Goal: Transaction & Acquisition: Book appointment/travel/reservation

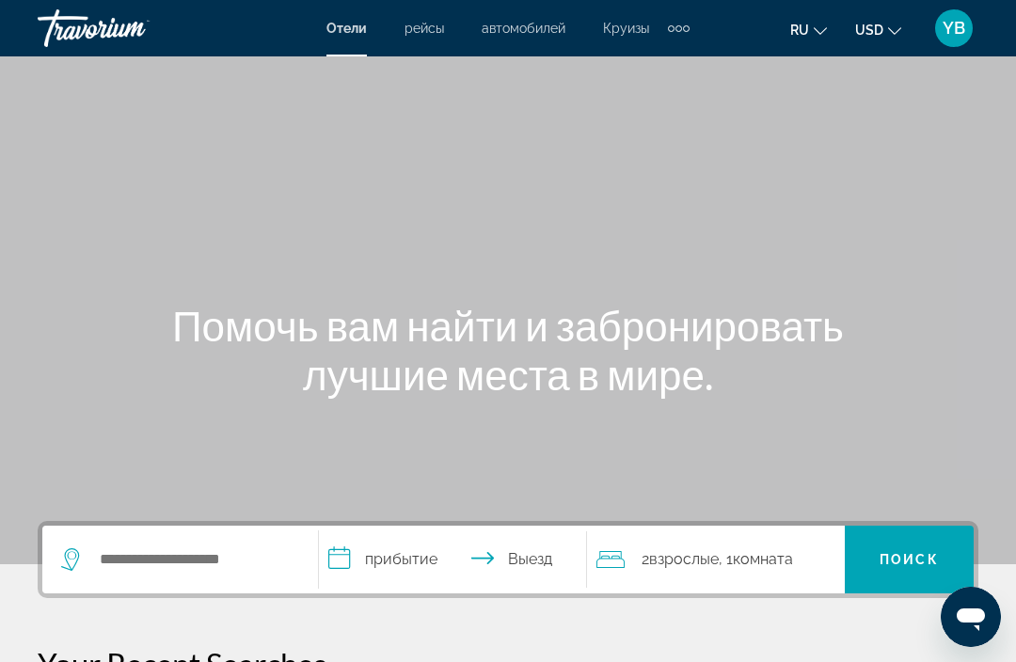
click at [384, 567] on input "**********" at bounding box center [456, 562] width 275 height 73
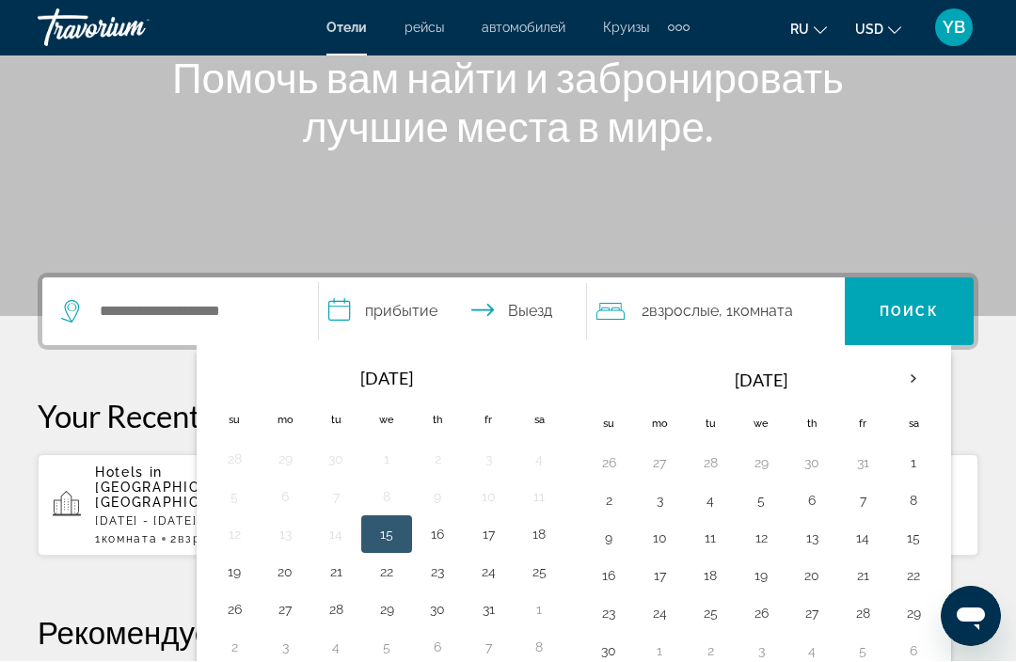
scroll to position [460, 0]
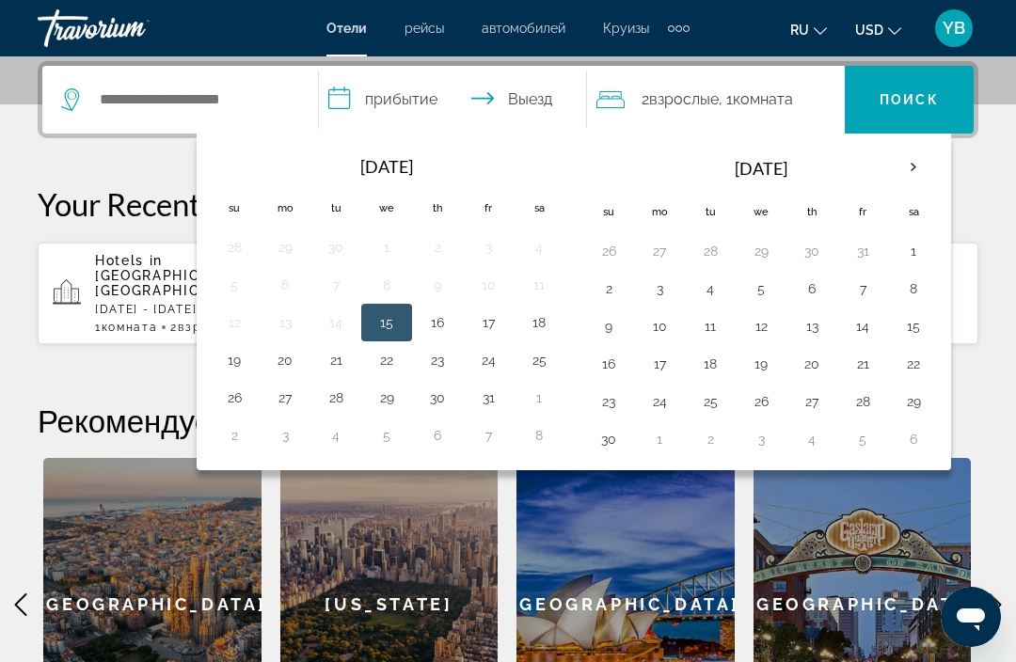
click at [429, 321] on button "16" at bounding box center [437, 322] width 30 height 26
click at [236, 362] on button "19" at bounding box center [234, 360] width 30 height 26
type input "**********"
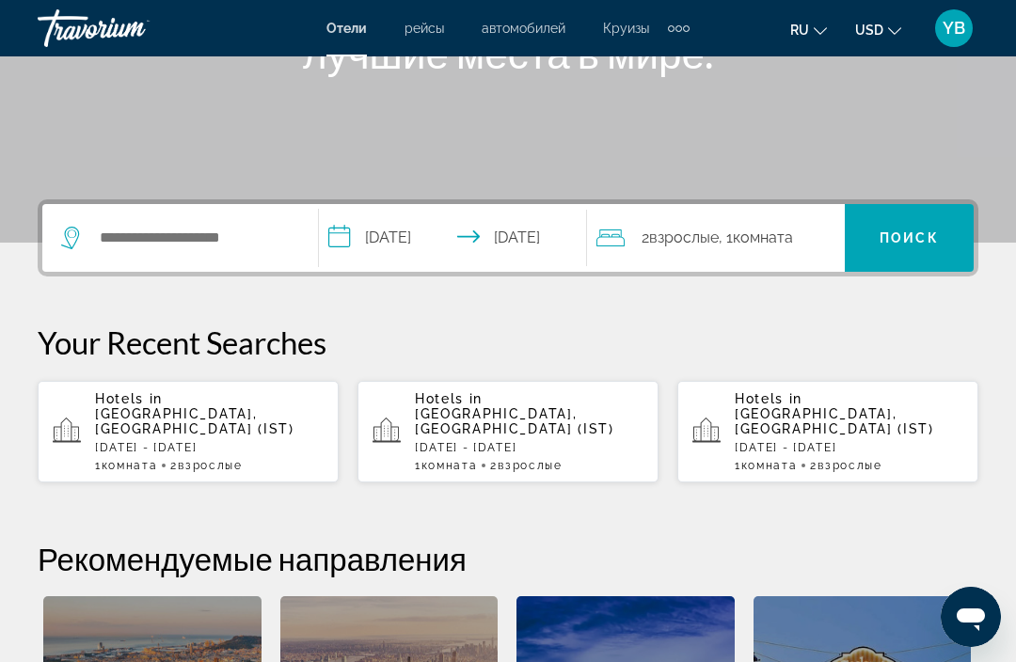
scroll to position [320, 0]
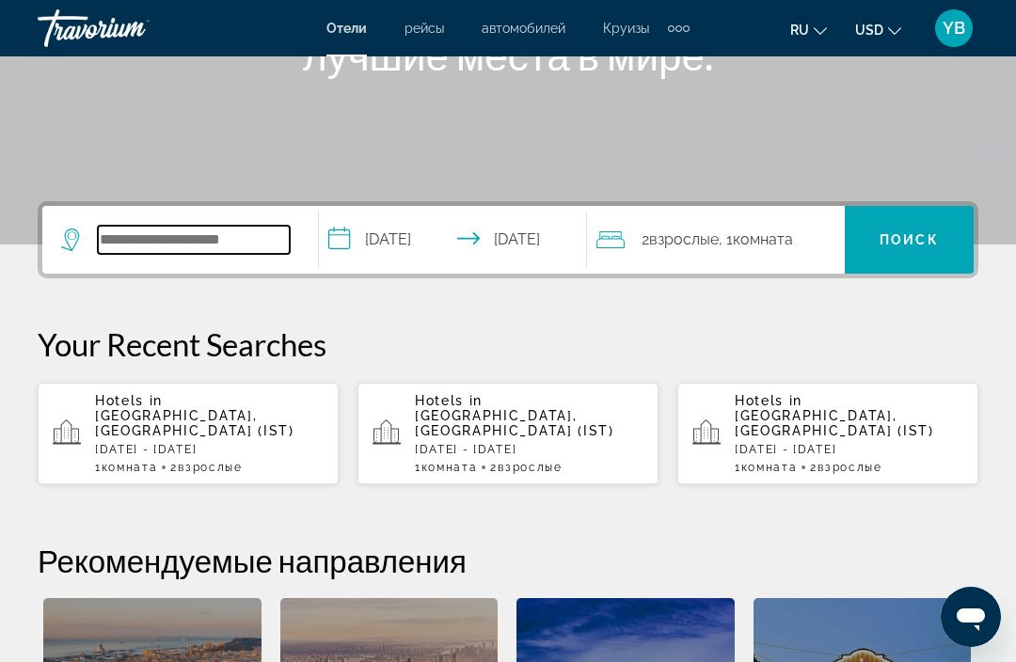
click at [197, 238] on input "Search hotel destination" at bounding box center [194, 240] width 192 height 28
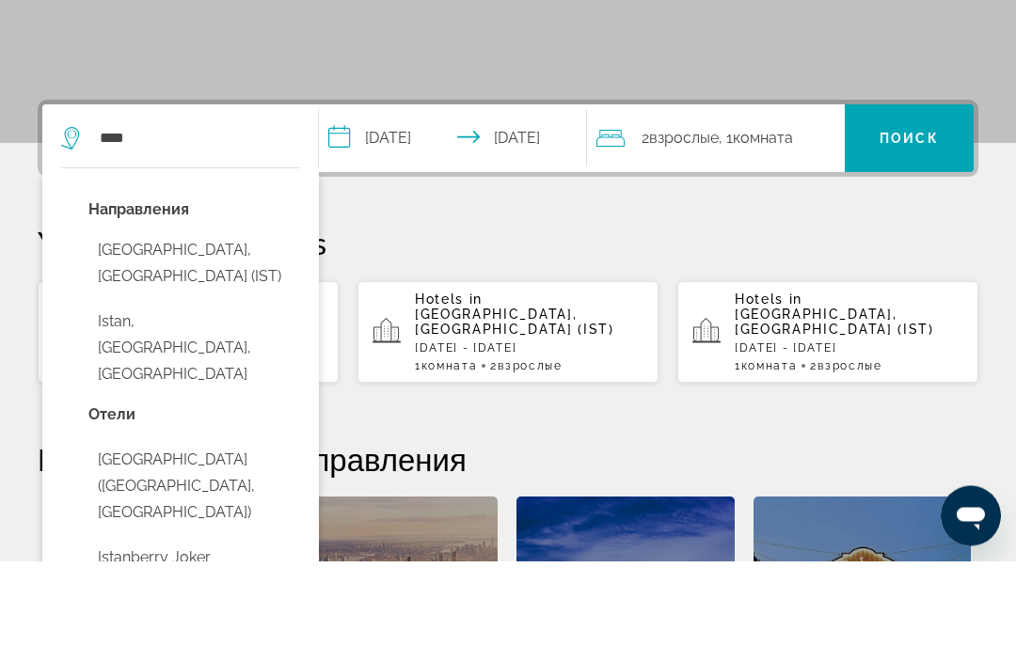
click at [197, 334] on button "[GEOGRAPHIC_DATA], [GEOGRAPHIC_DATA] (IST)" at bounding box center [194, 365] width 212 height 62
type input "**********"
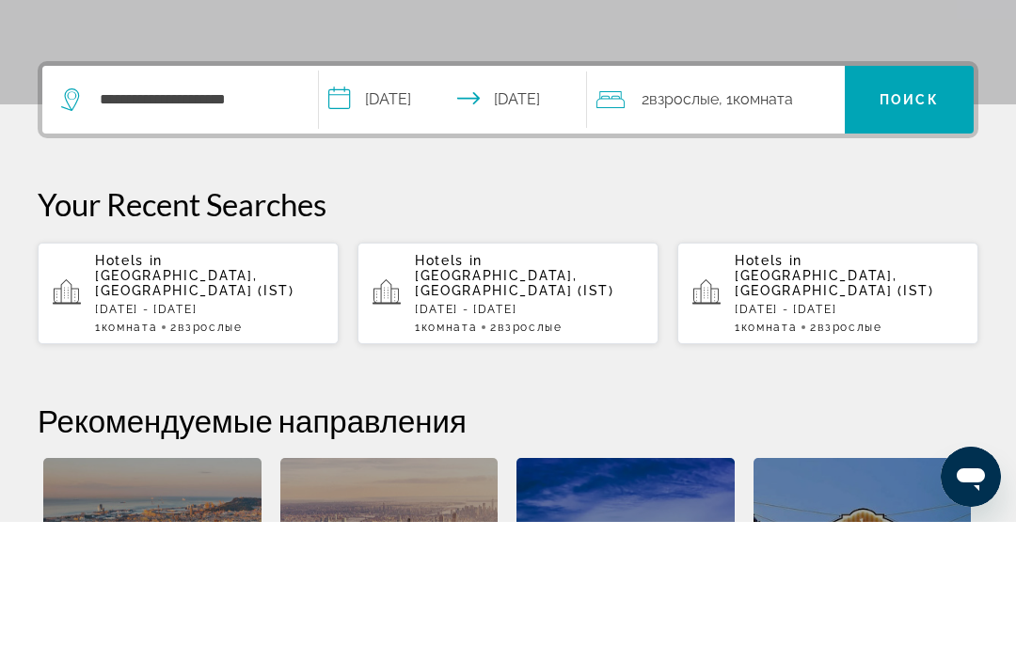
click at [913, 217] on span "Search" at bounding box center [908, 239] width 129 height 45
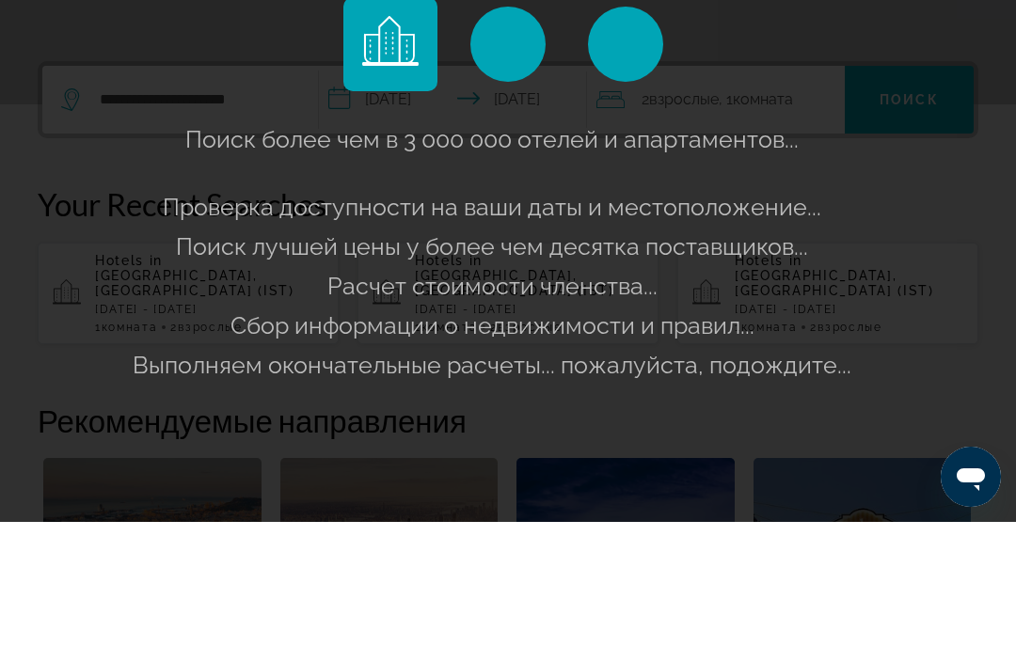
scroll to position [460, 0]
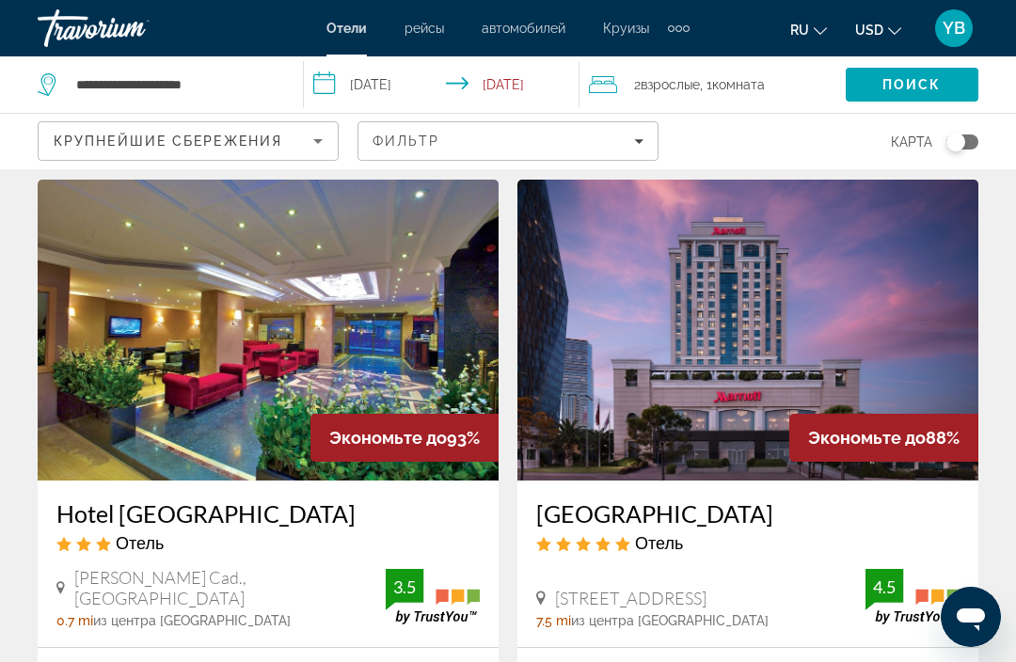
scroll to position [31, 0]
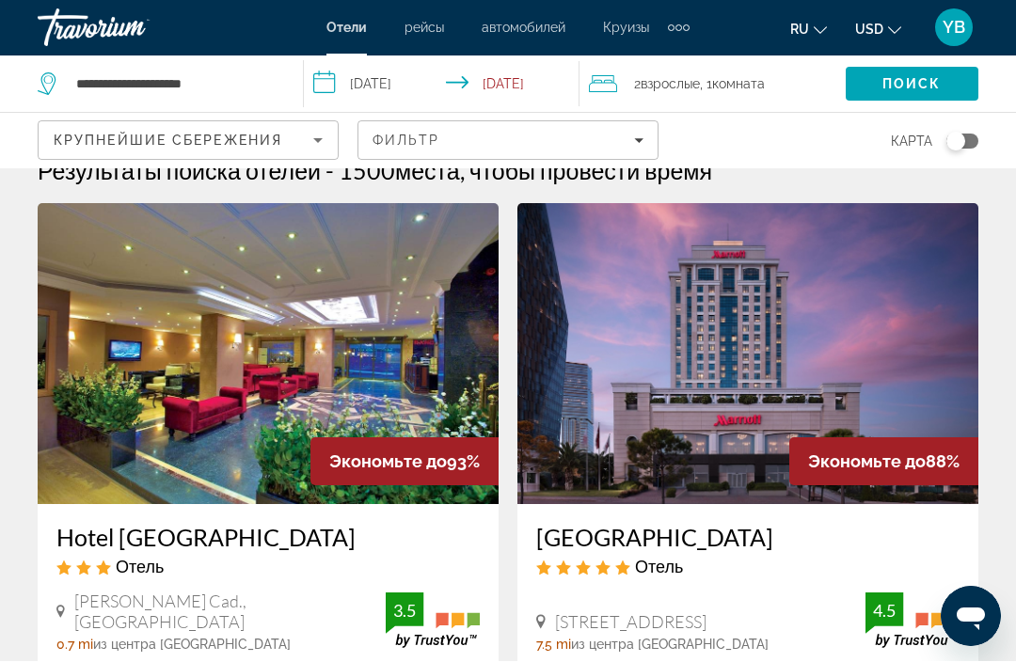
click at [959, 140] on div "Toggle map" at bounding box center [955, 142] width 19 height 19
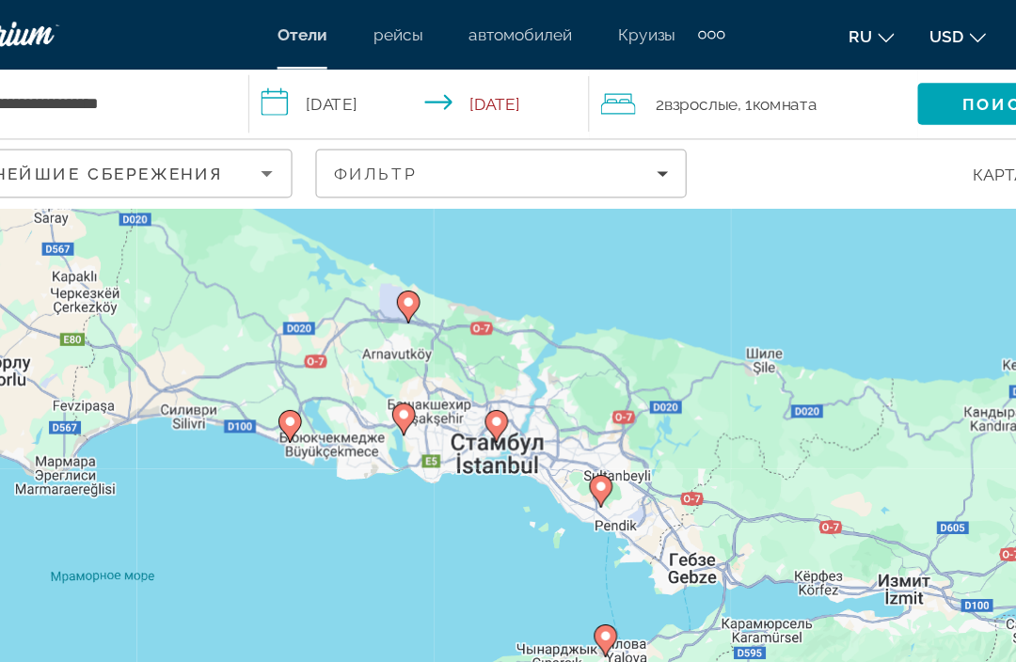
scroll to position [0, 0]
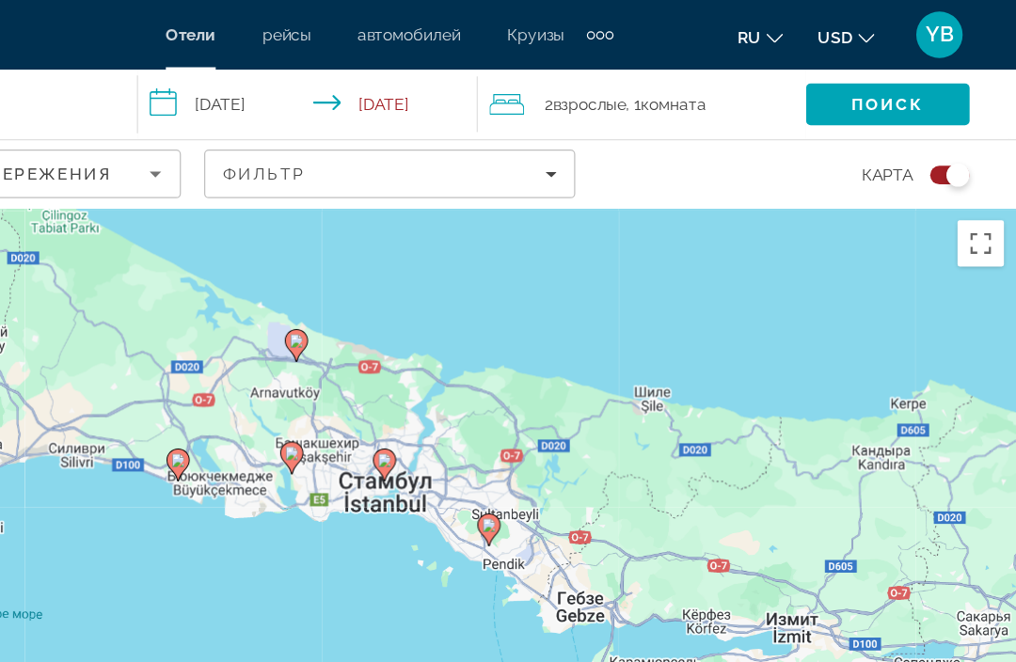
click at [959, 138] on div "Toggle map" at bounding box center [968, 142] width 19 height 19
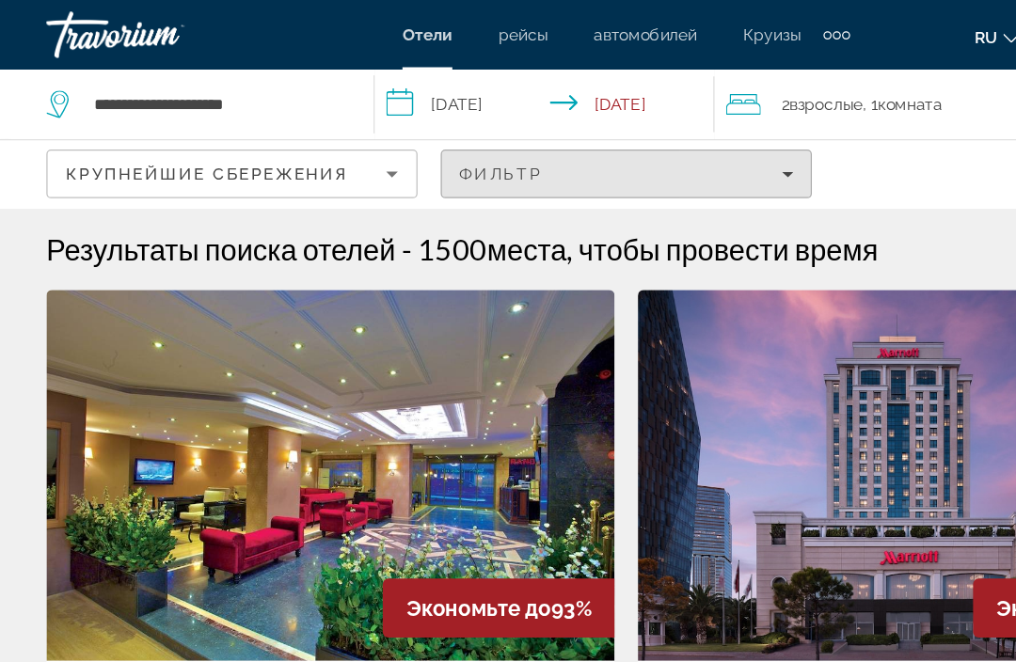
click at [621, 143] on div "Фильтр" at bounding box center [507, 141] width 271 height 15
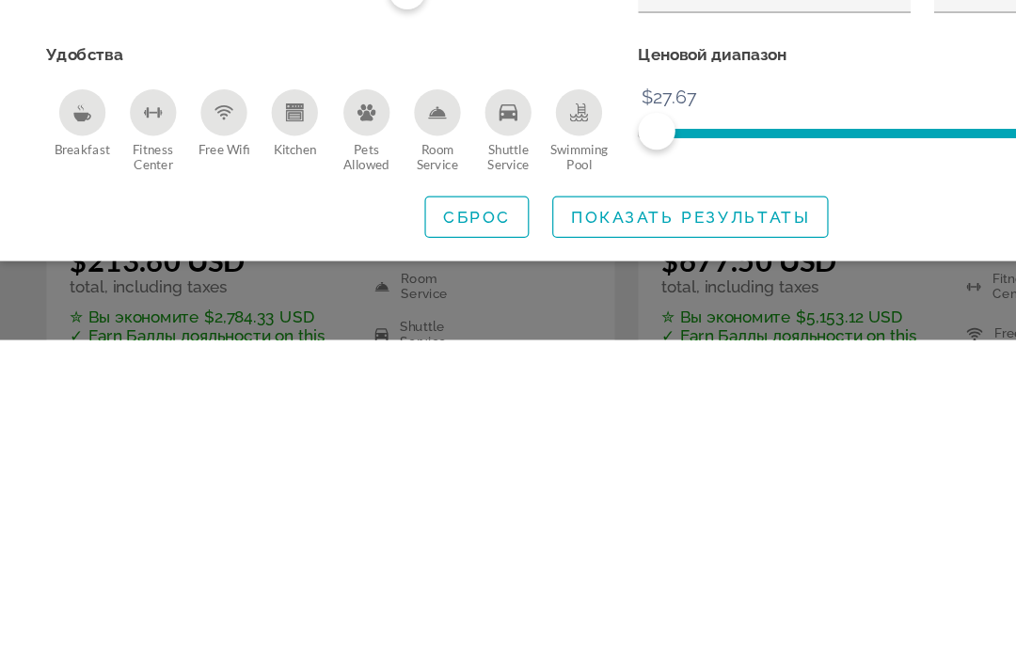
scroll to position [155, 0]
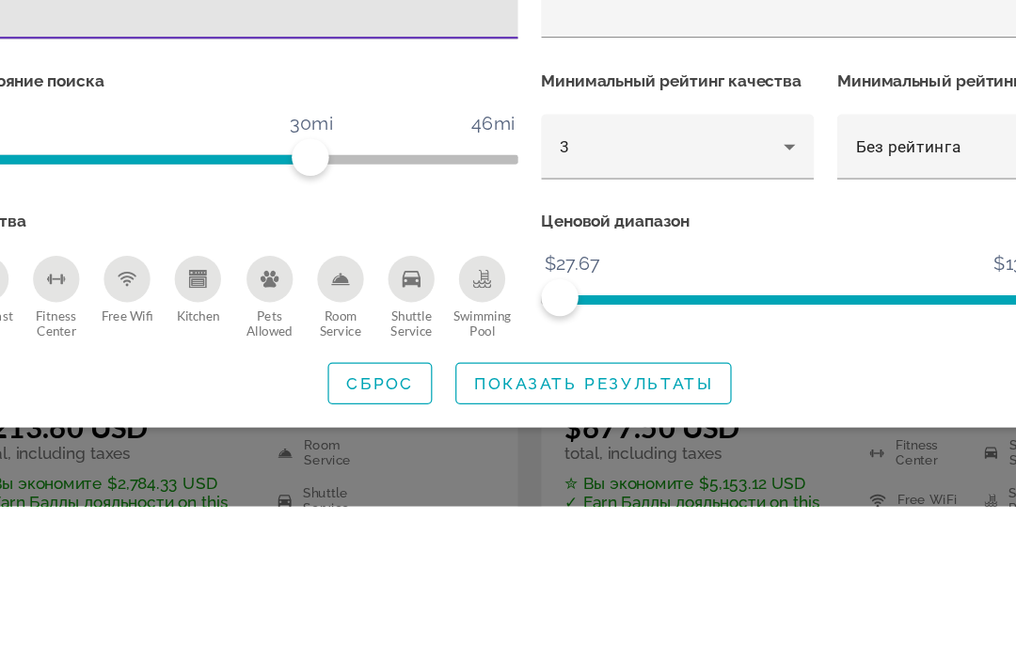
click at [707, 359] on icon "Hotel Filters" at bounding box center [718, 370] width 23 height 23
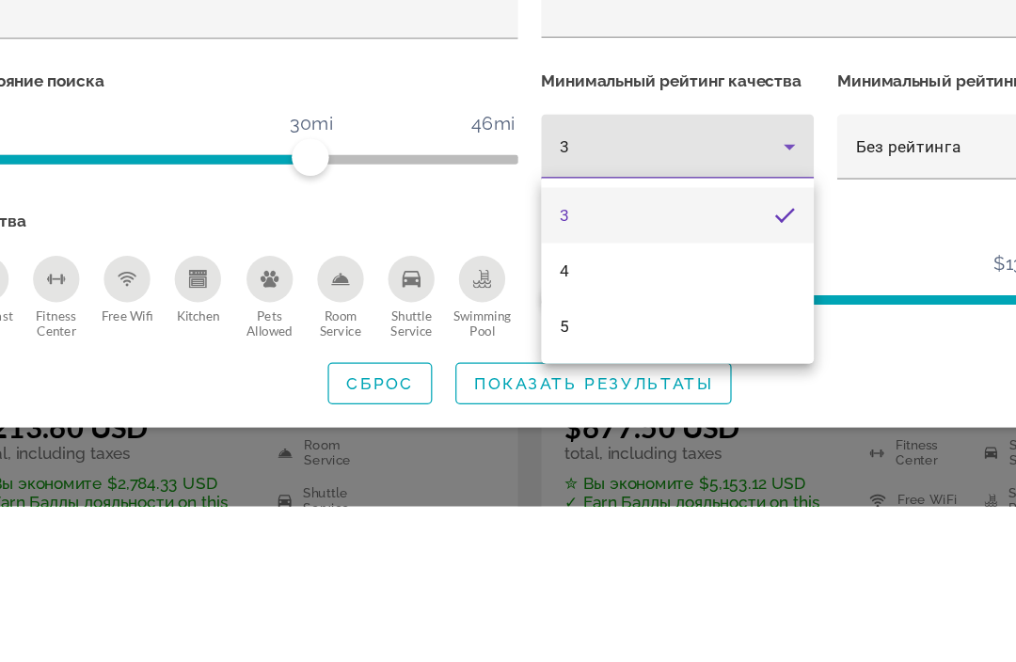
scroll to position [332, 0]
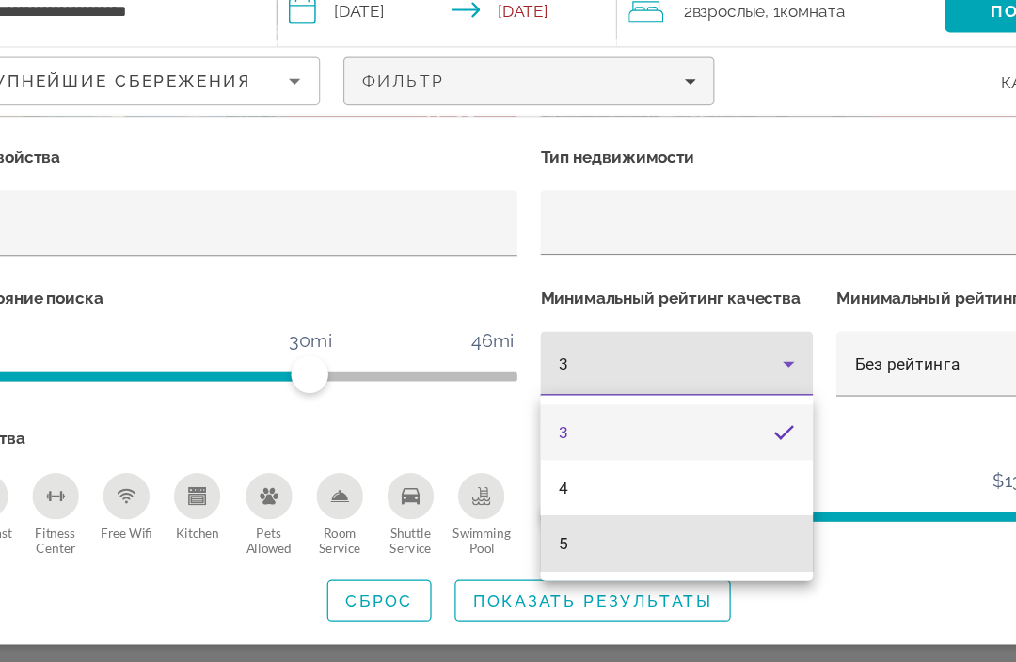
click at [560, 494] on mat-option "5" at bounding box center [627, 516] width 221 height 45
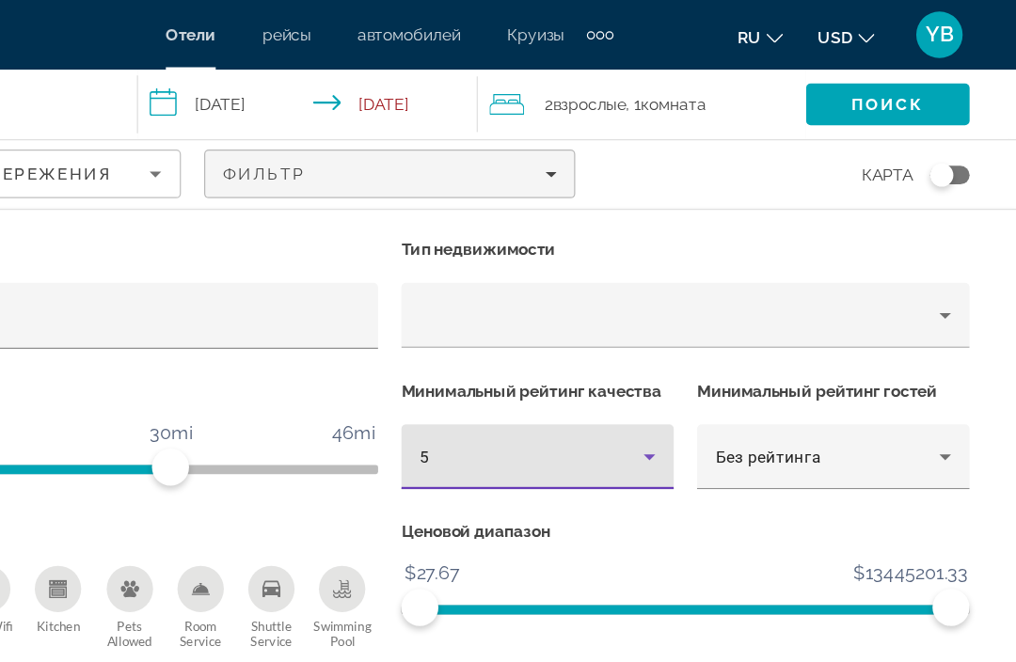
click at [947, 251] on icon "Property type" at bounding box center [958, 255] width 23 height 23
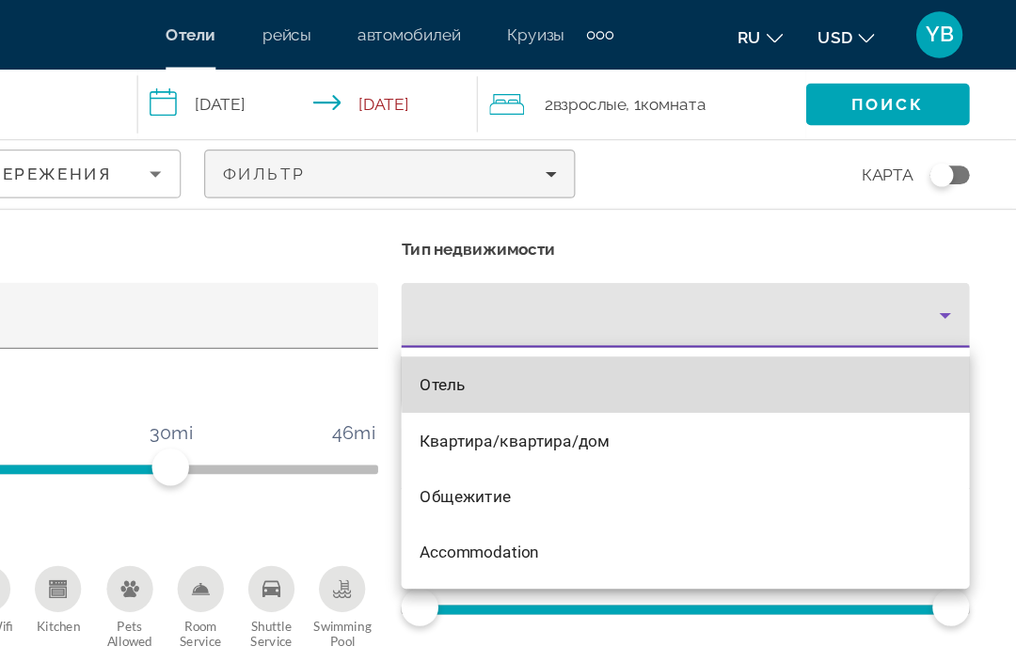
click at [676, 305] on mat-option "Отель" at bounding box center [747, 312] width 461 height 45
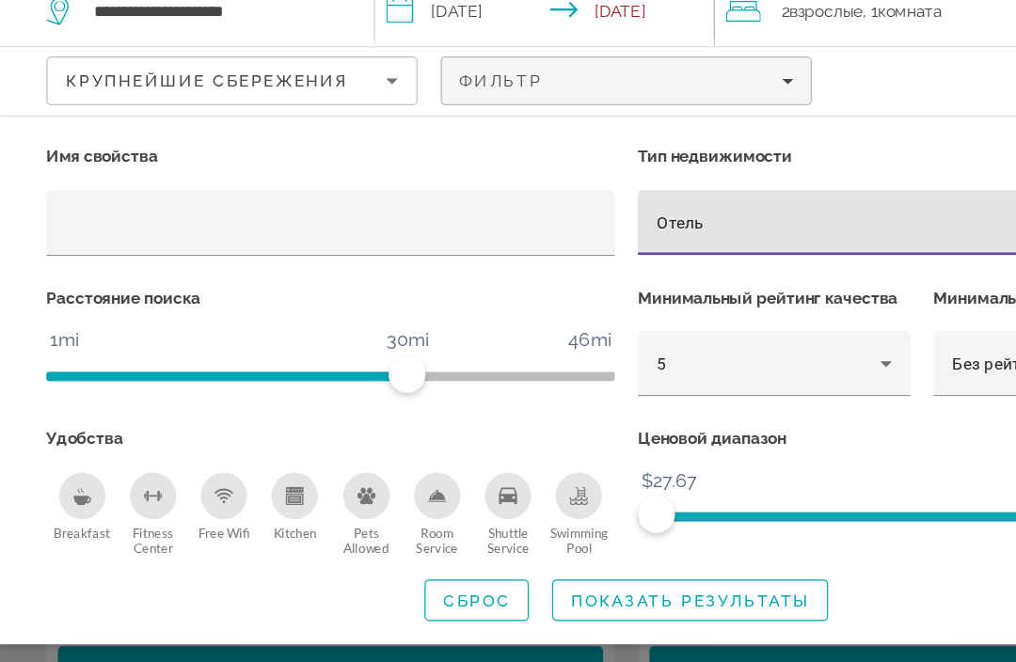
scroll to position [256, 0]
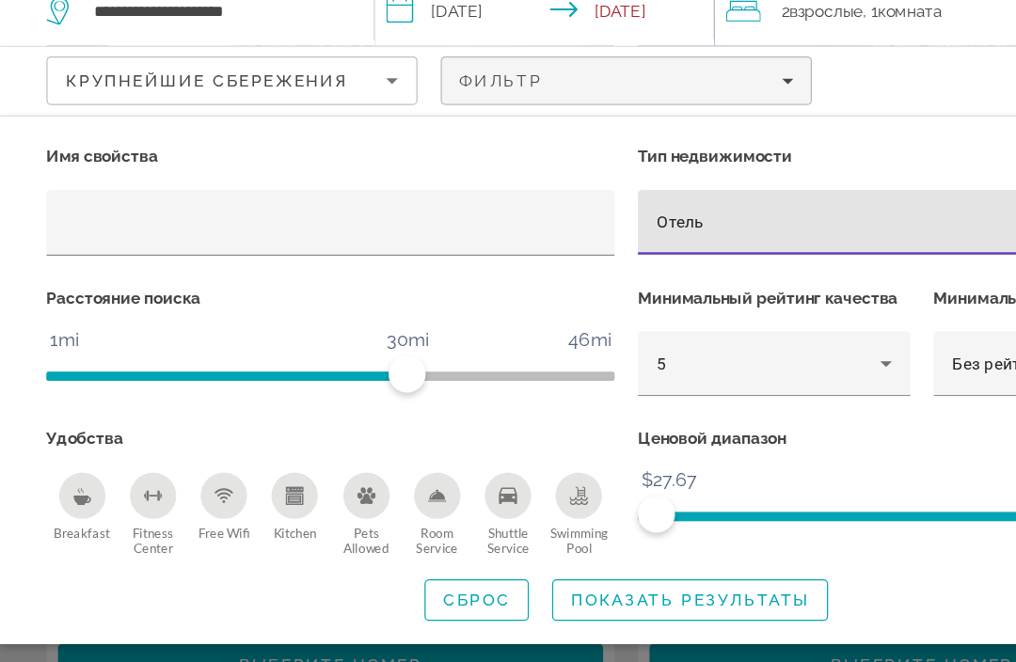
click at [117, 470] on icon "Fitness Center" at bounding box center [124, 477] width 15 height 15
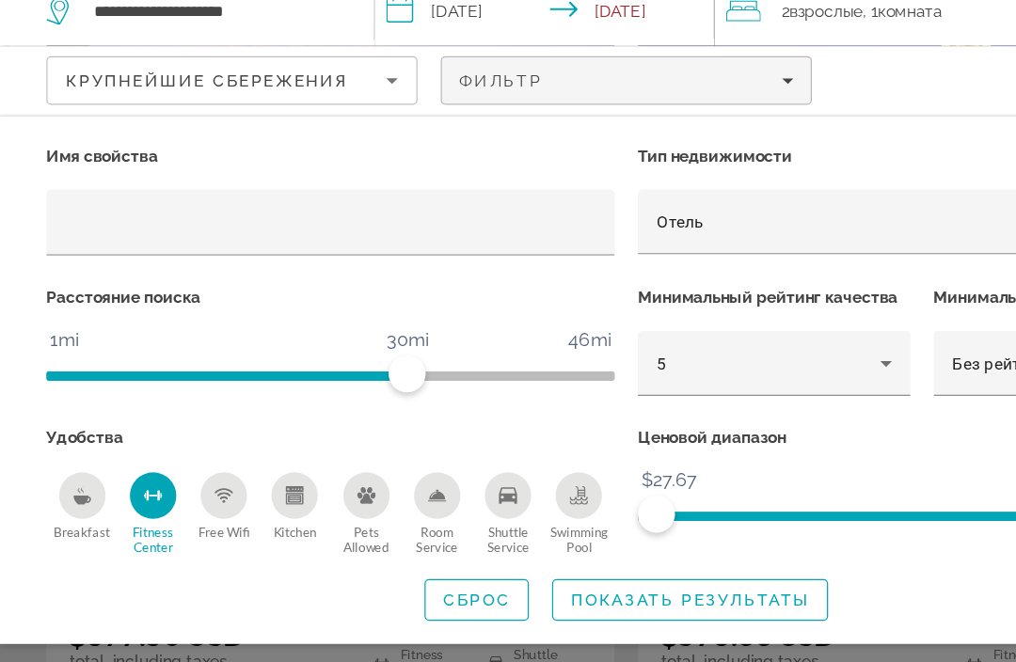
scroll to position [161, 0]
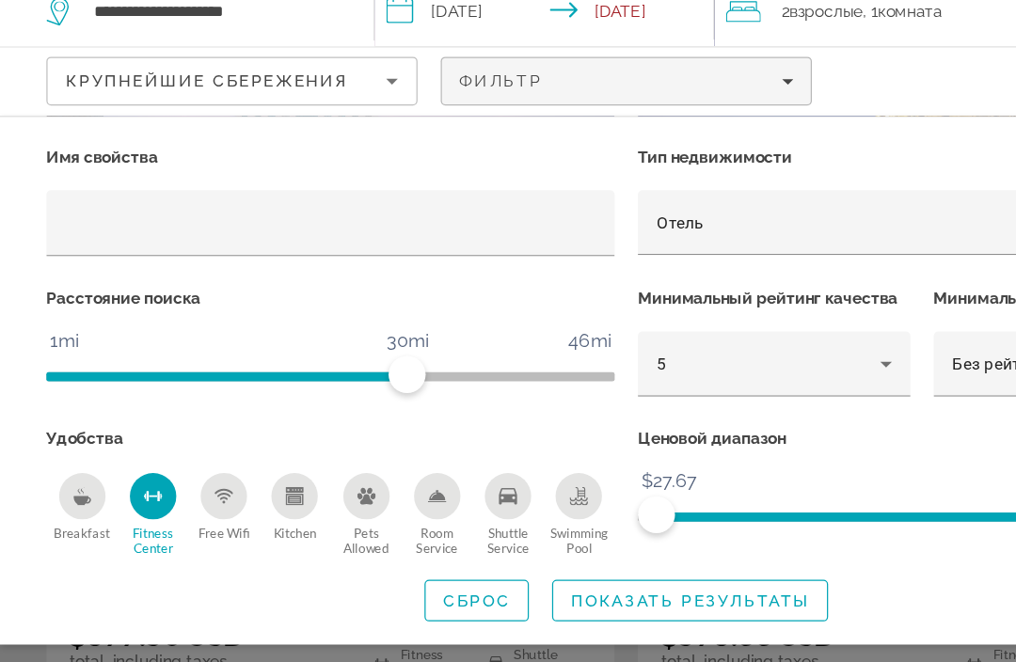
click at [562, 555] on span "Показать результаты" at bounding box center [560, 562] width 194 height 15
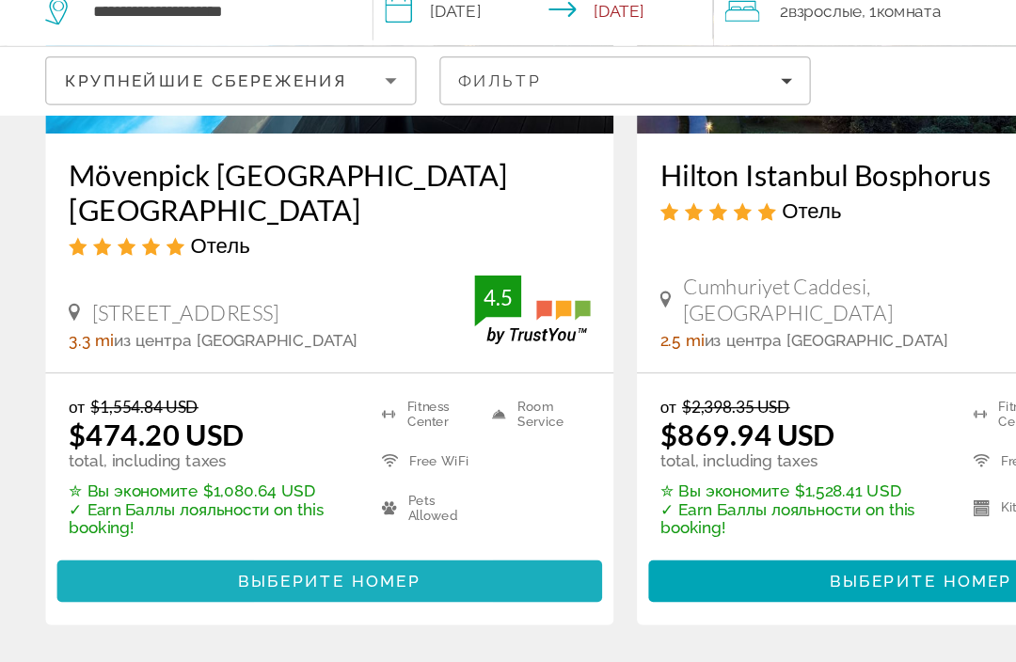
scroll to position [1061, 0]
click at [153, 524] on span "Main content" at bounding box center [268, 546] width 442 height 45
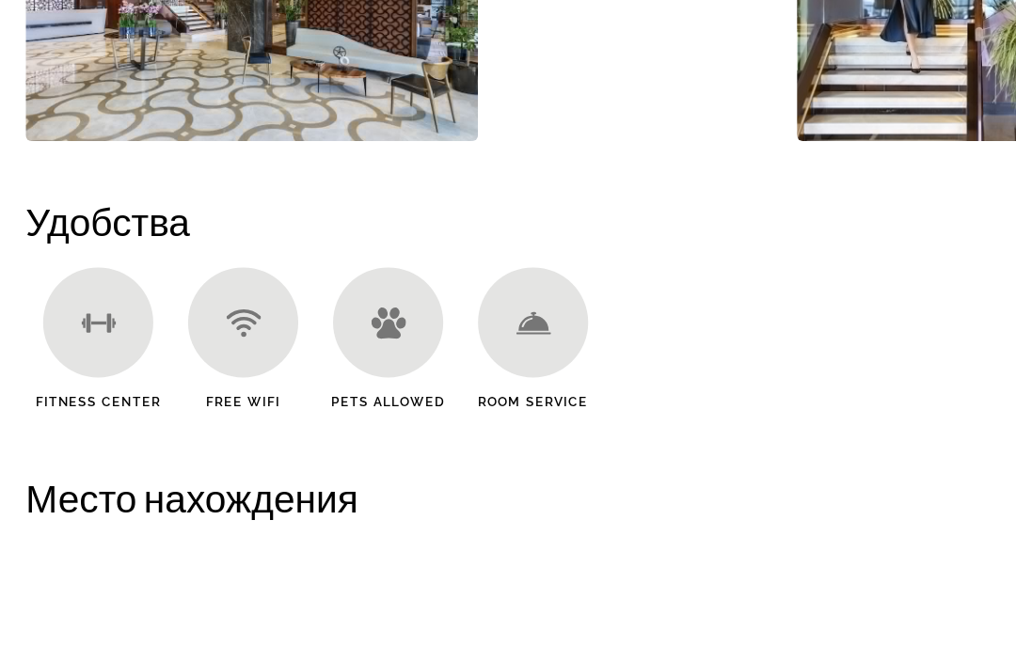
scroll to position [1706, 0]
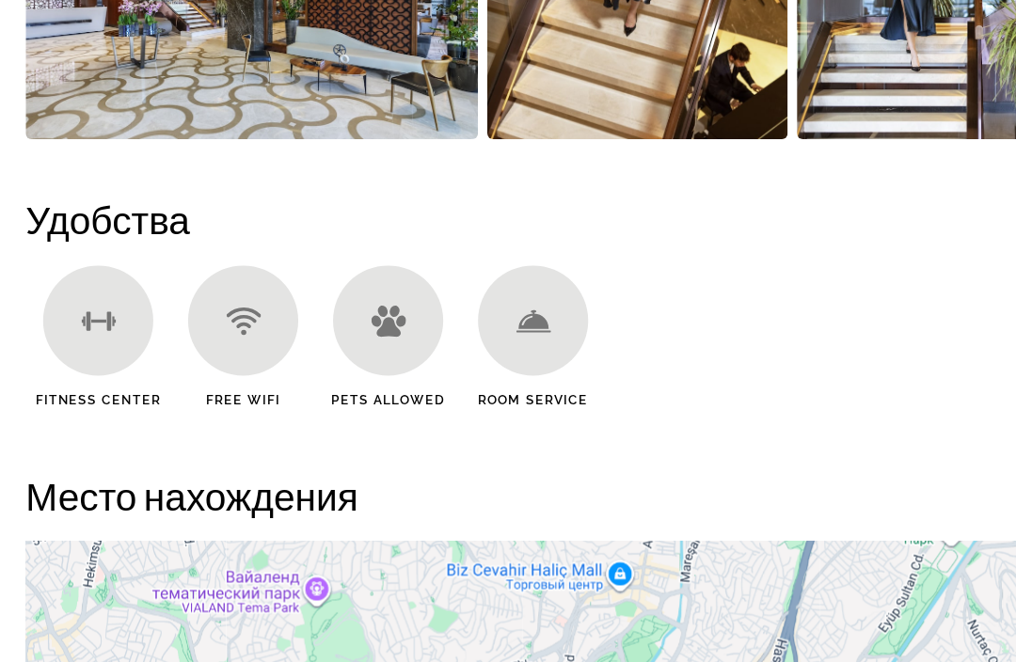
click at [76, 291] on div "Main content" at bounding box center [96, 335] width 89 height 89
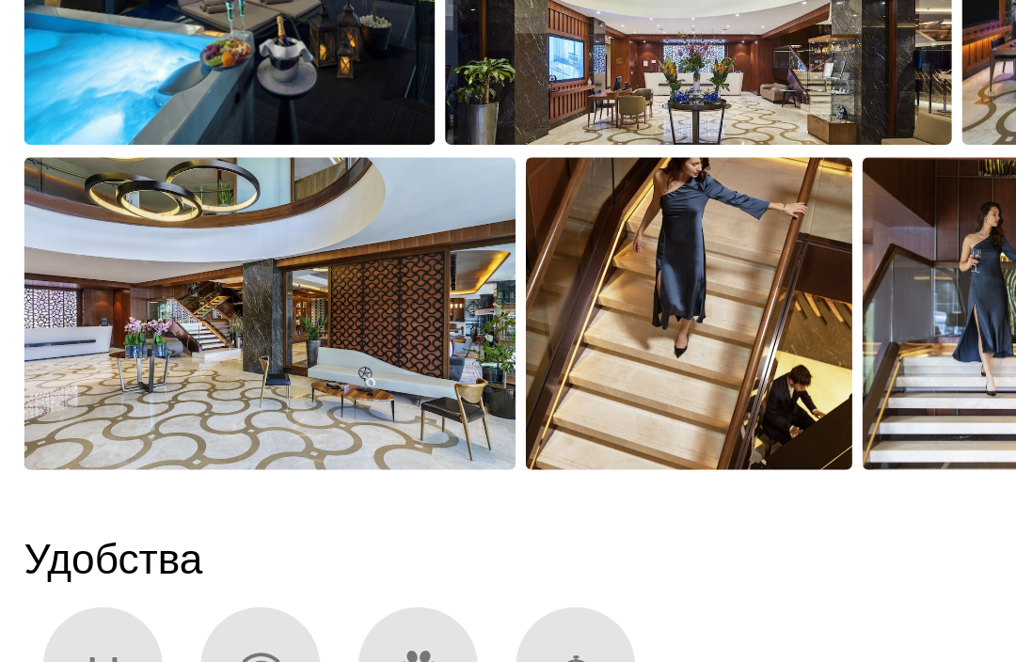
scroll to position [1427, 0]
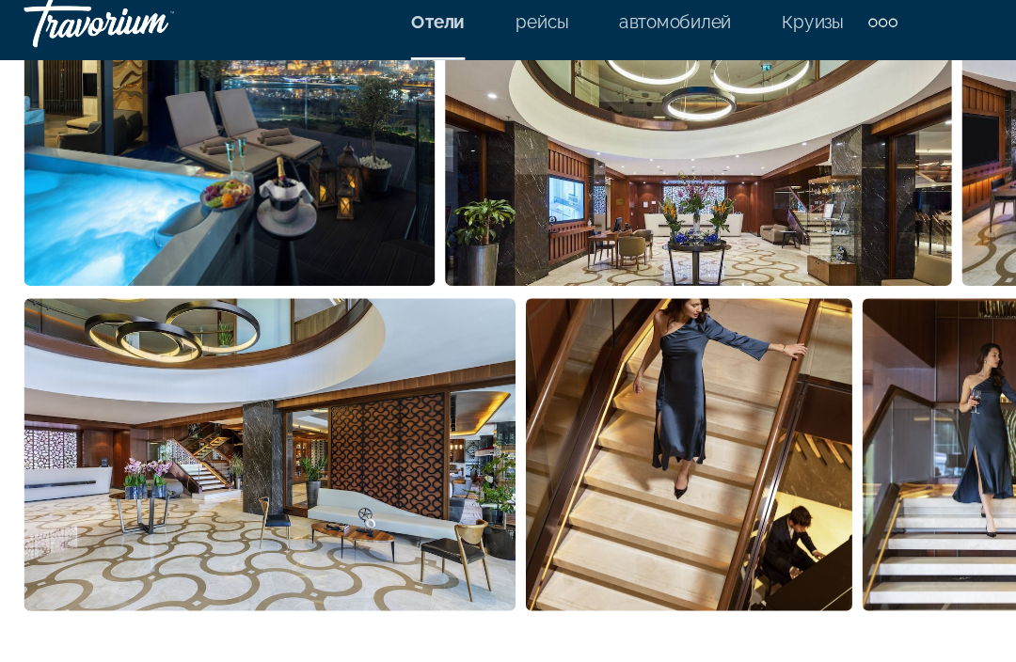
click at [106, 369] on img "Open full-screen image slider" at bounding box center [221, 350] width 367 height 233
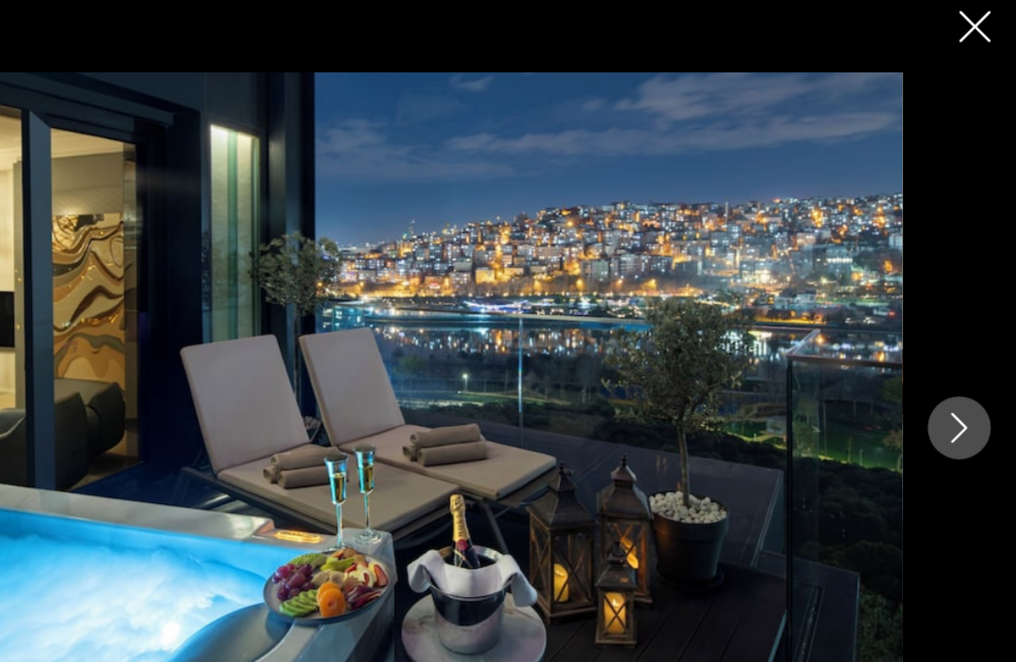
click at [950, 332] on button "Next image" at bounding box center [973, 330] width 47 height 47
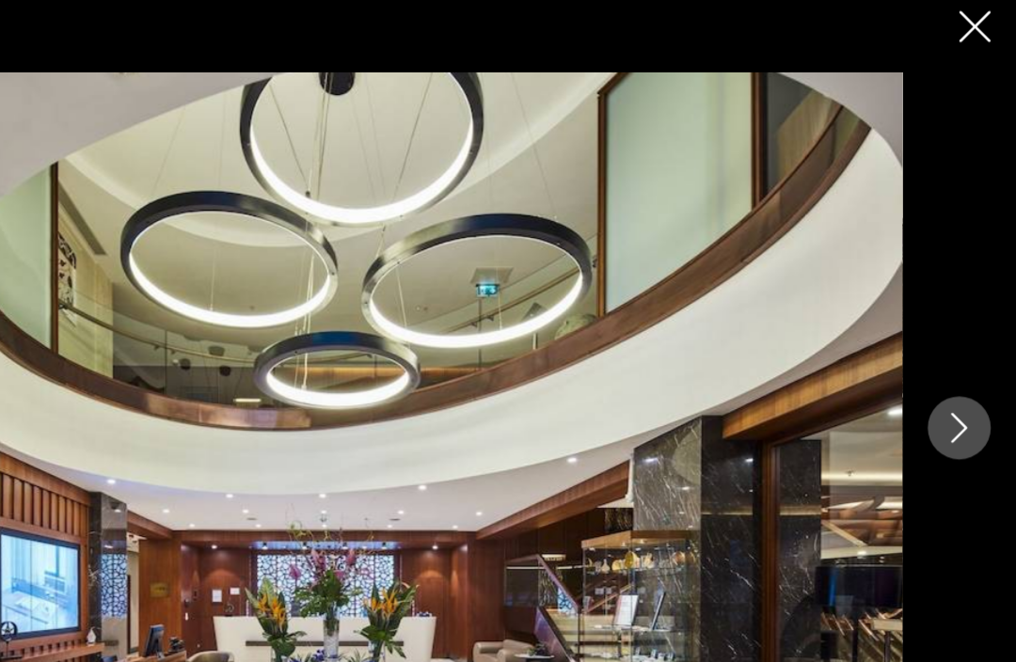
click at [950, 332] on button "Next image" at bounding box center [973, 330] width 47 height 47
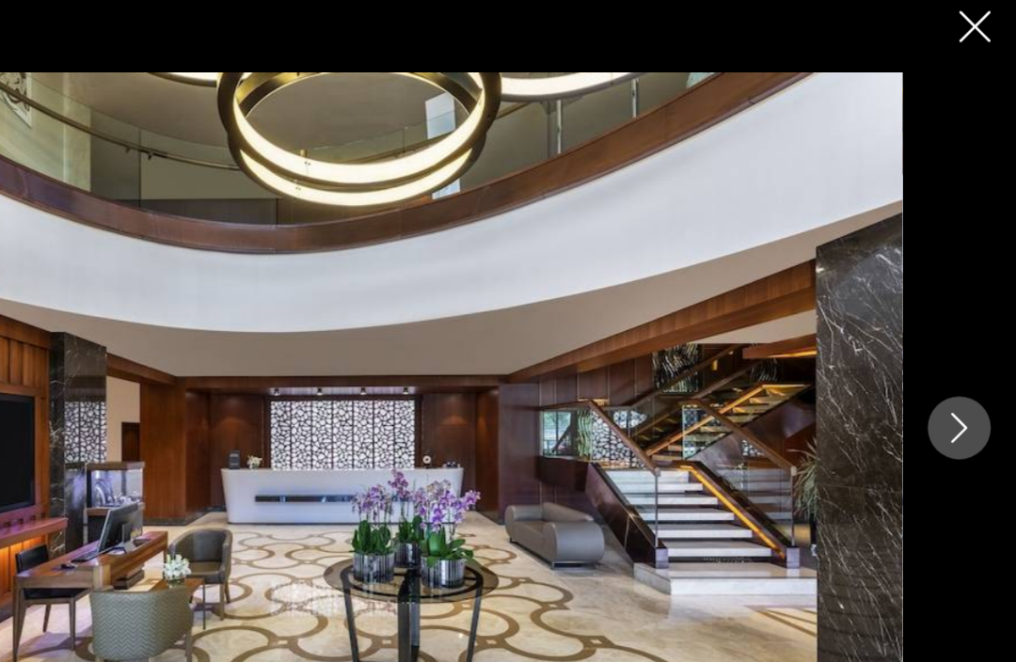
click at [950, 333] on button "Next image" at bounding box center [973, 330] width 47 height 47
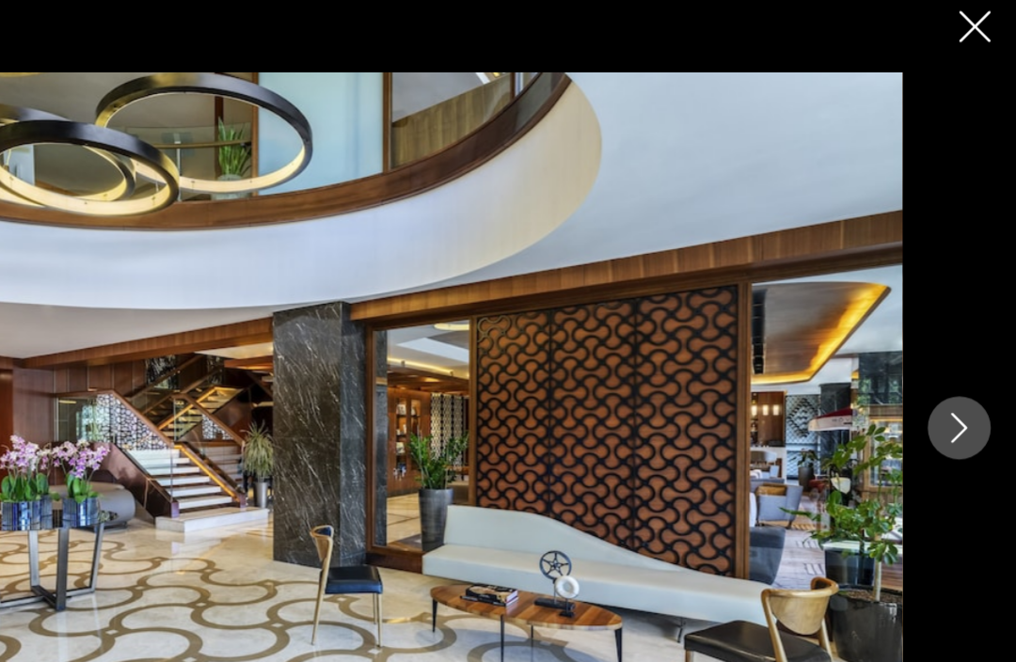
click at [950, 333] on button "Next image" at bounding box center [973, 330] width 47 height 47
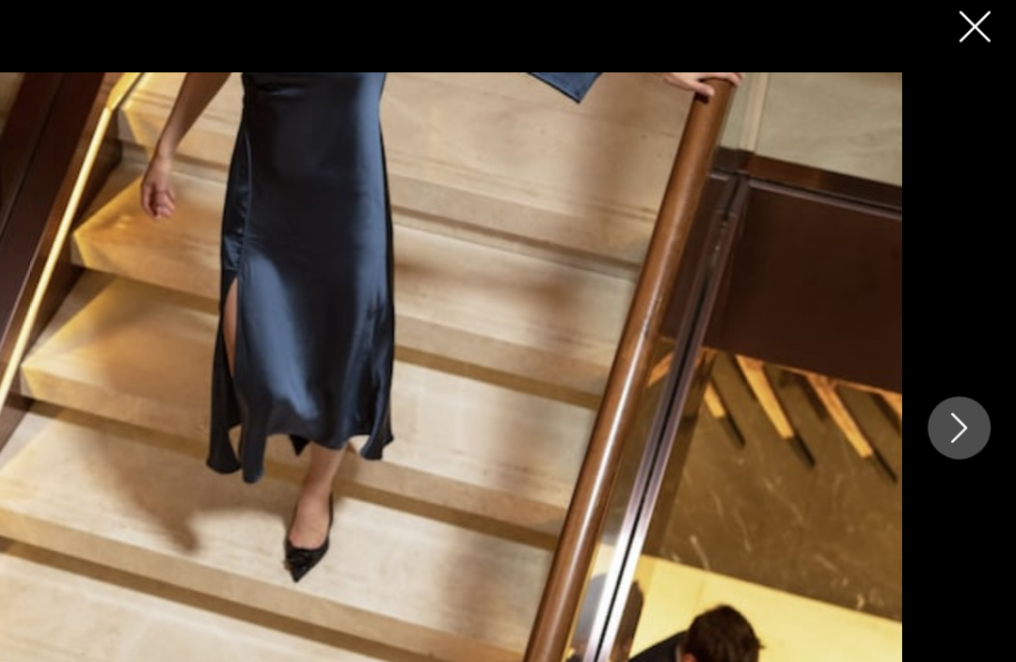
click at [950, 333] on button "Next image" at bounding box center [973, 330] width 47 height 47
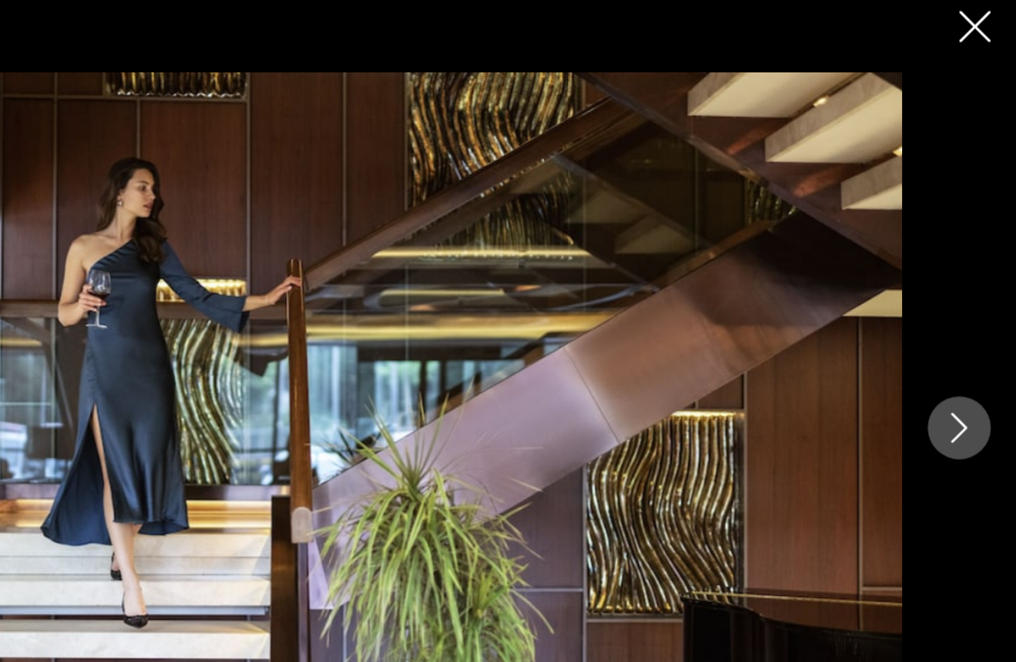
click at [950, 335] on button "Next image" at bounding box center [973, 330] width 47 height 47
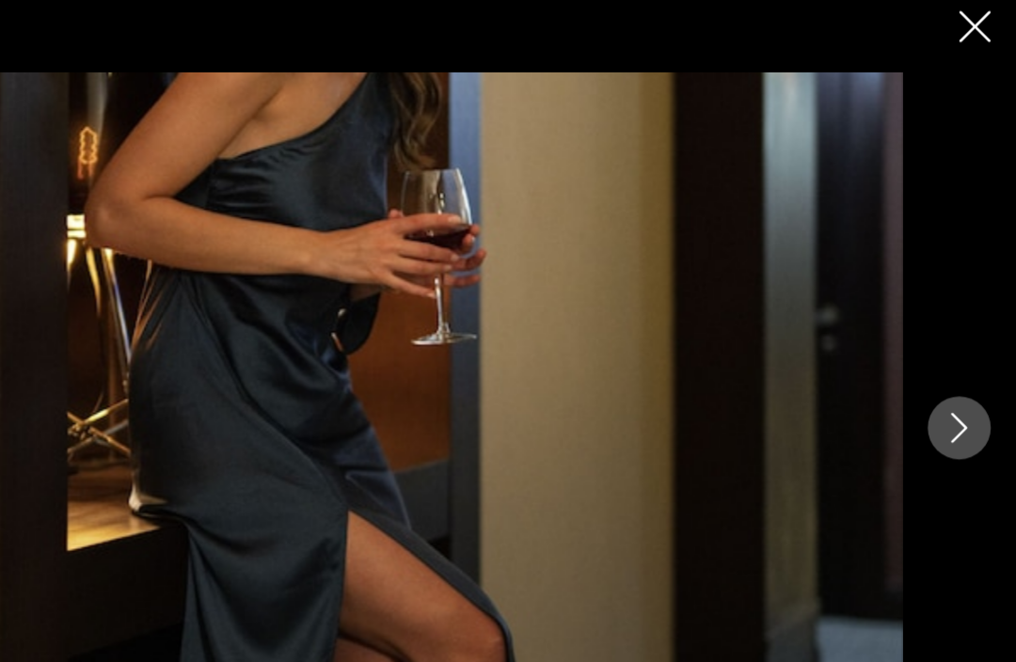
click at [950, 334] on button "Next image" at bounding box center [973, 330] width 47 height 47
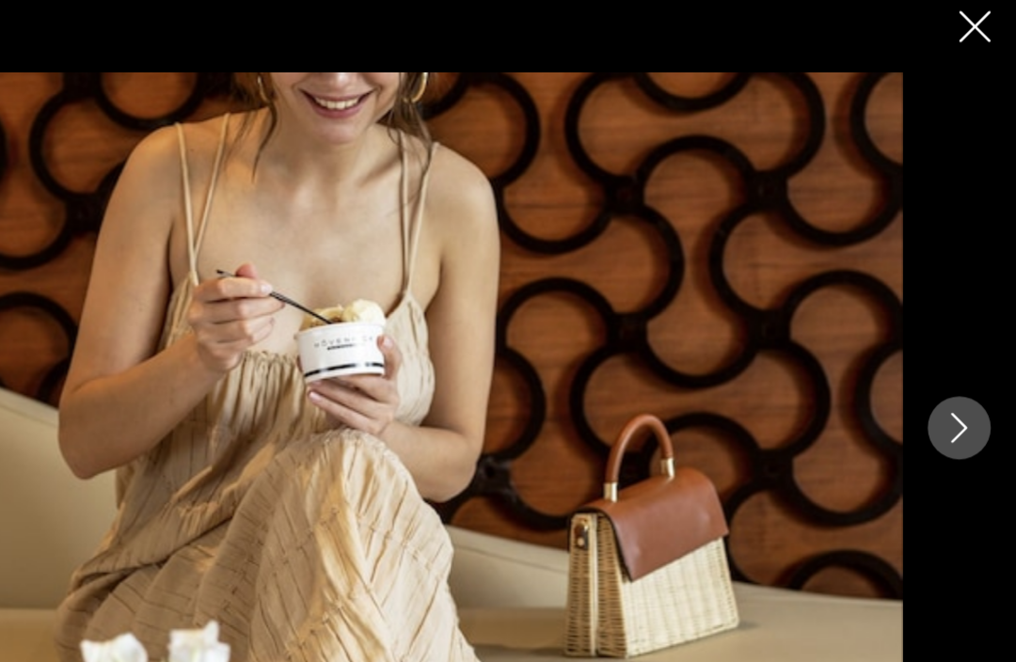
click at [950, 333] on button "Next image" at bounding box center [973, 330] width 47 height 47
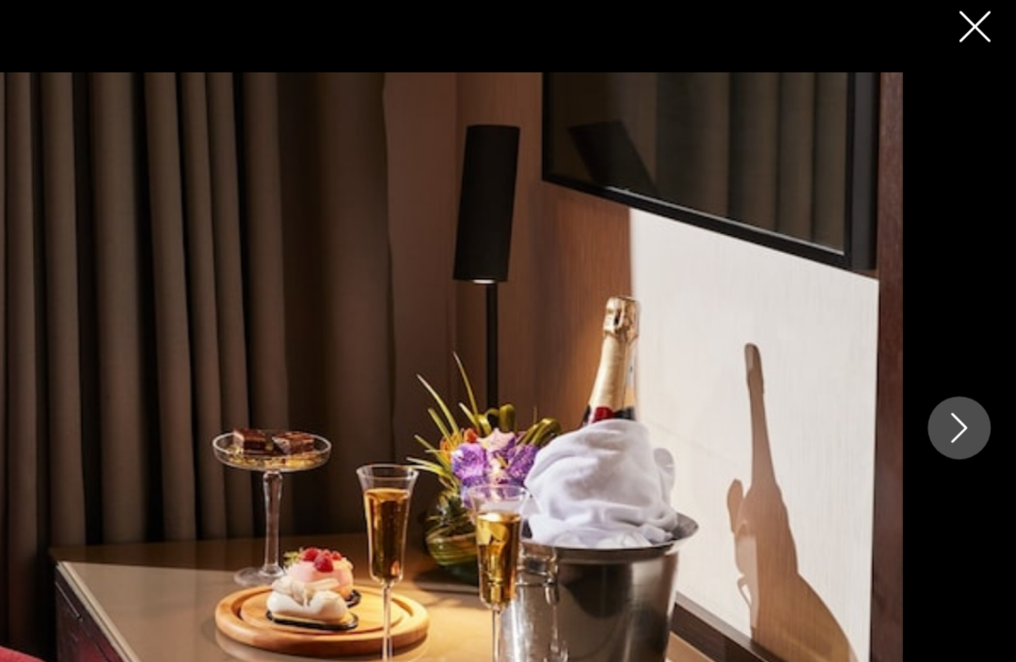
click at [950, 335] on button "Next image" at bounding box center [973, 330] width 47 height 47
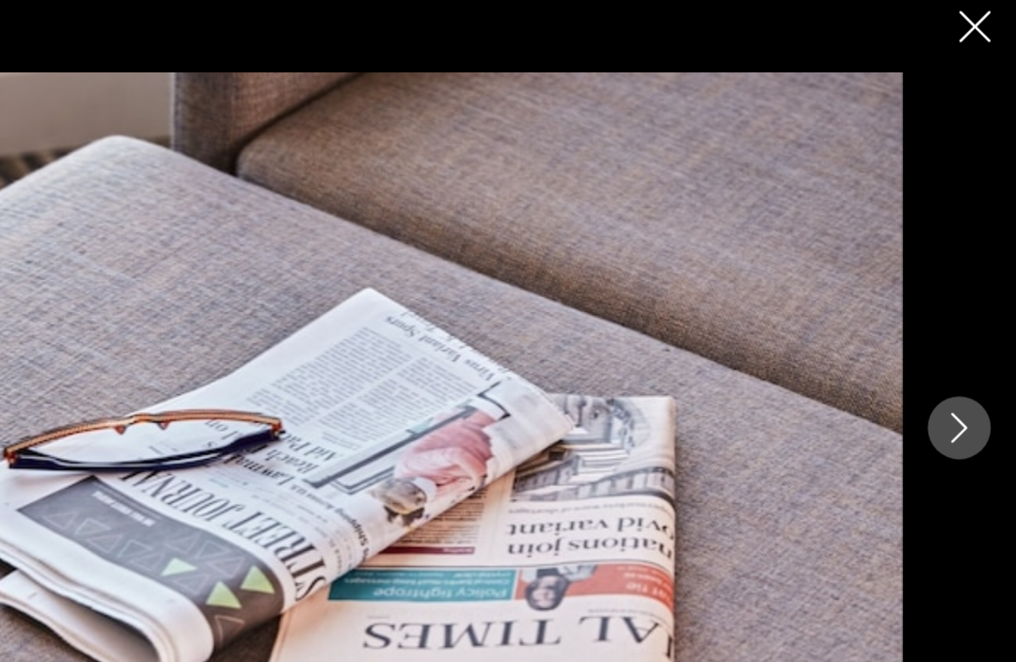
click at [950, 335] on button "Next image" at bounding box center [973, 330] width 47 height 47
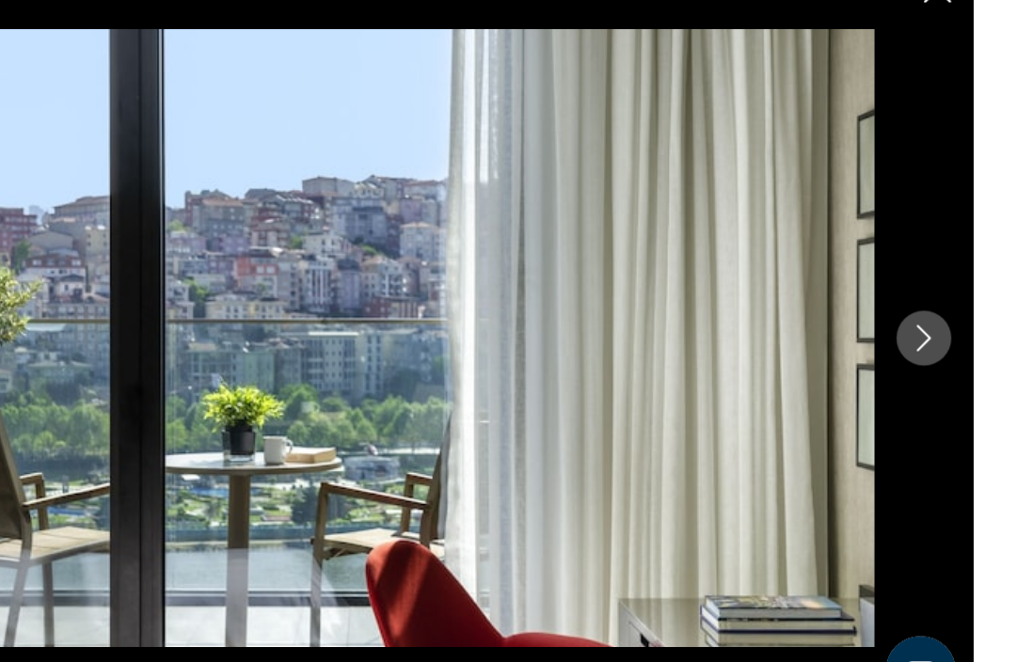
scroll to position [1466, 0]
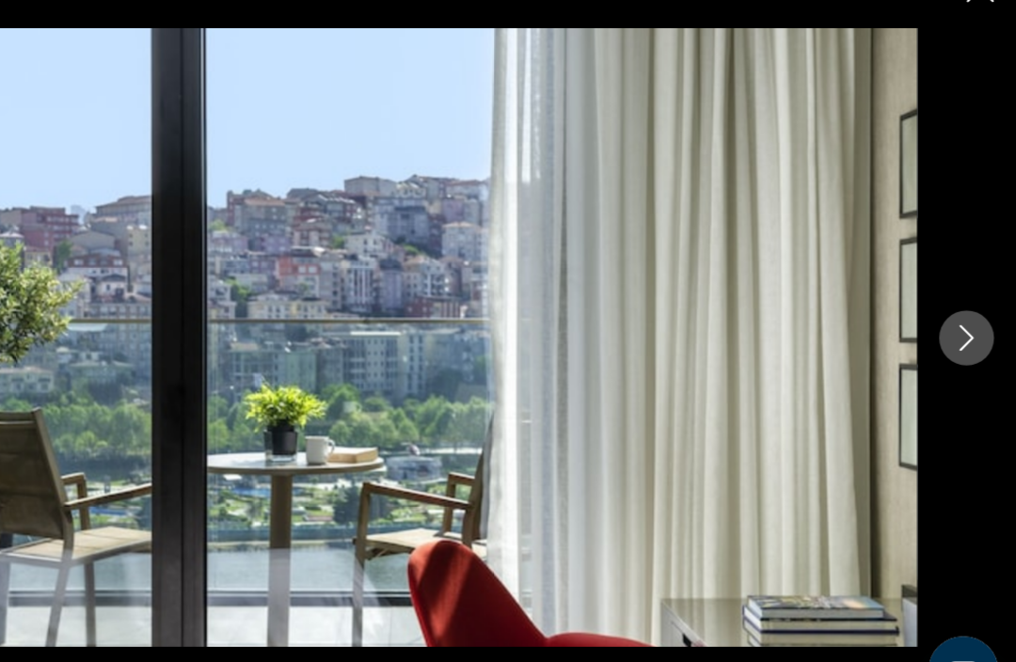
click at [962, 320] on icon "Next image" at bounding box center [973, 331] width 23 height 23
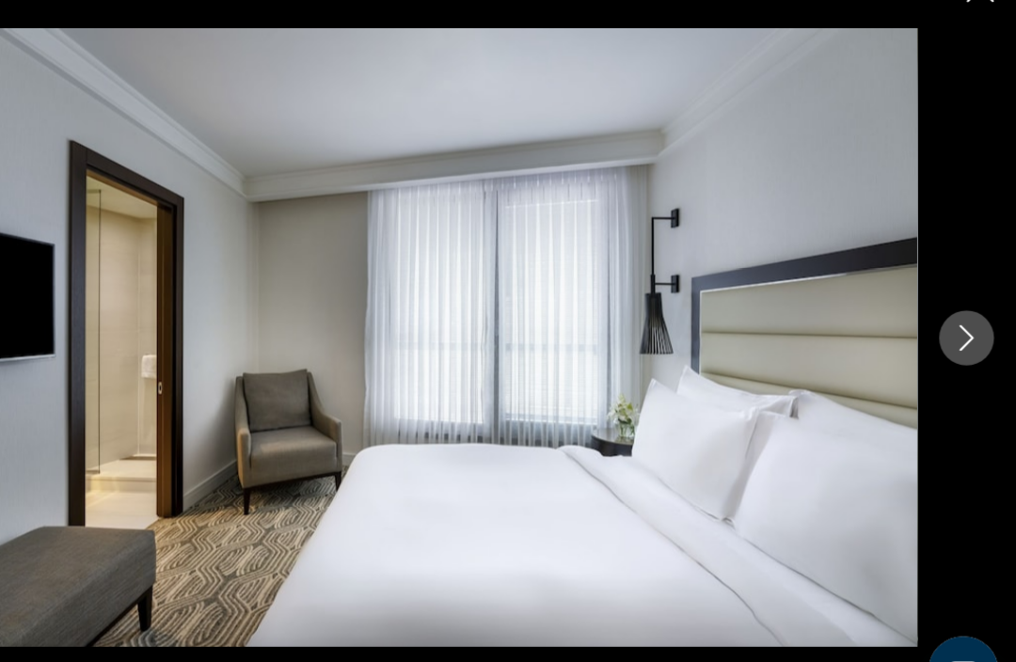
click at [950, 307] on button "Next image" at bounding box center [973, 330] width 47 height 47
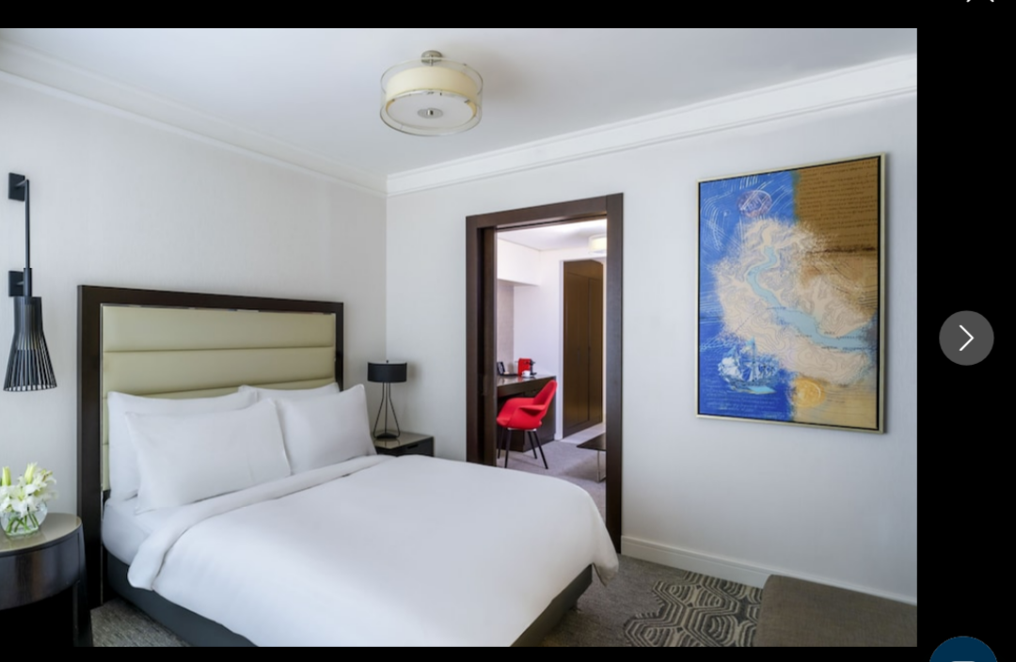
click at [950, 307] on button "Next image" at bounding box center [973, 330] width 47 height 47
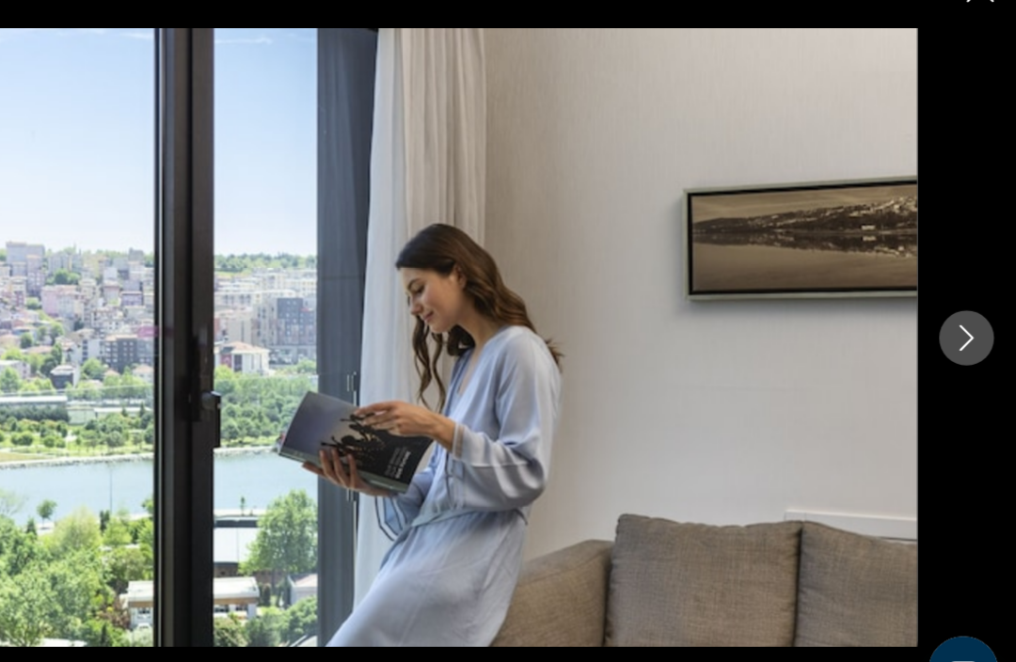
click at [962, 320] on icon "Next image" at bounding box center [973, 331] width 23 height 23
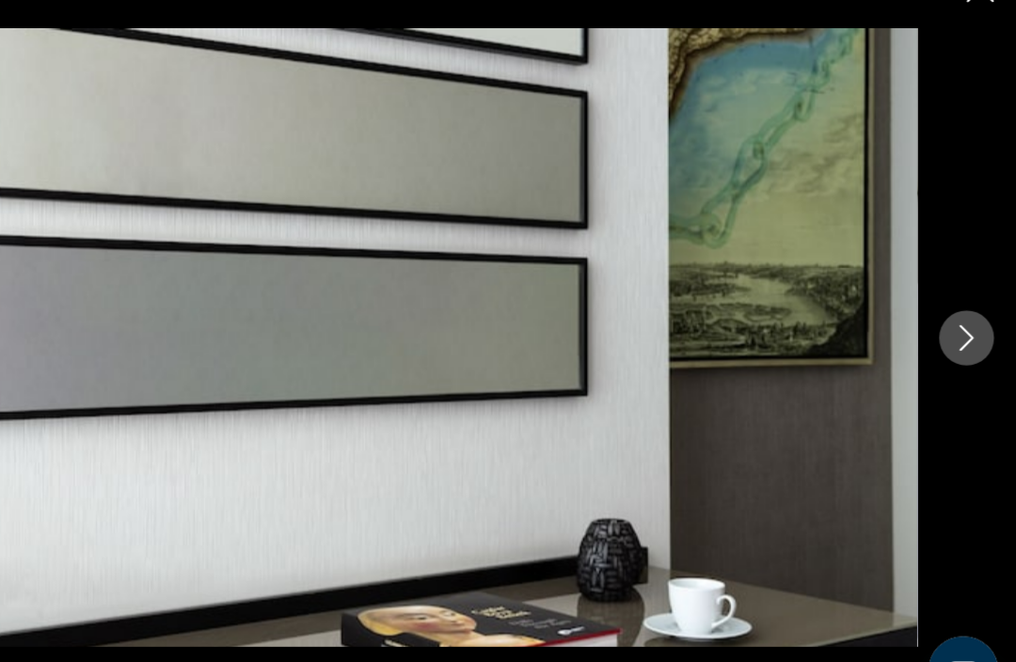
click at [962, 320] on icon "Next image" at bounding box center [973, 331] width 23 height 23
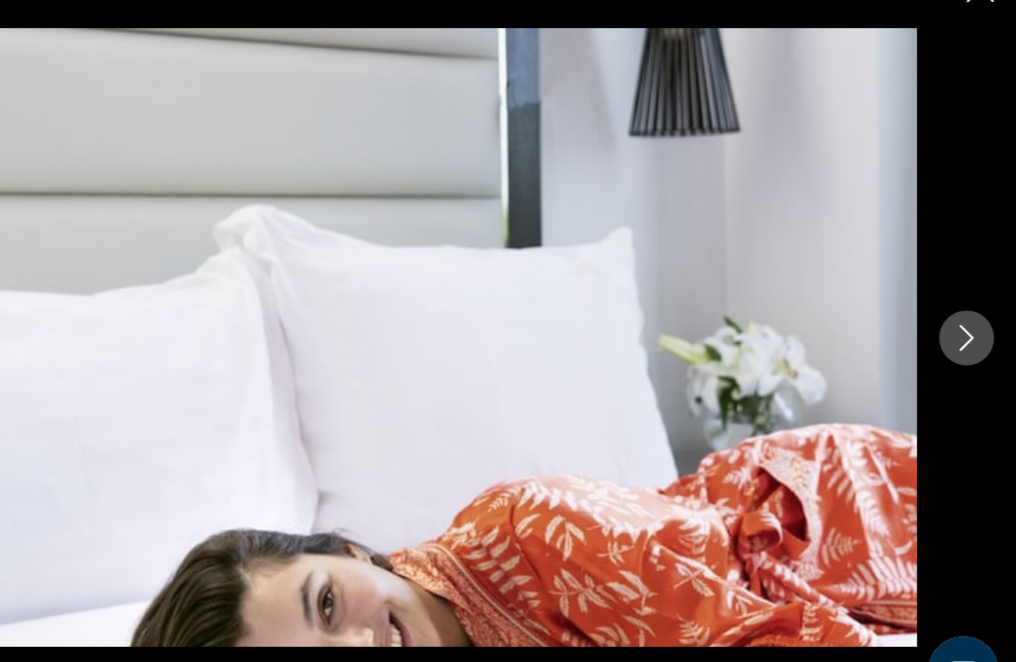
click at [962, 320] on icon "Next image" at bounding box center [973, 331] width 23 height 23
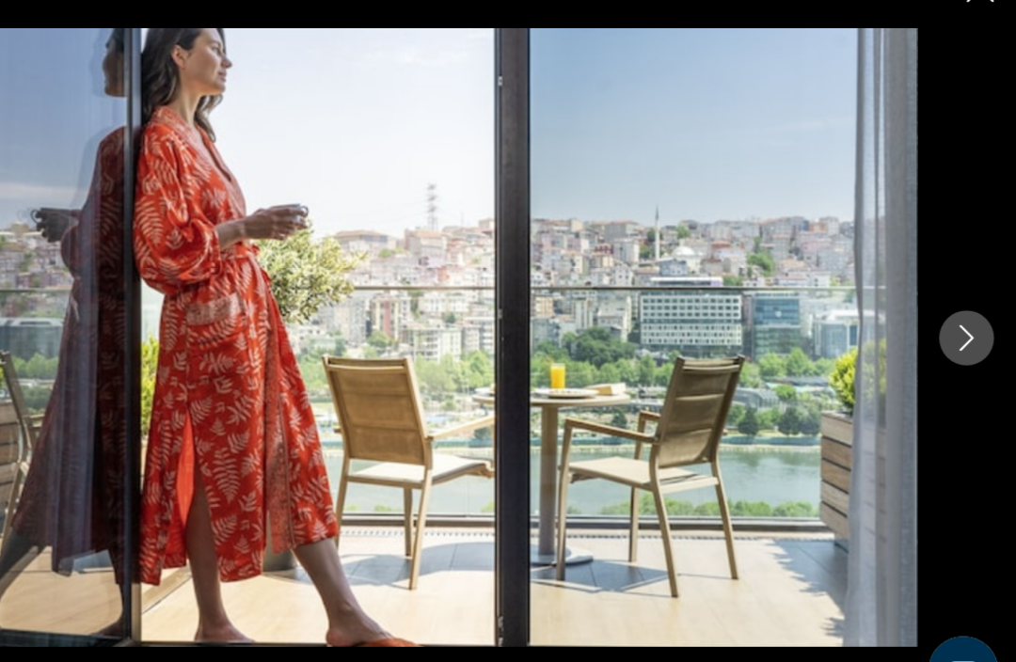
click at [950, 307] on button "Next image" at bounding box center [973, 330] width 47 height 47
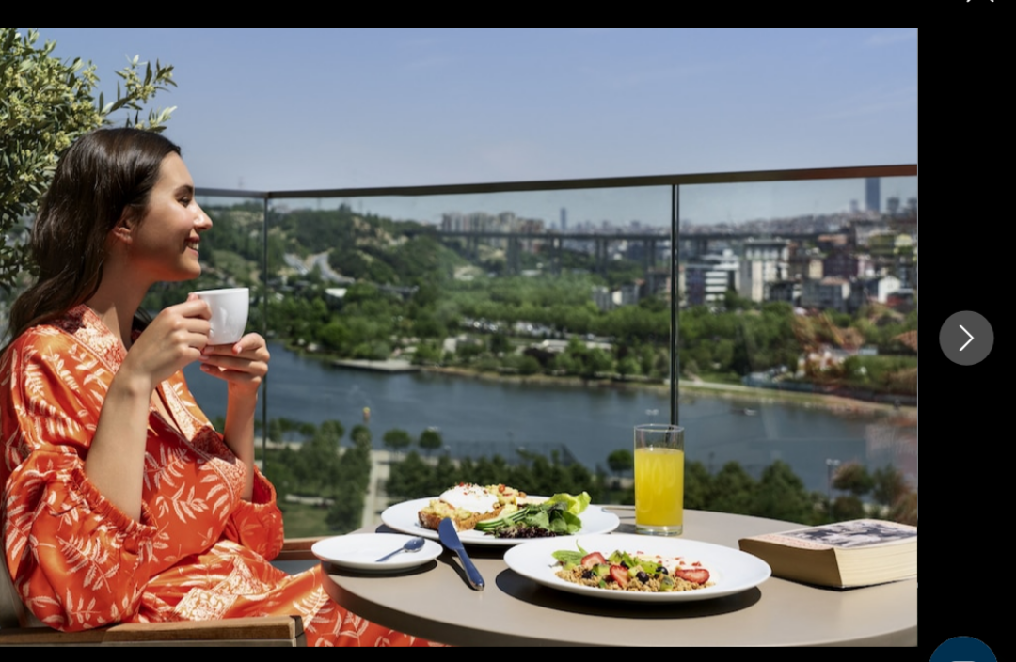
click at [950, 307] on button "Next image" at bounding box center [973, 330] width 47 height 47
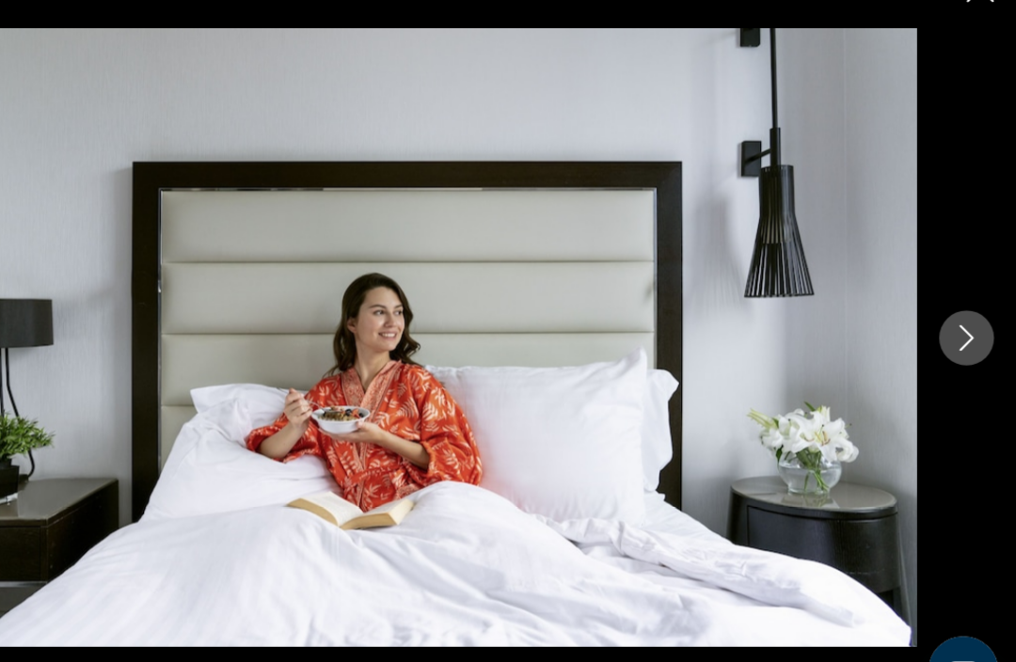
click at [950, 307] on button "Next image" at bounding box center [973, 330] width 47 height 47
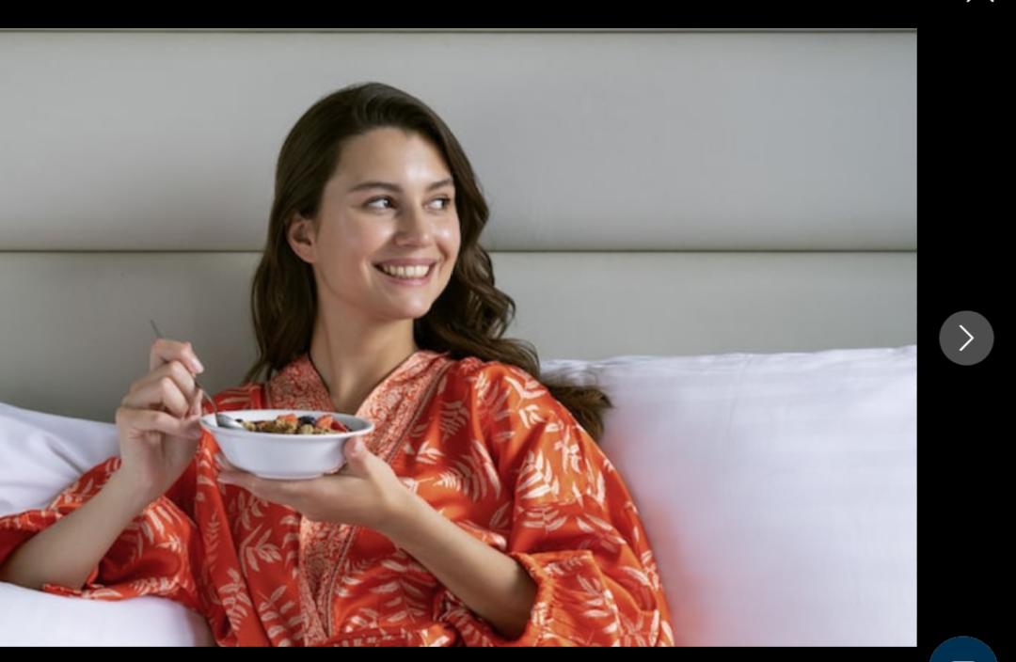
click at [962, 320] on icon "Next image" at bounding box center [973, 331] width 23 height 23
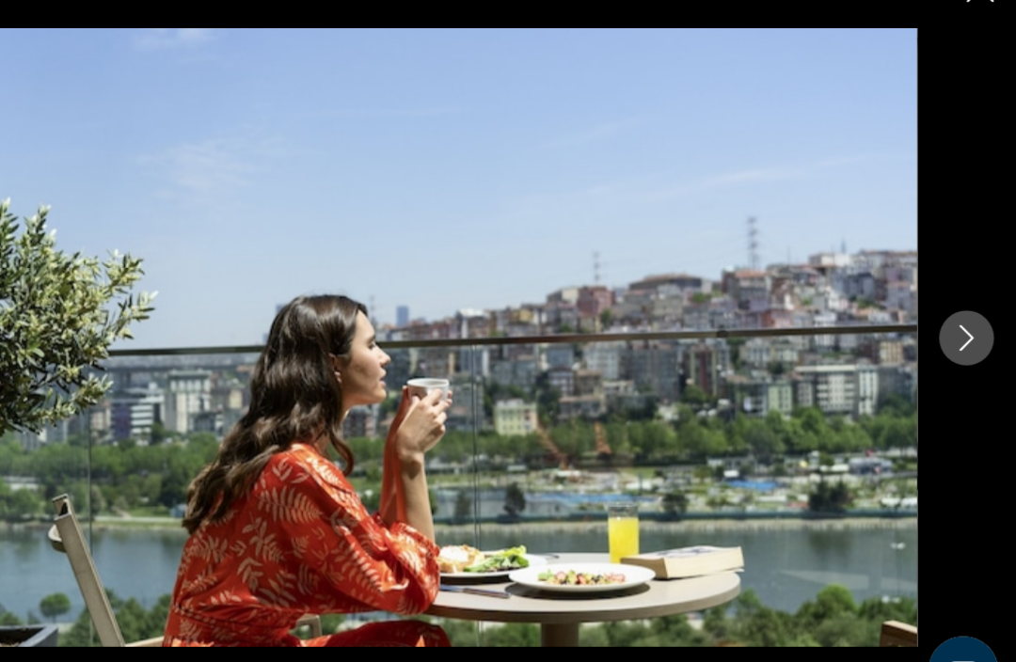
click at [962, 320] on icon "Next image" at bounding box center [973, 331] width 23 height 23
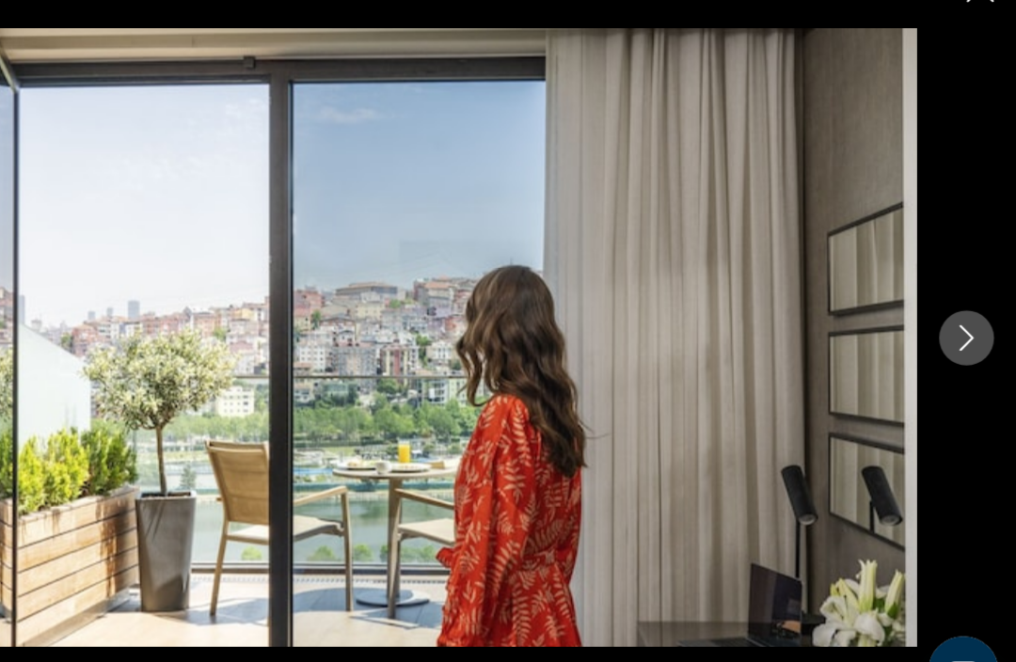
click at [950, 307] on button "Next image" at bounding box center [973, 330] width 47 height 47
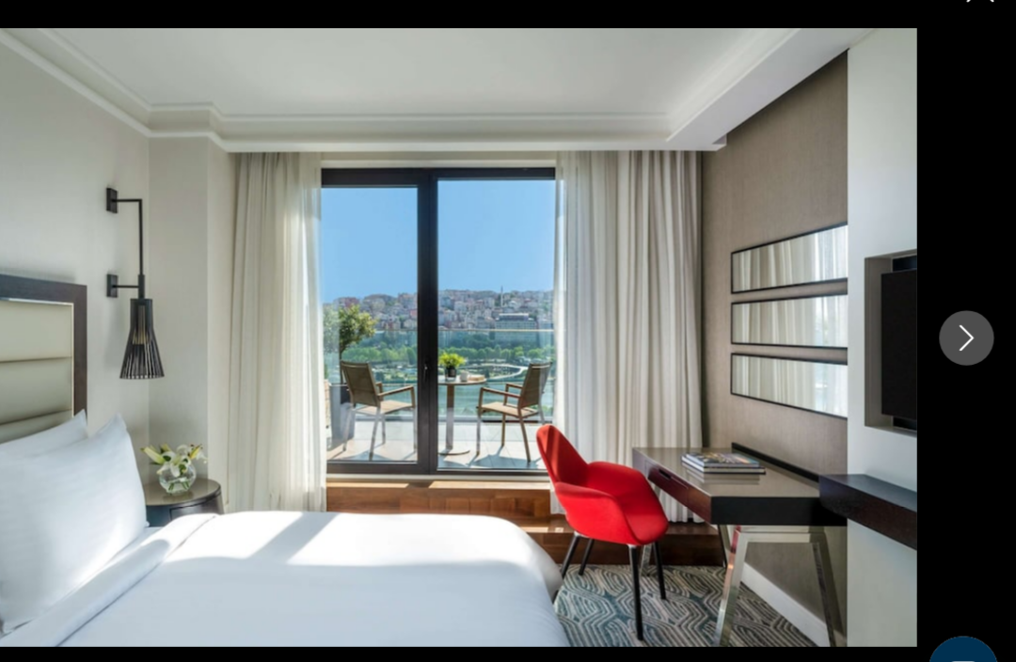
click at [962, 320] on icon "Next image" at bounding box center [973, 331] width 23 height 23
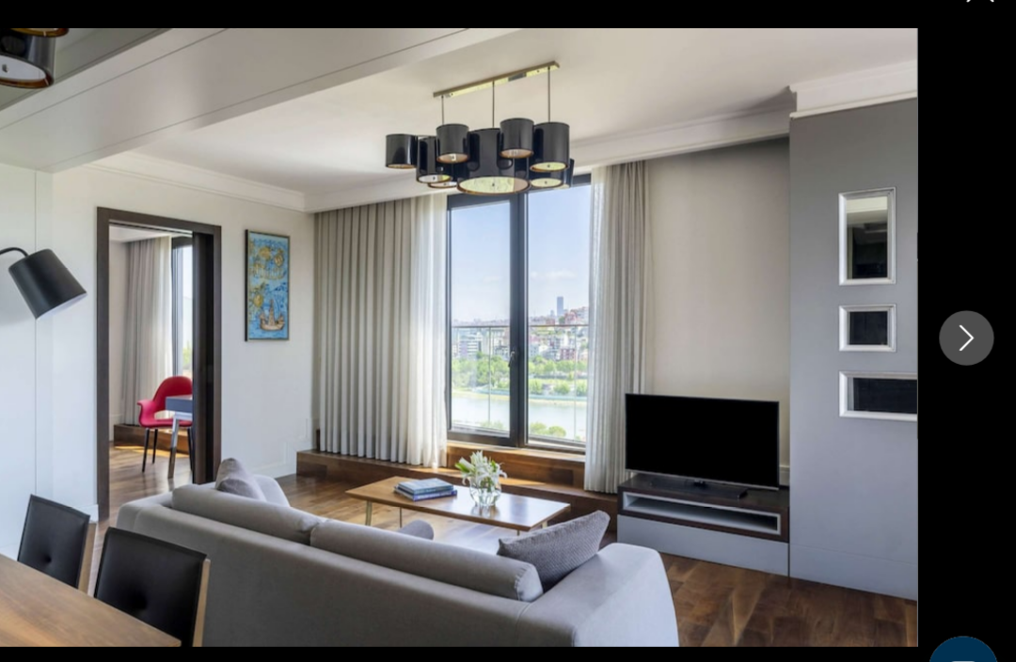
click at [962, 320] on icon "Next image" at bounding box center [973, 331] width 23 height 23
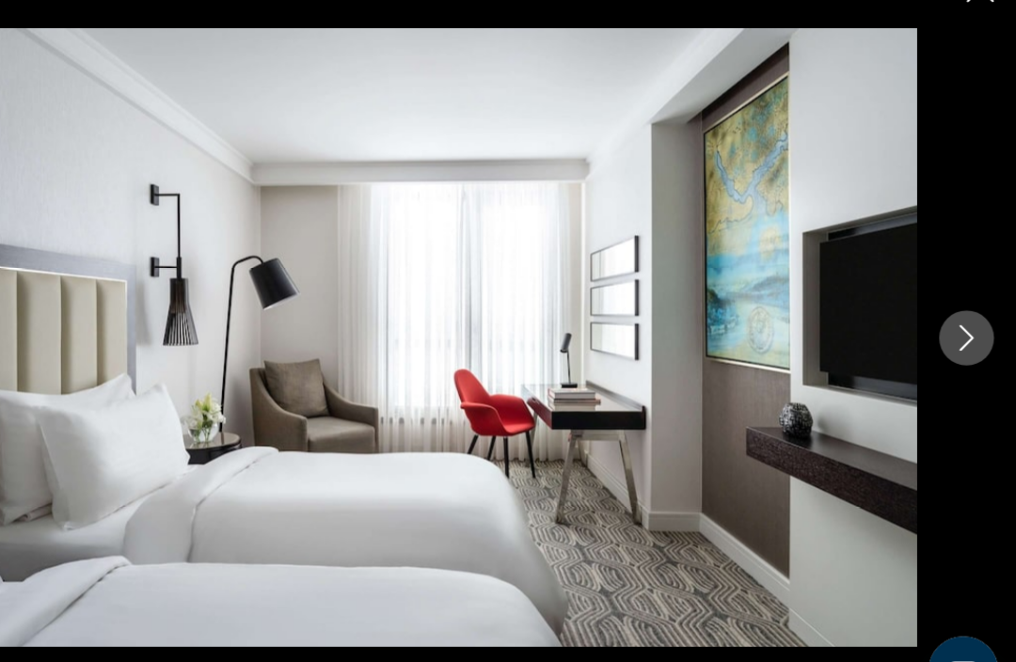
click at [962, 320] on icon "Next image" at bounding box center [973, 331] width 23 height 23
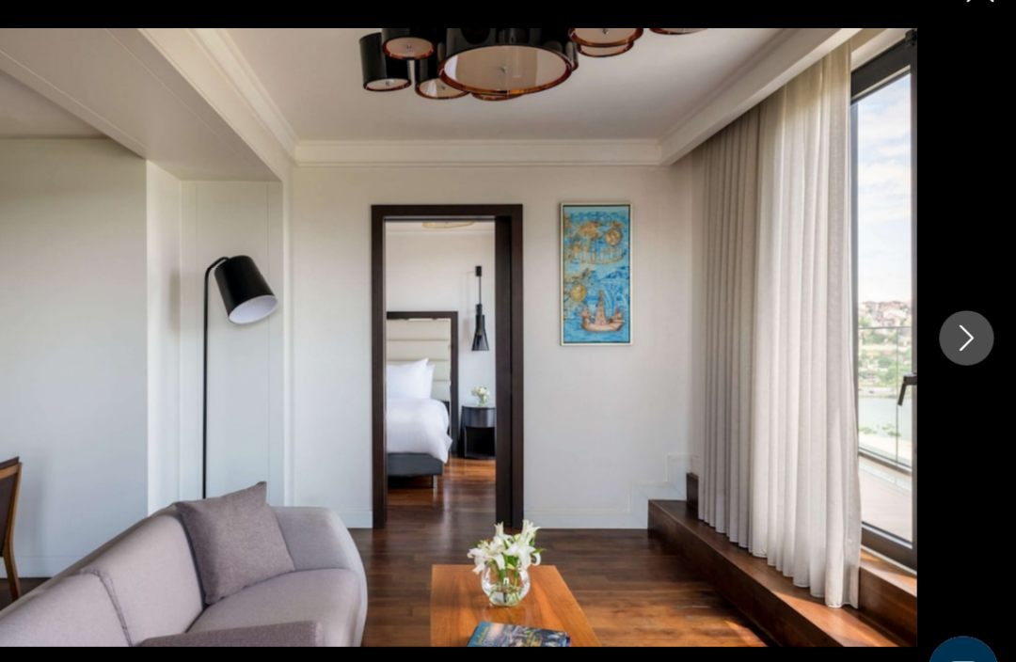
click at [950, 307] on button "Next image" at bounding box center [973, 330] width 47 height 47
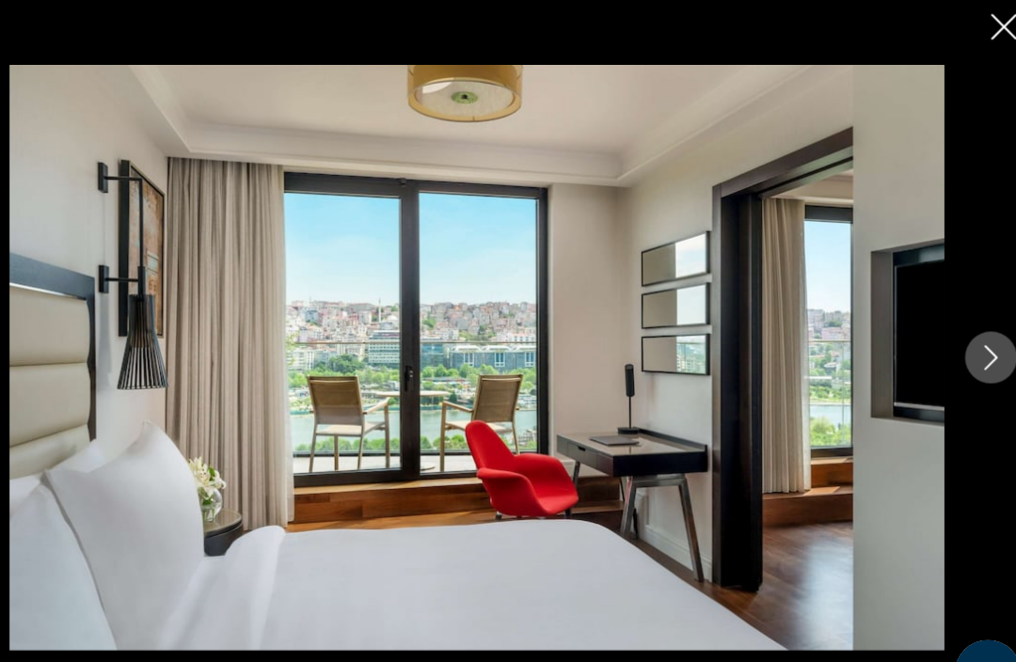
scroll to position [1420, 0]
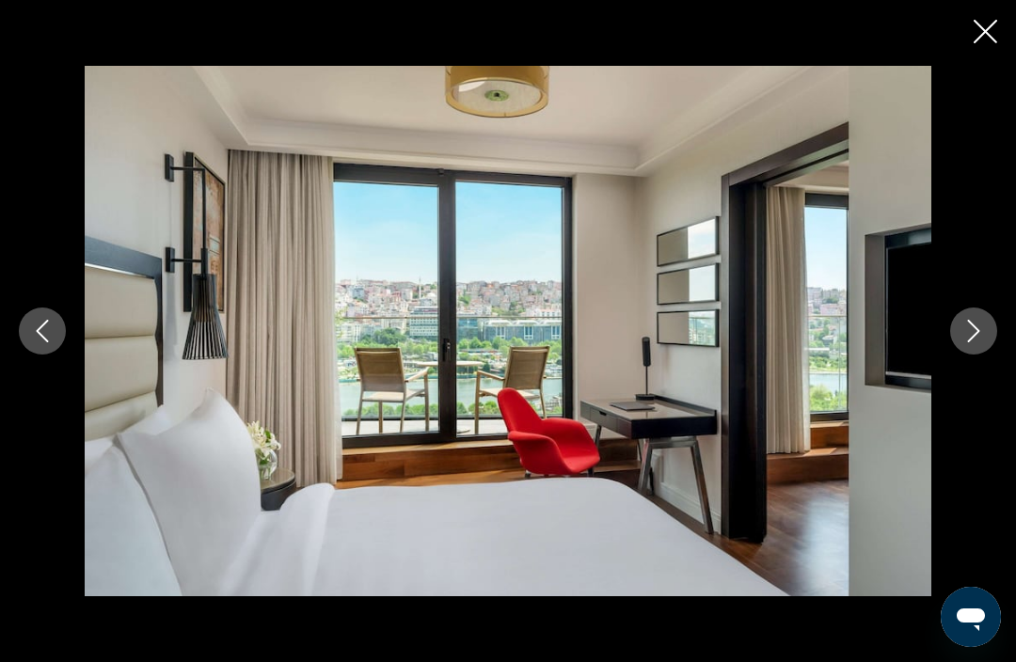
click at [981, 42] on button "Close slideshow" at bounding box center [985, 33] width 24 height 29
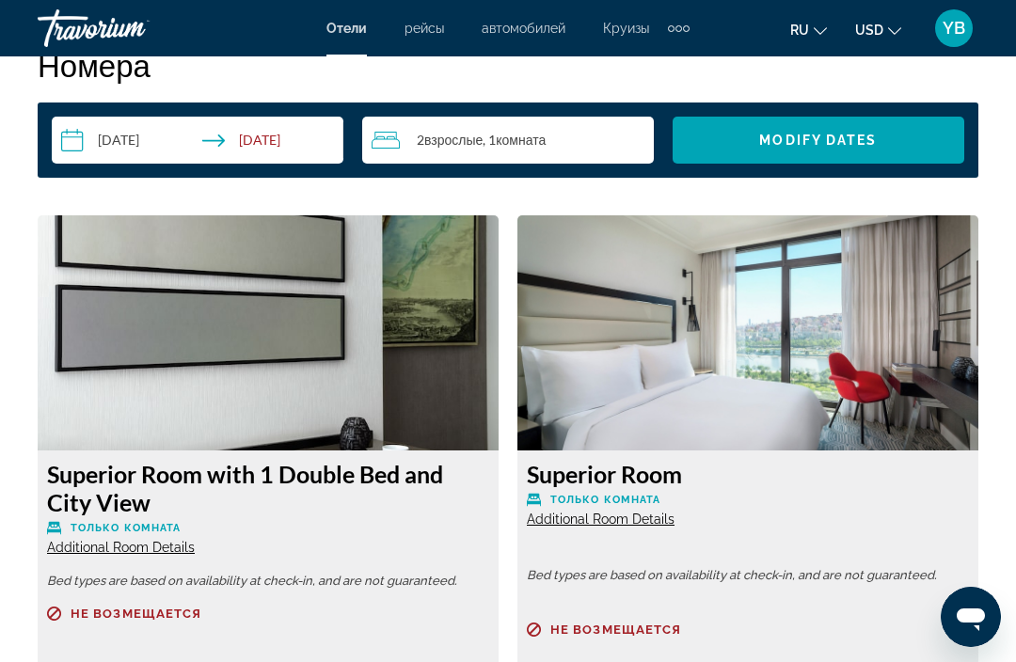
scroll to position [2775, 0]
click at [931, 397] on img "Main content" at bounding box center [747, 333] width 461 height 235
click at [942, 396] on img "Main content" at bounding box center [747, 333] width 461 height 235
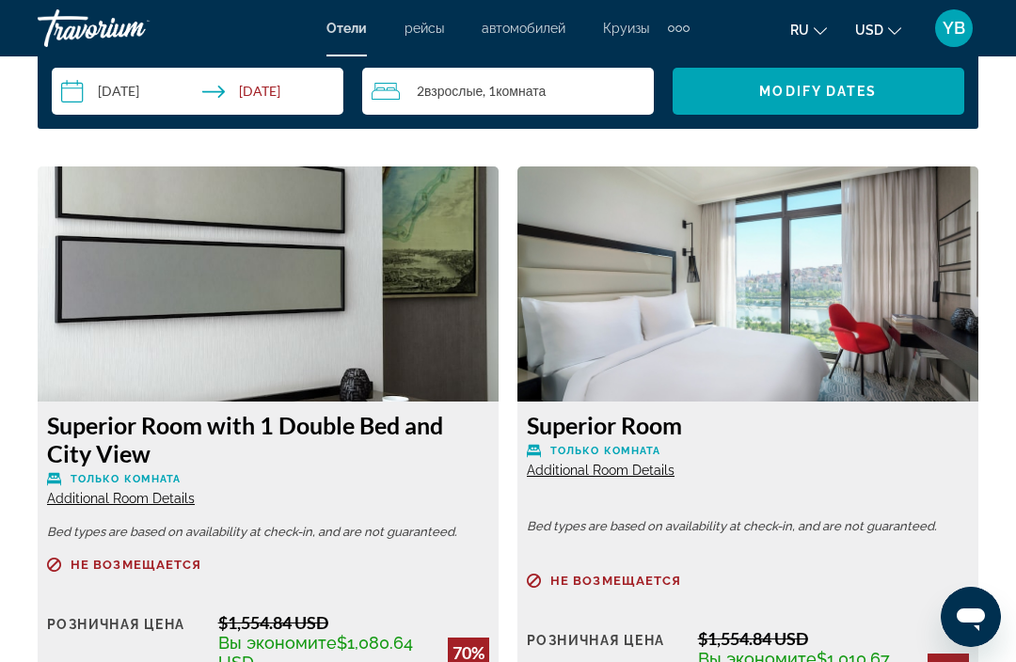
scroll to position [2824, 0]
click at [881, 340] on img "Main content" at bounding box center [747, 284] width 461 height 235
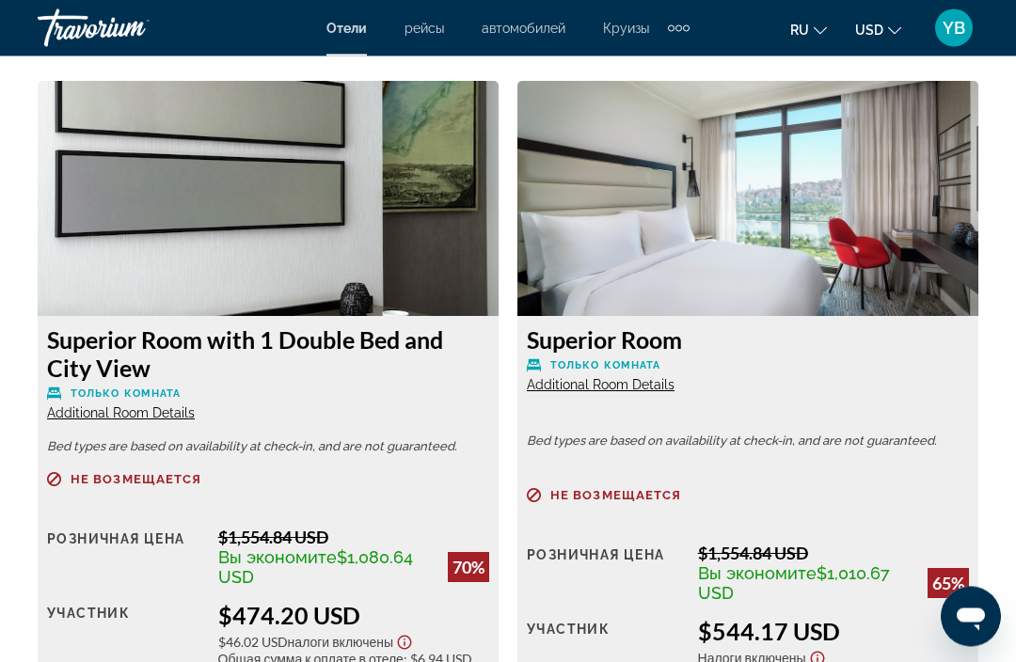
scroll to position [2909, 0]
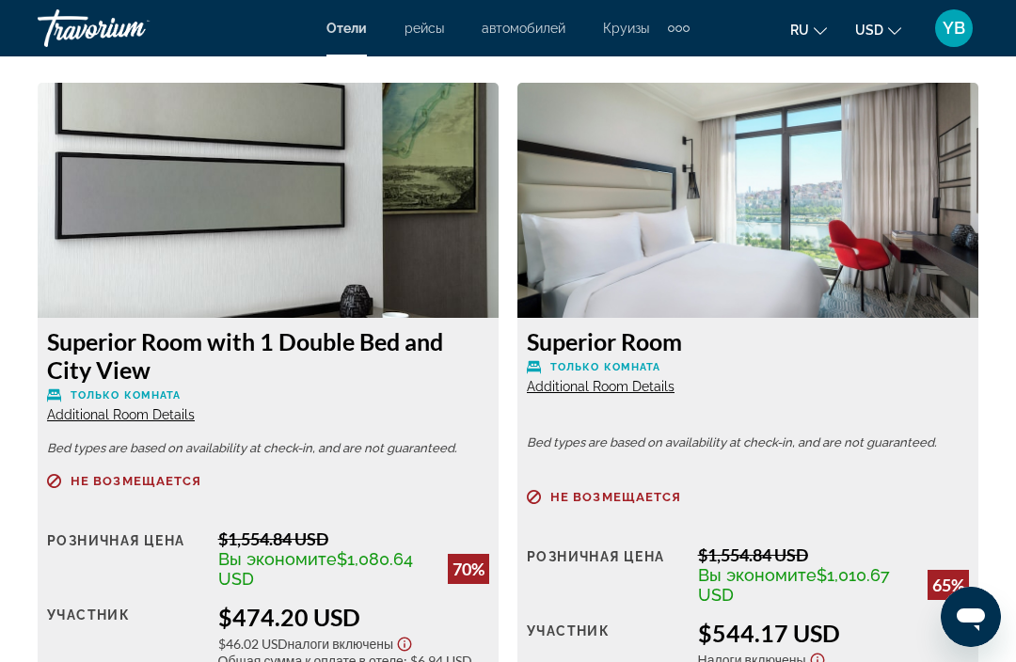
click at [650, 383] on span "Additional Room Details" at bounding box center [601, 386] width 148 height 15
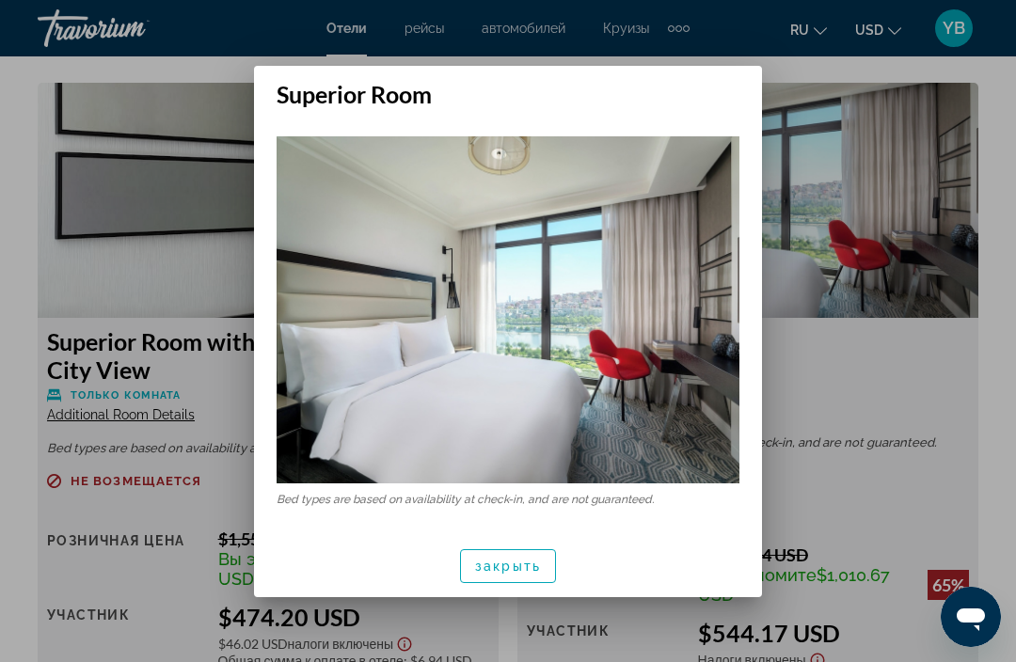
scroll to position [0, 0]
click at [822, 481] on div at bounding box center [508, 331] width 1016 height 662
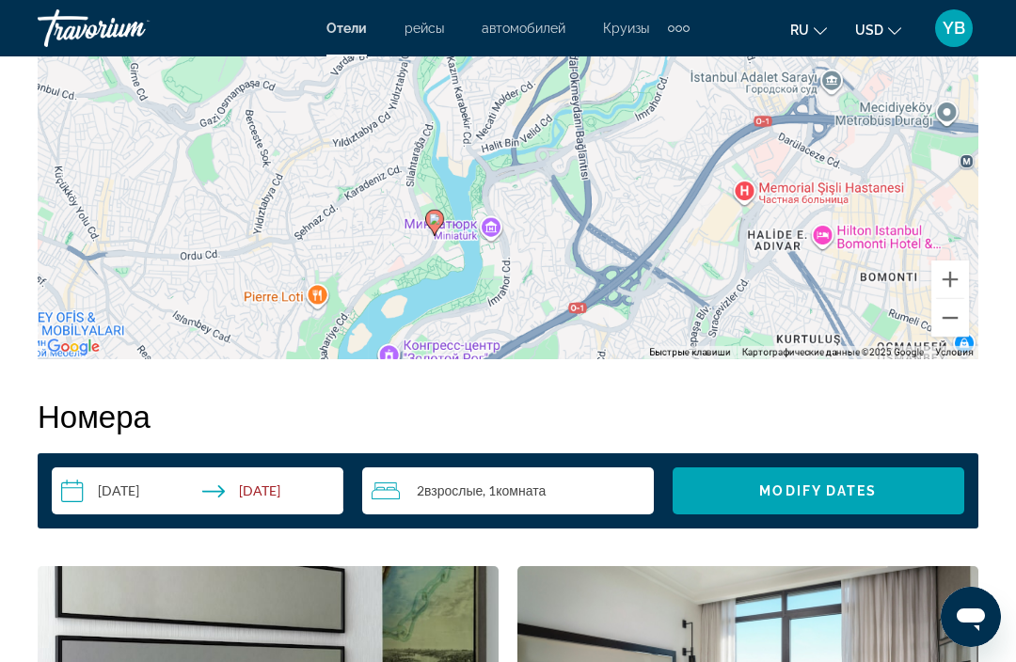
scroll to position [2421, 0]
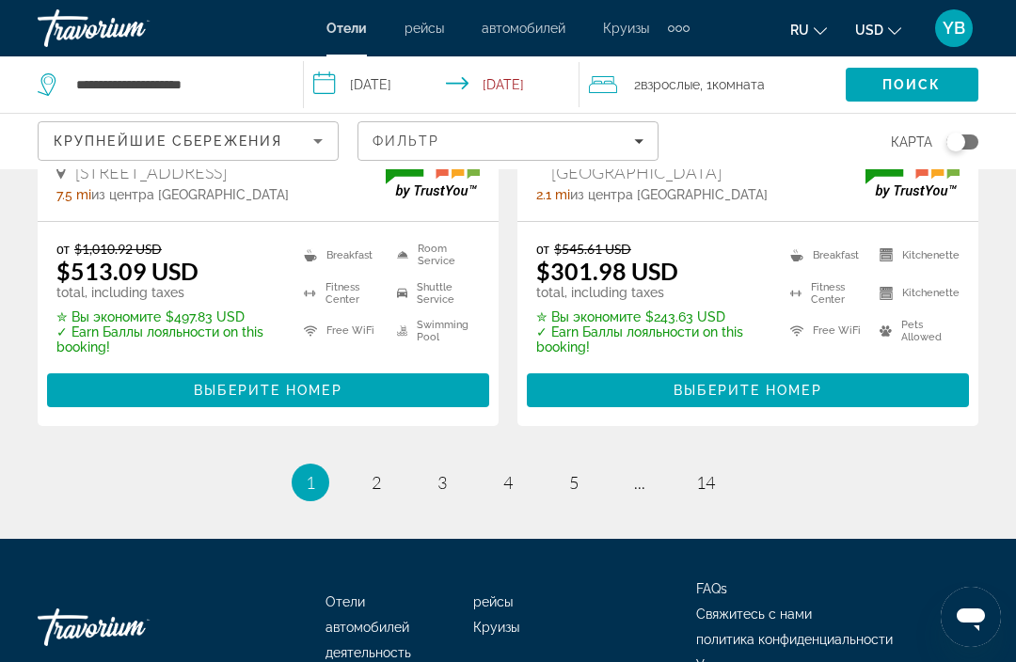
scroll to position [4128, 0]
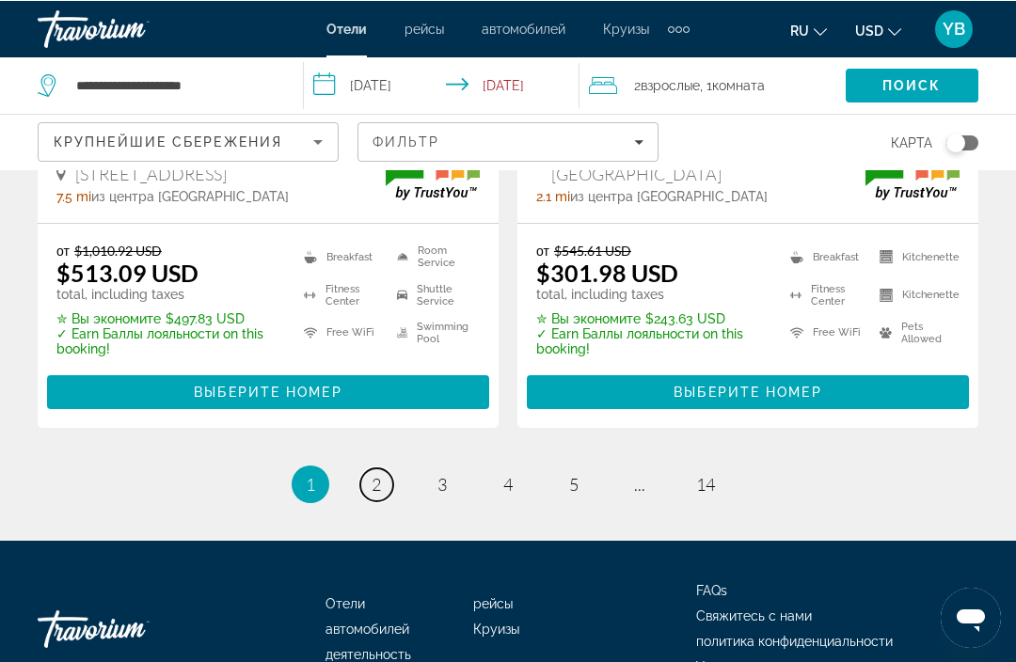
click at [374, 467] on link "page 2" at bounding box center [376, 483] width 33 height 33
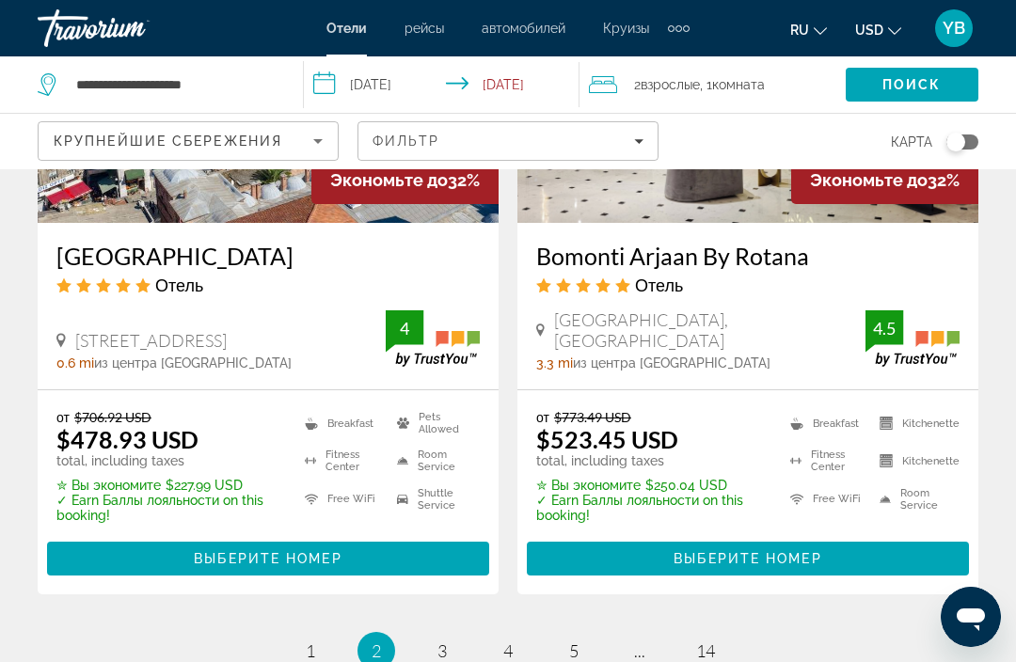
scroll to position [3949, 0]
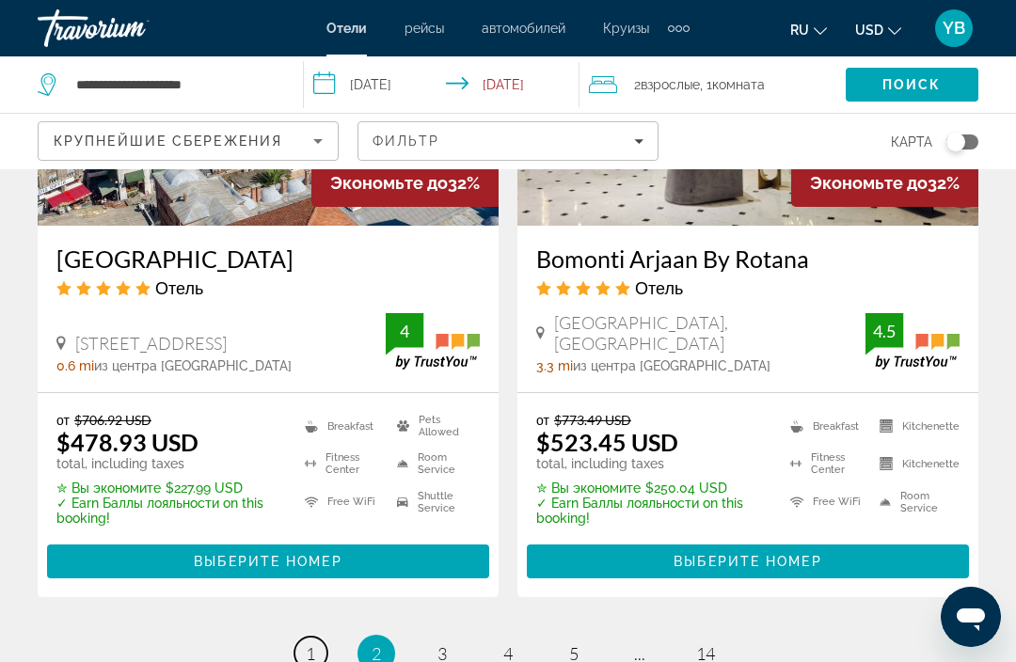
click at [306, 637] on link "page 1" at bounding box center [310, 653] width 33 height 33
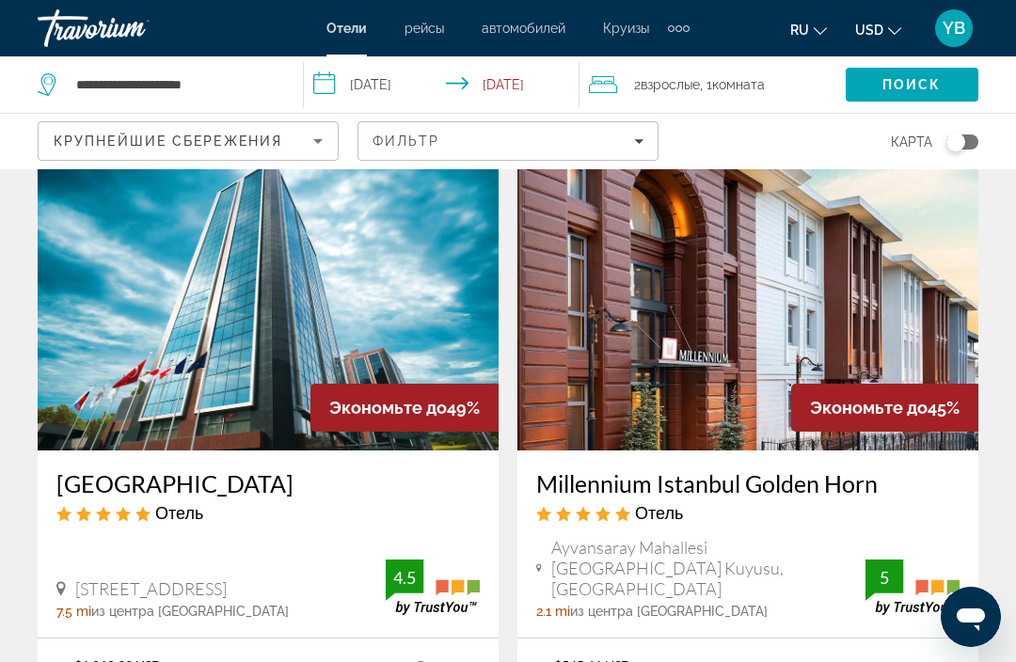
scroll to position [3707, 0]
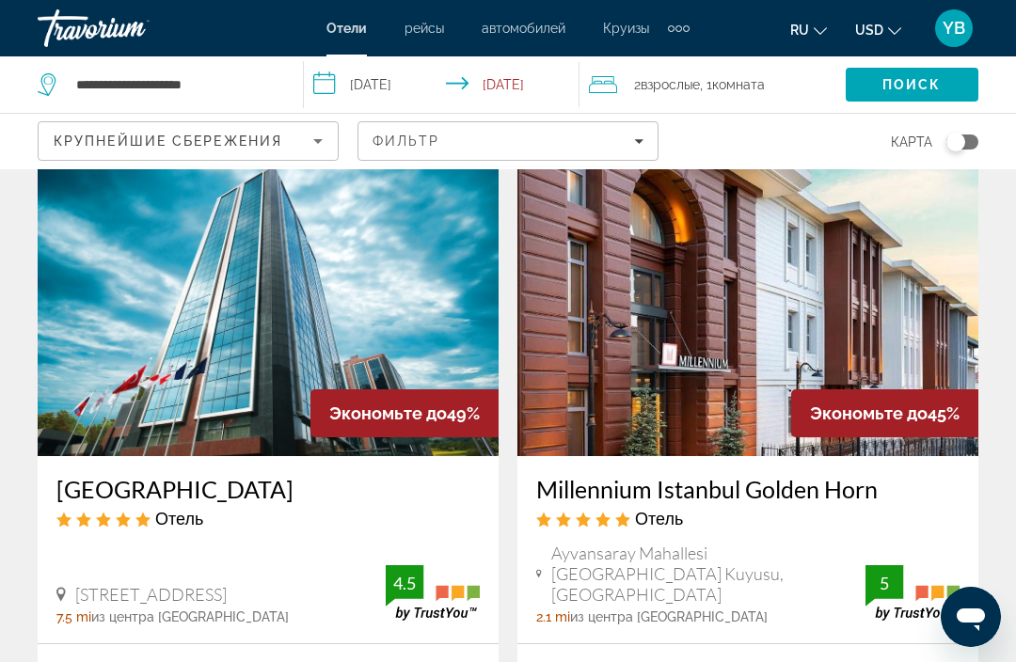
click at [192, 312] on img "Main content" at bounding box center [268, 305] width 461 height 301
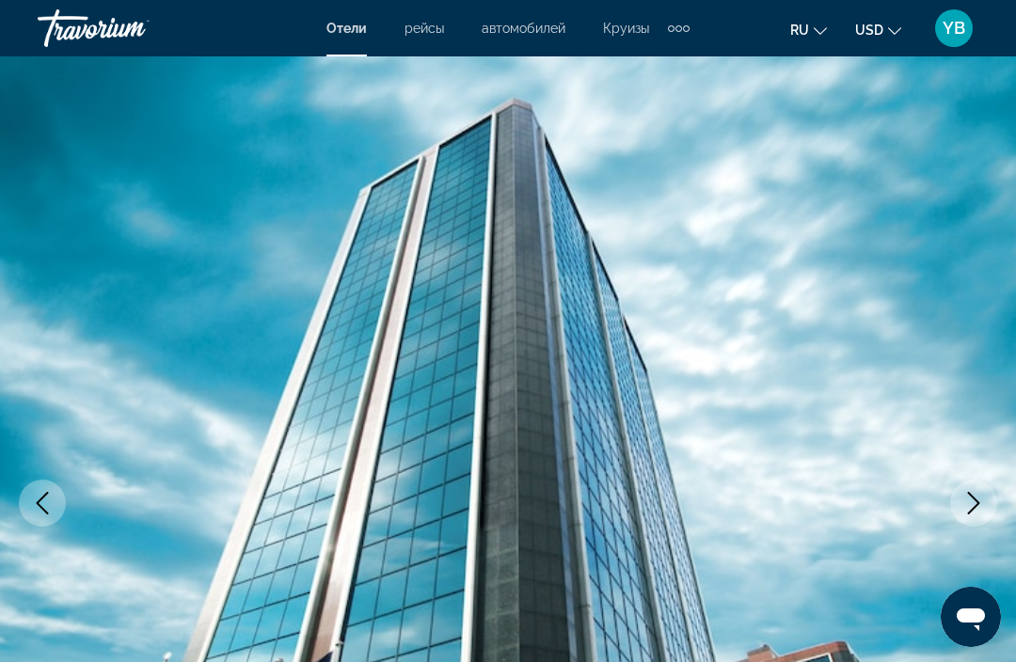
click at [973, 521] on button "Next image" at bounding box center [973, 503] width 47 height 47
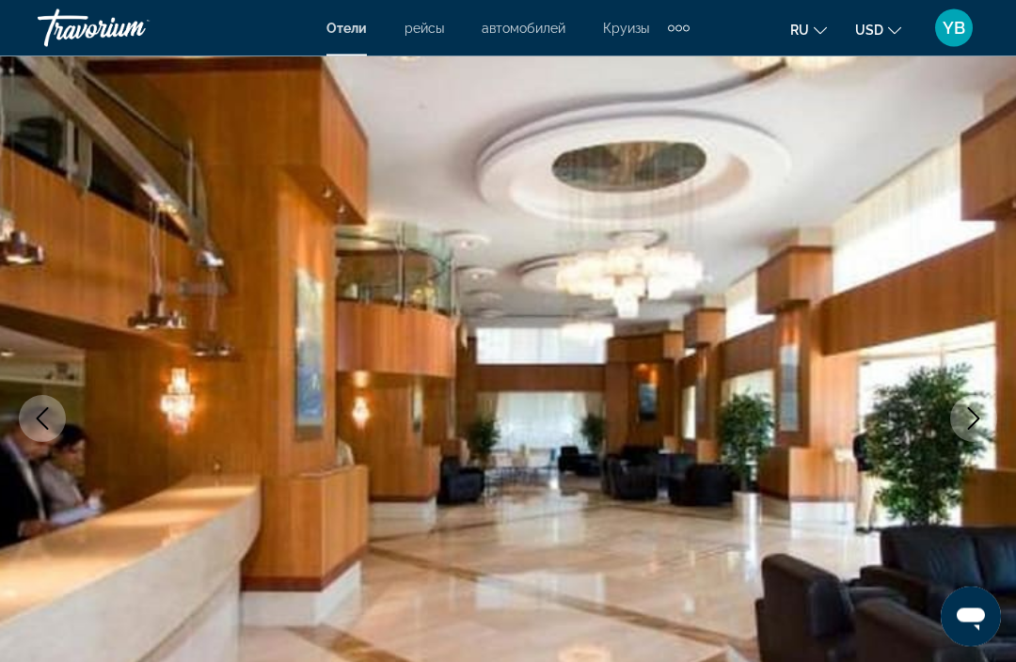
scroll to position [85, 0]
click at [970, 447] on img "Main content" at bounding box center [508, 418] width 1016 height 893
click at [974, 437] on button "Next image" at bounding box center [973, 418] width 47 height 47
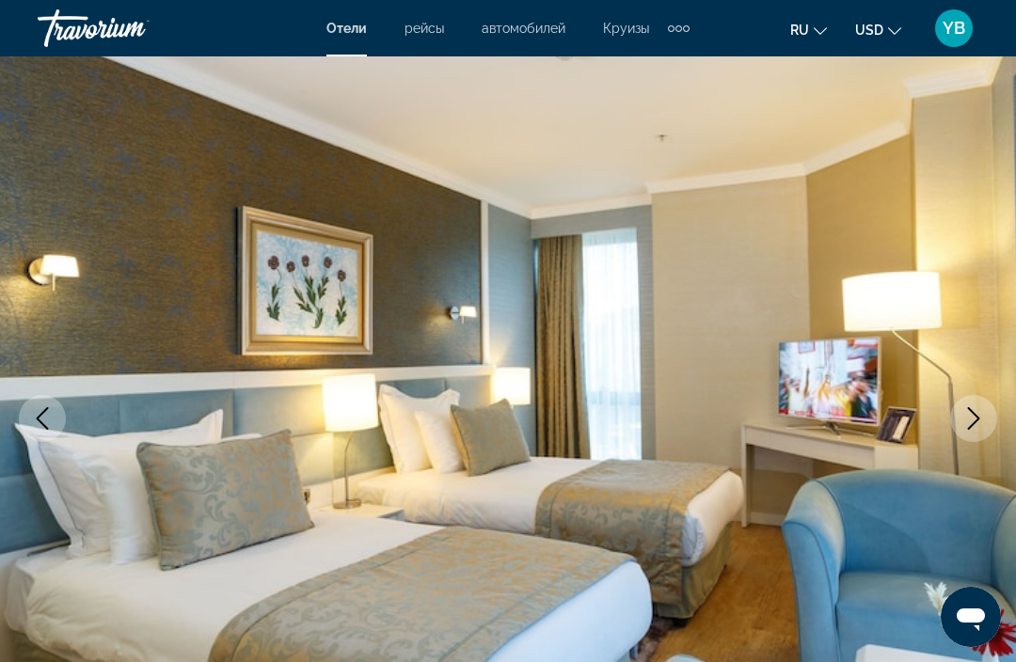
click at [978, 437] on button "Next image" at bounding box center [973, 418] width 47 height 47
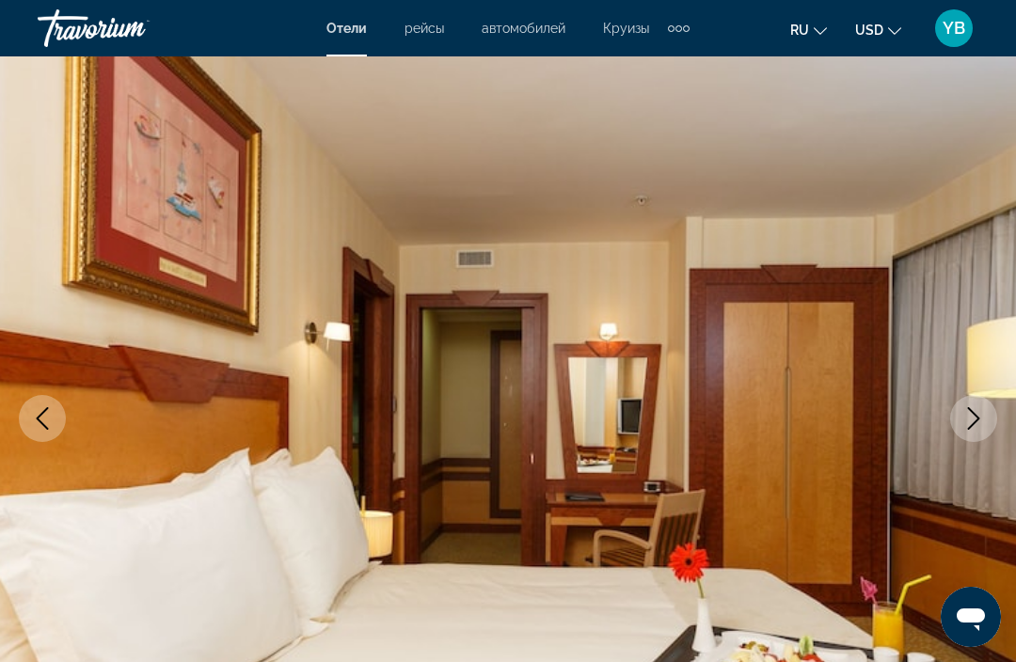
click at [985, 441] on img "Main content" at bounding box center [508, 418] width 1016 height 893
click at [975, 435] on button "Next image" at bounding box center [973, 418] width 47 height 47
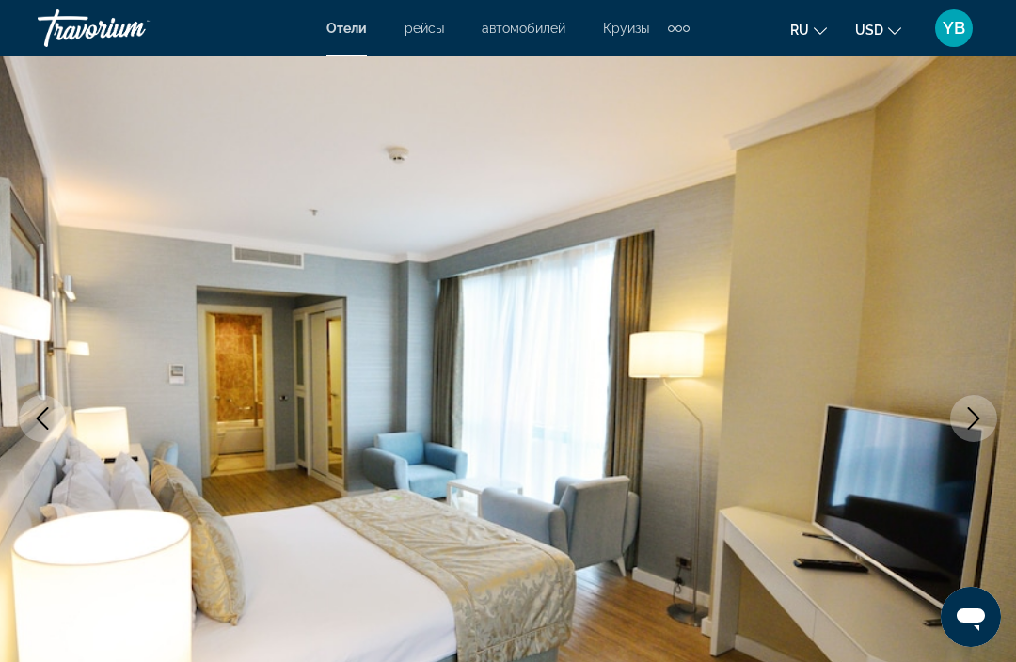
click at [981, 431] on button "Next image" at bounding box center [973, 418] width 47 height 47
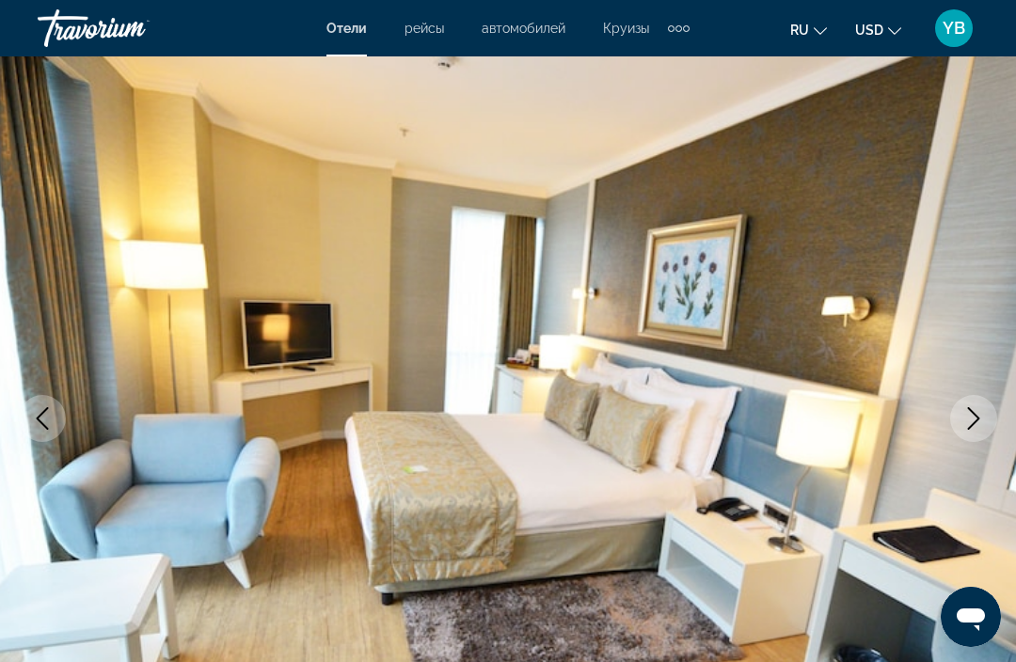
click at [976, 442] on img "Main content" at bounding box center [508, 418] width 1016 height 893
click at [980, 430] on button "Next image" at bounding box center [973, 418] width 47 height 47
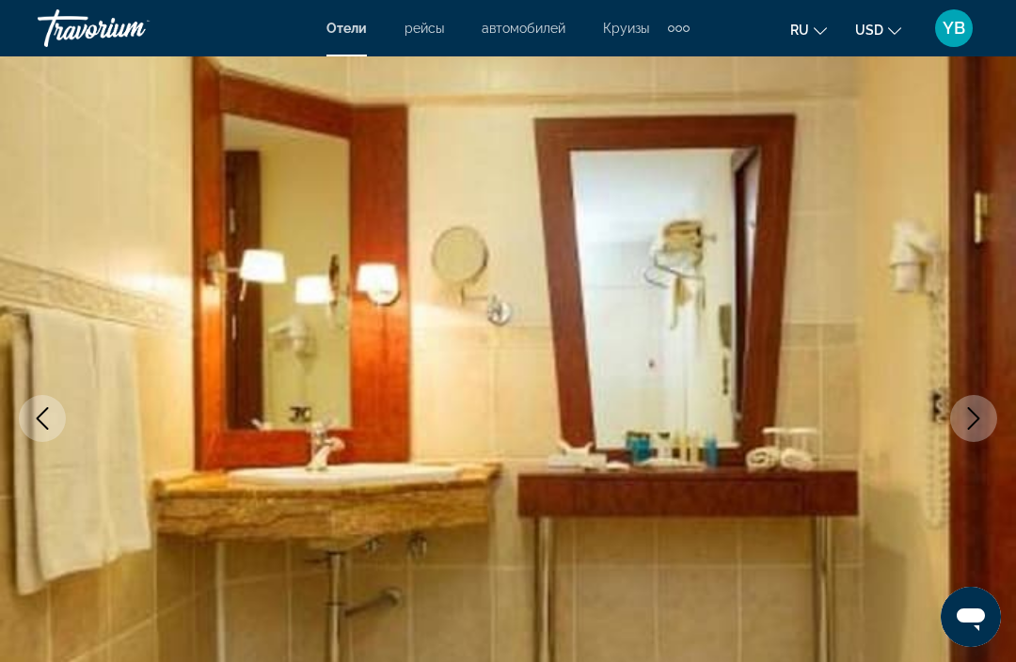
click at [980, 420] on icon "Next image" at bounding box center [973, 418] width 23 height 23
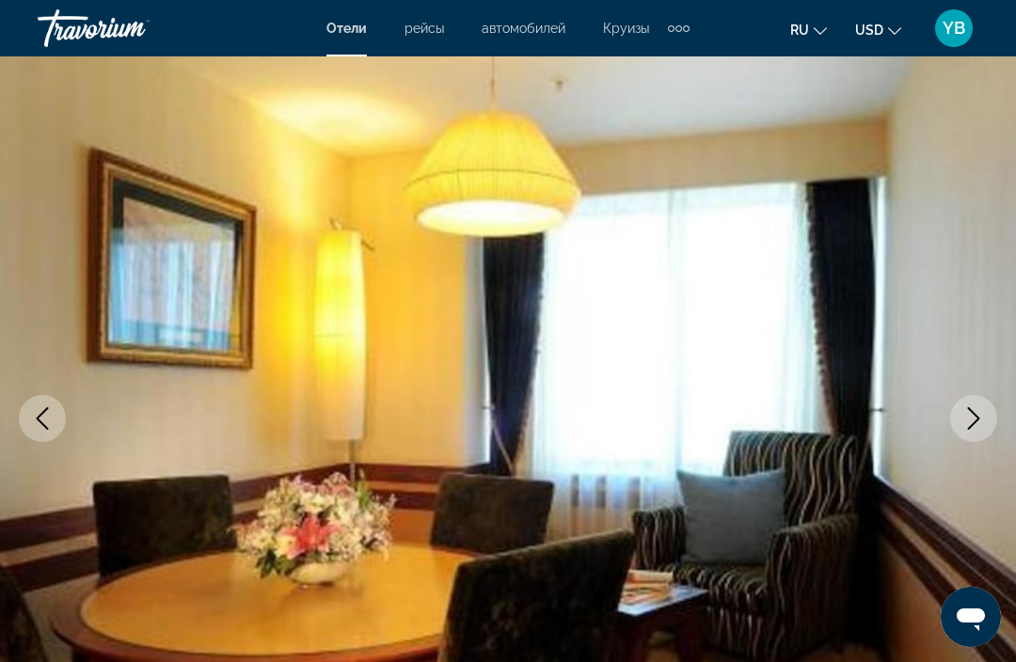
click at [979, 433] on button "Next image" at bounding box center [973, 418] width 47 height 47
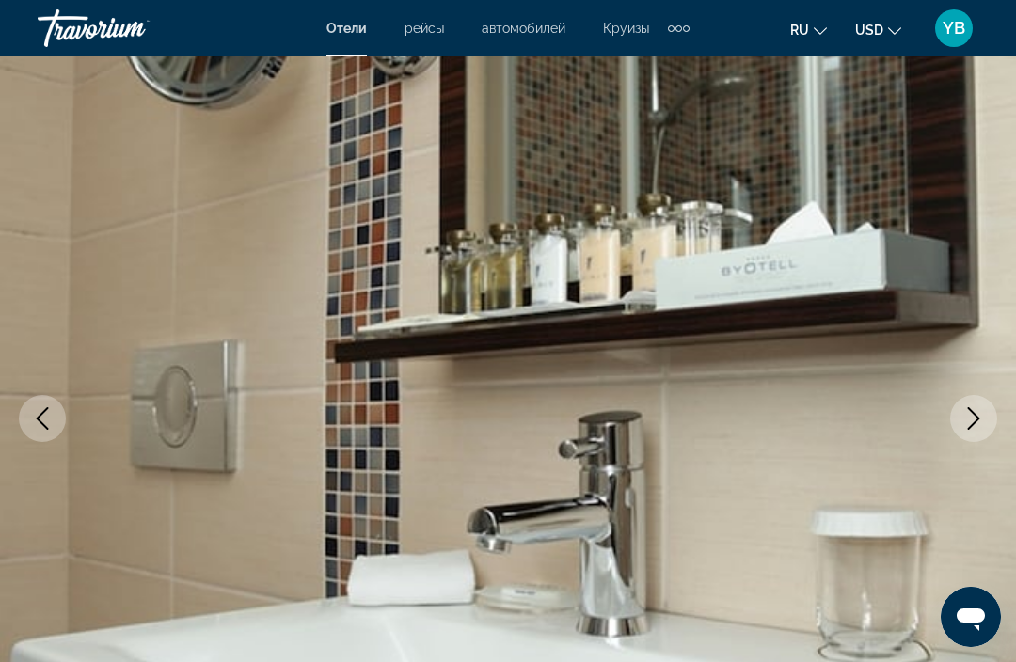
click at [980, 425] on icon "Next image" at bounding box center [973, 418] width 23 height 23
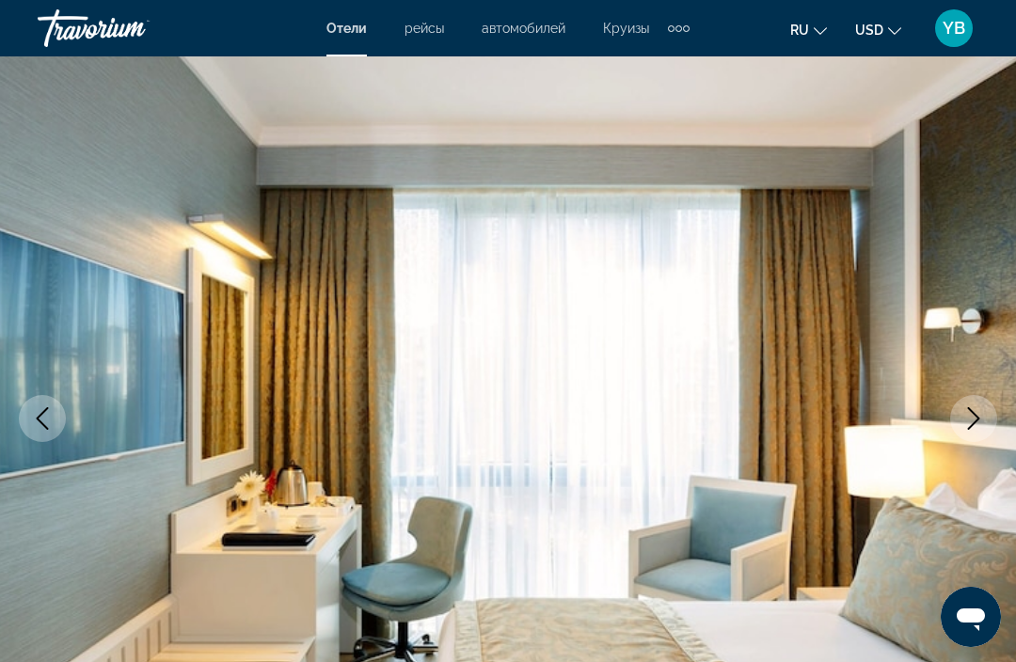
click at [980, 423] on icon "Next image" at bounding box center [973, 418] width 23 height 23
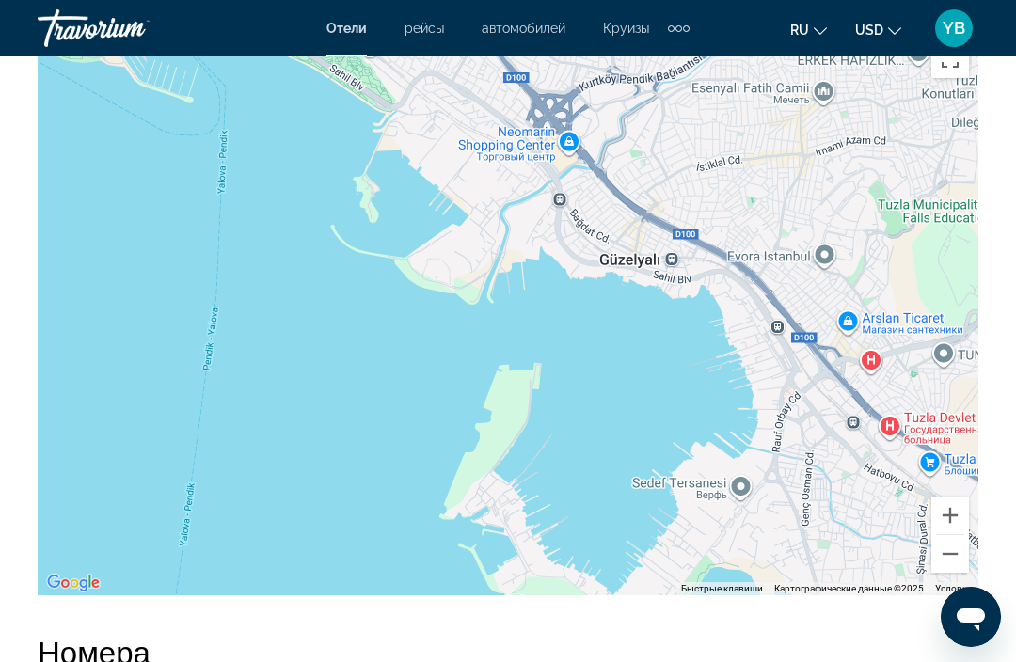
scroll to position [2221, 0]
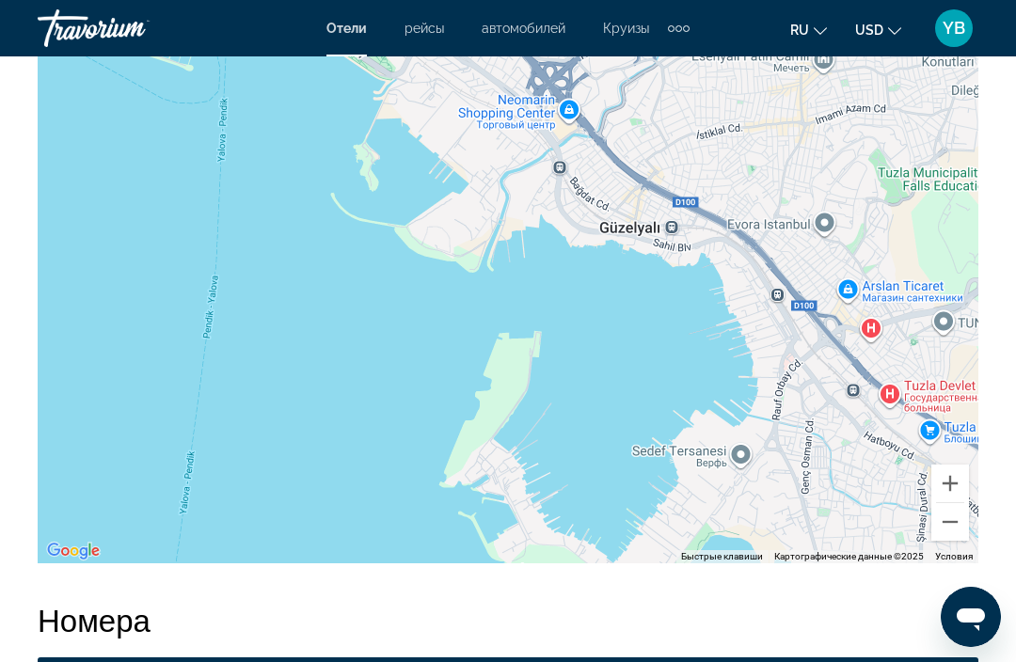
click at [956, 526] on button "Уменьшить" at bounding box center [950, 522] width 38 height 38
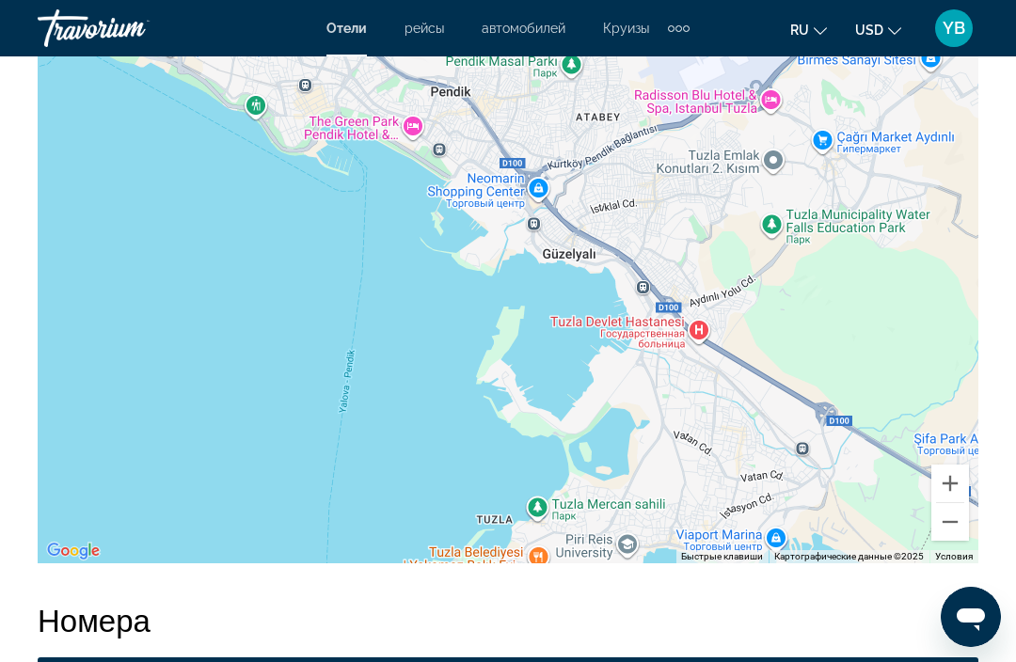
click at [954, 533] on button "Уменьшить" at bounding box center [950, 522] width 38 height 38
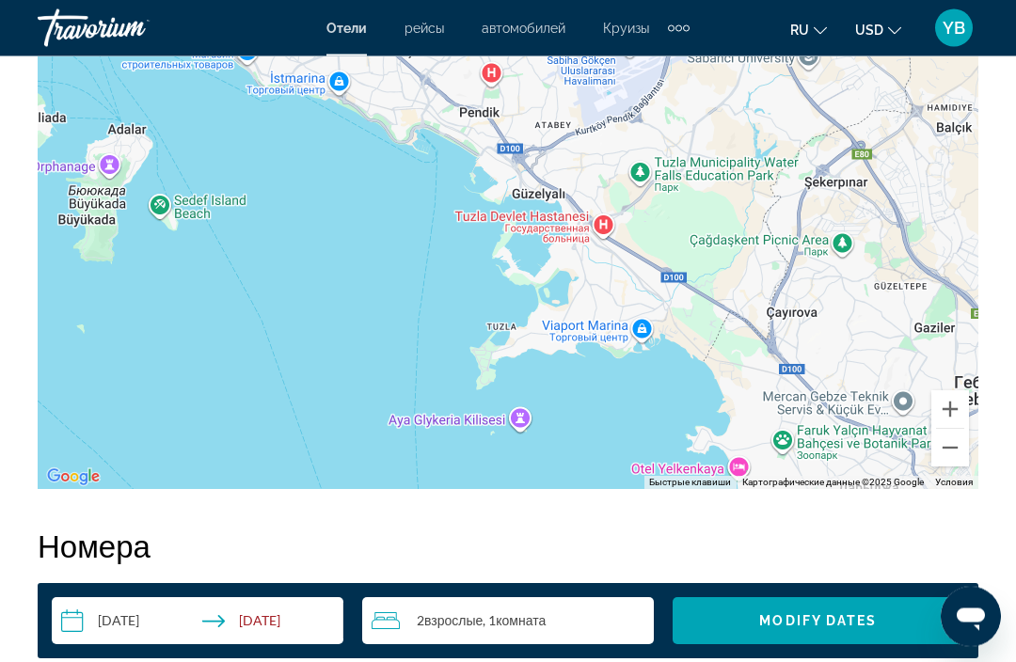
scroll to position [2282, 0]
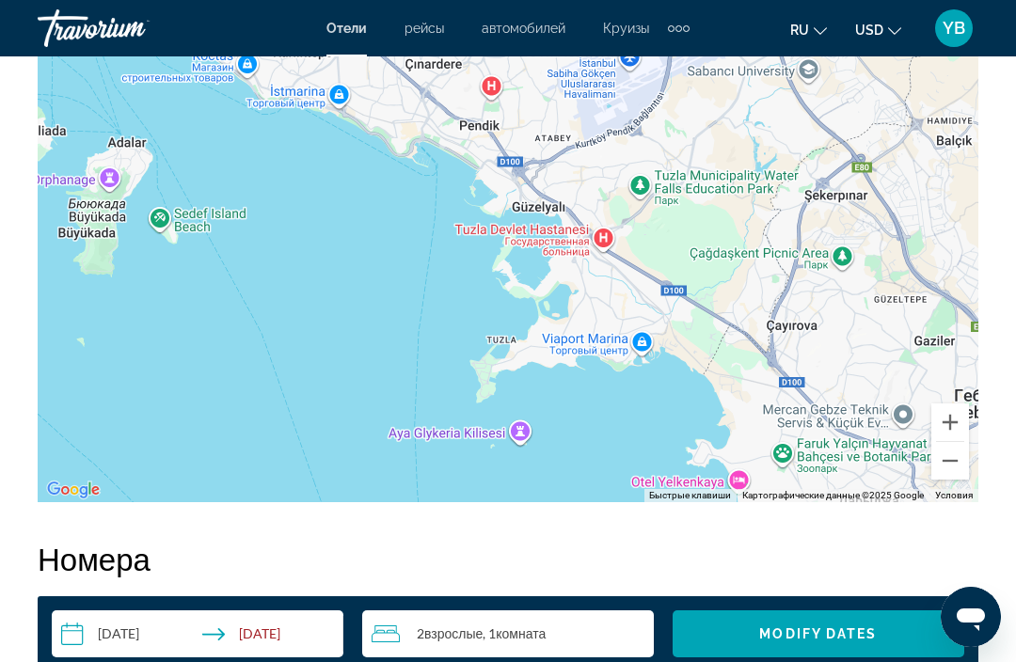
click at [953, 479] on button "Уменьшить" at bounding box center [950, 461] width 38 height 38
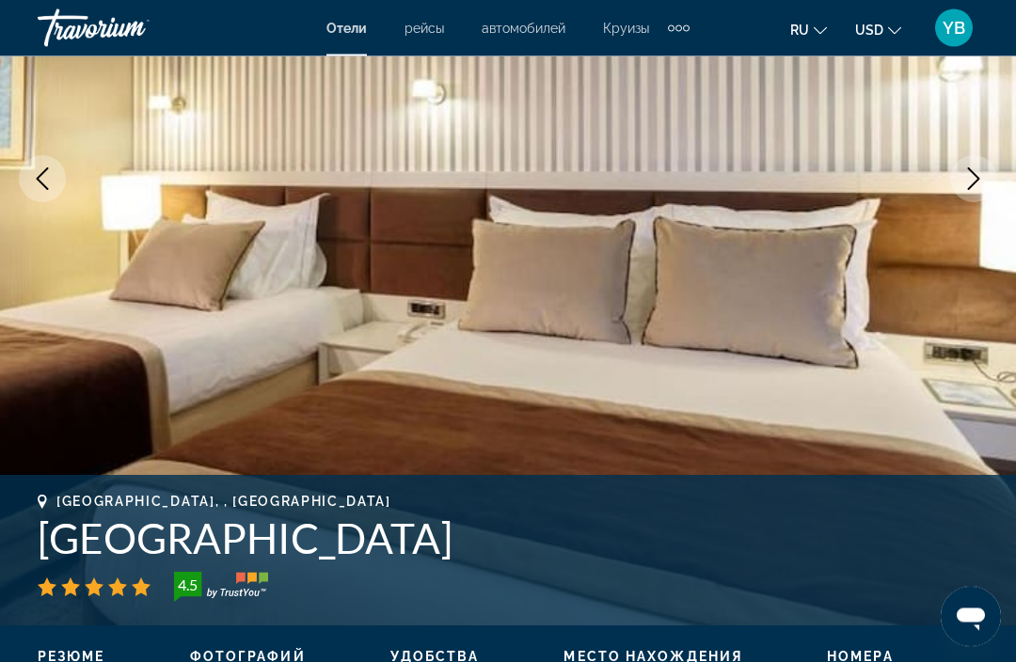
scroll to position [337, 0]
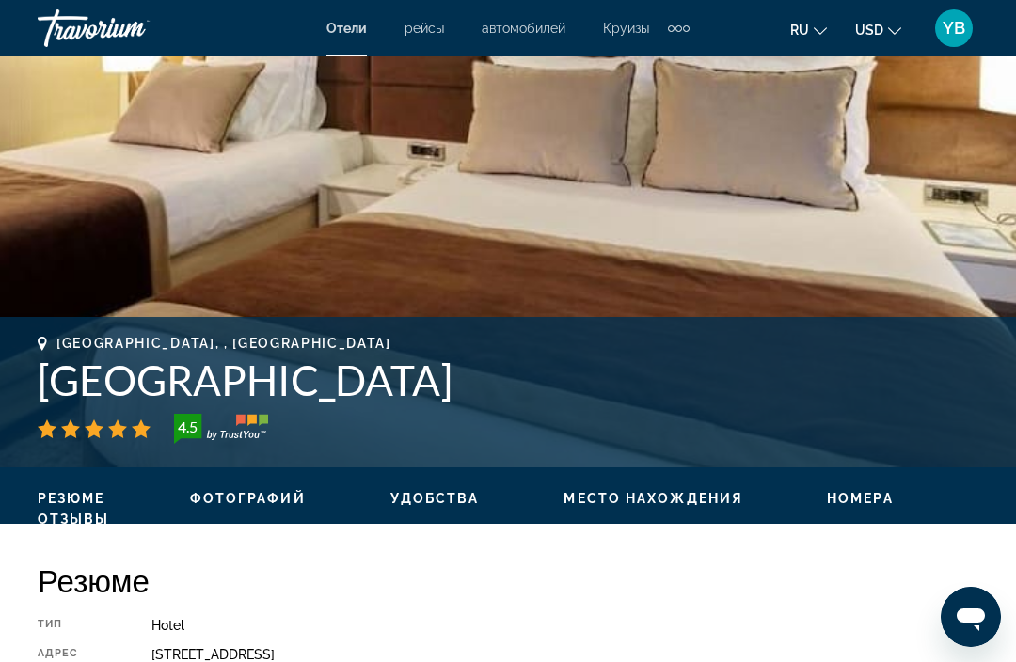
click at [666, 505] on span "Место нахождения" at bounding box center [652, 498] width 179 height 15
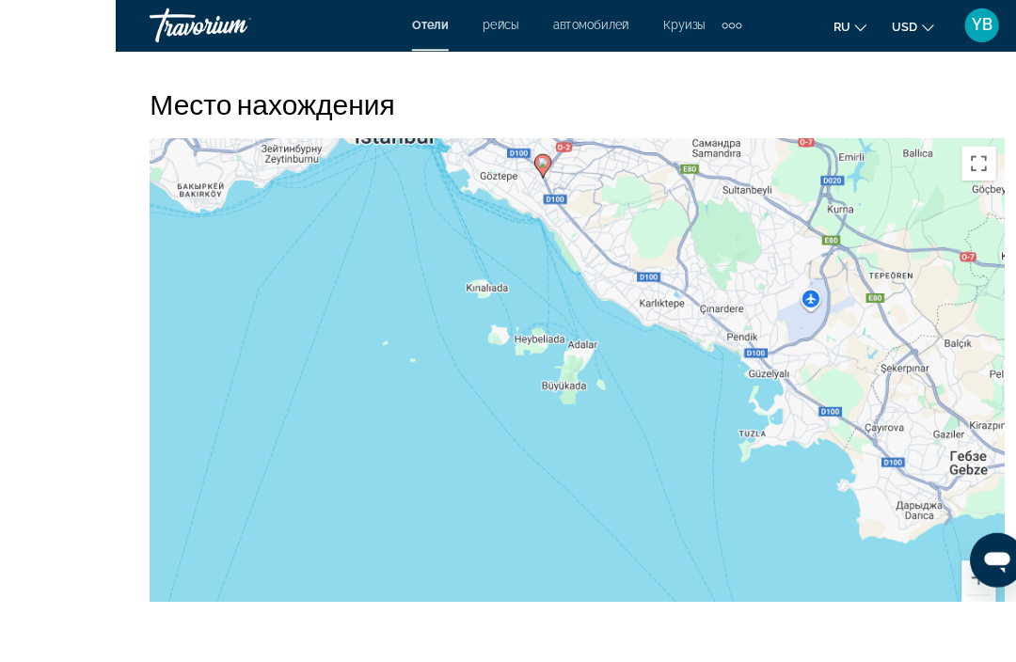
scroll to position [2111, 0]
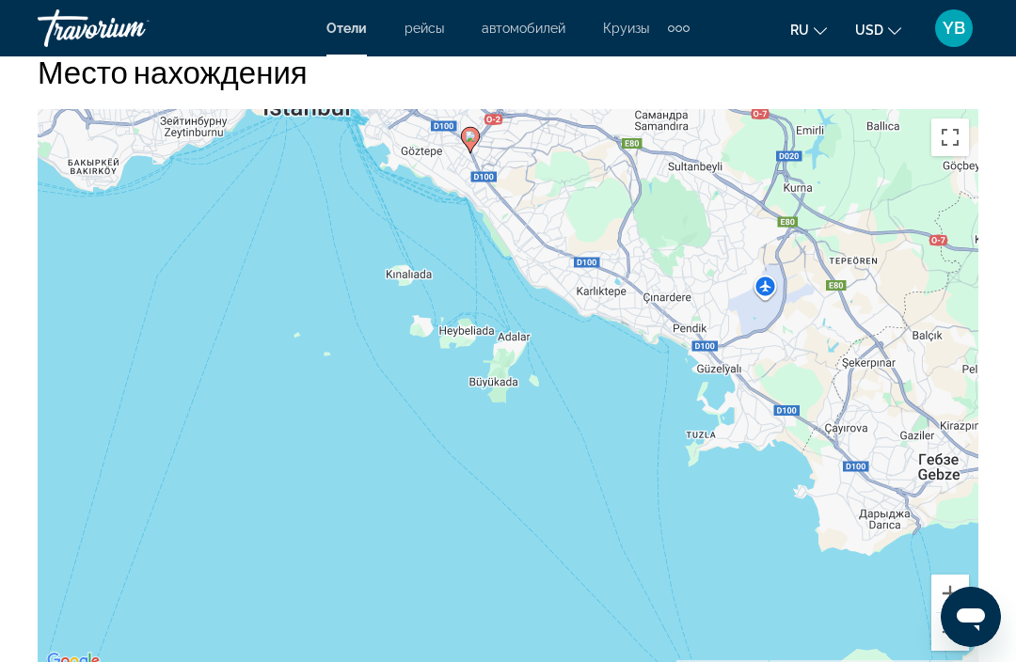
click at [954, 630] on button "Уменьшить" at bounding box center [950, 632] width 38 height 38
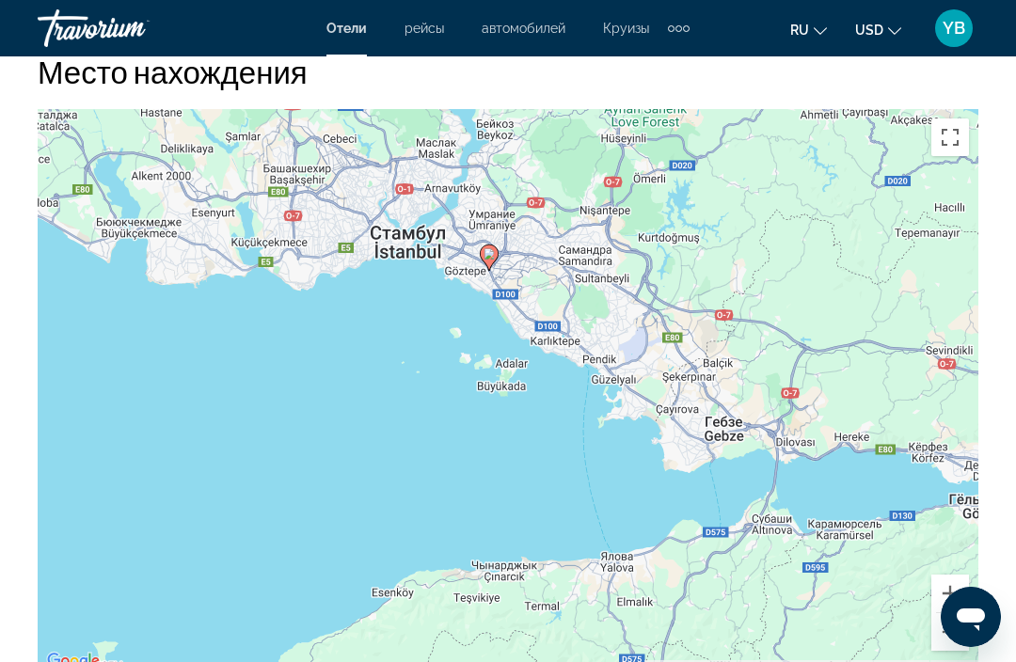
click at [953, 632] on button "Уменьшить" at bounding box center [950, 632] width 38 height 38
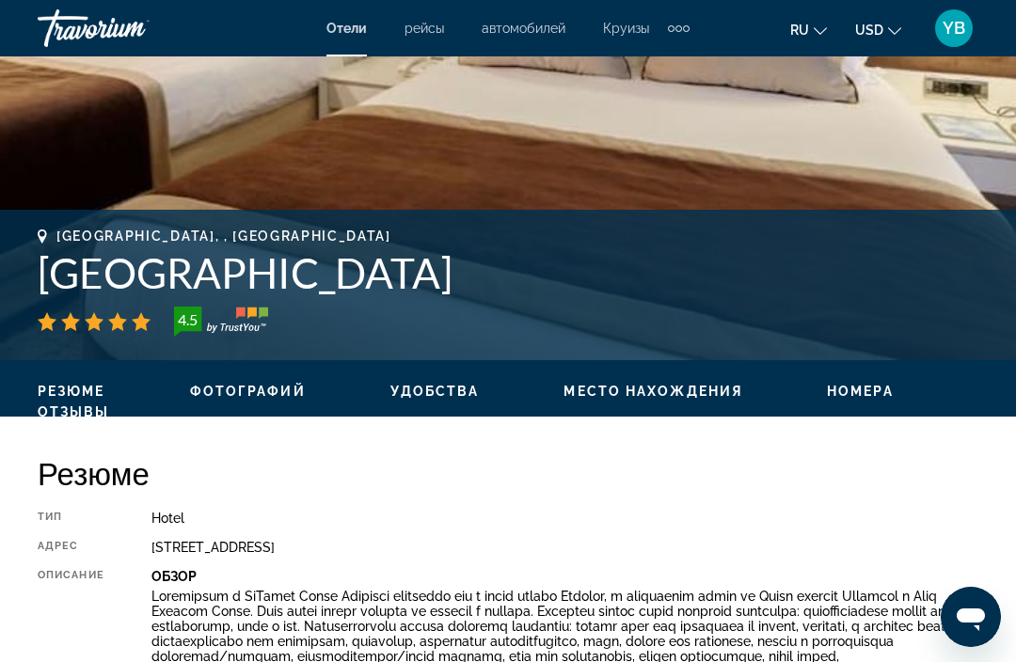
scroll to position [591, 0]
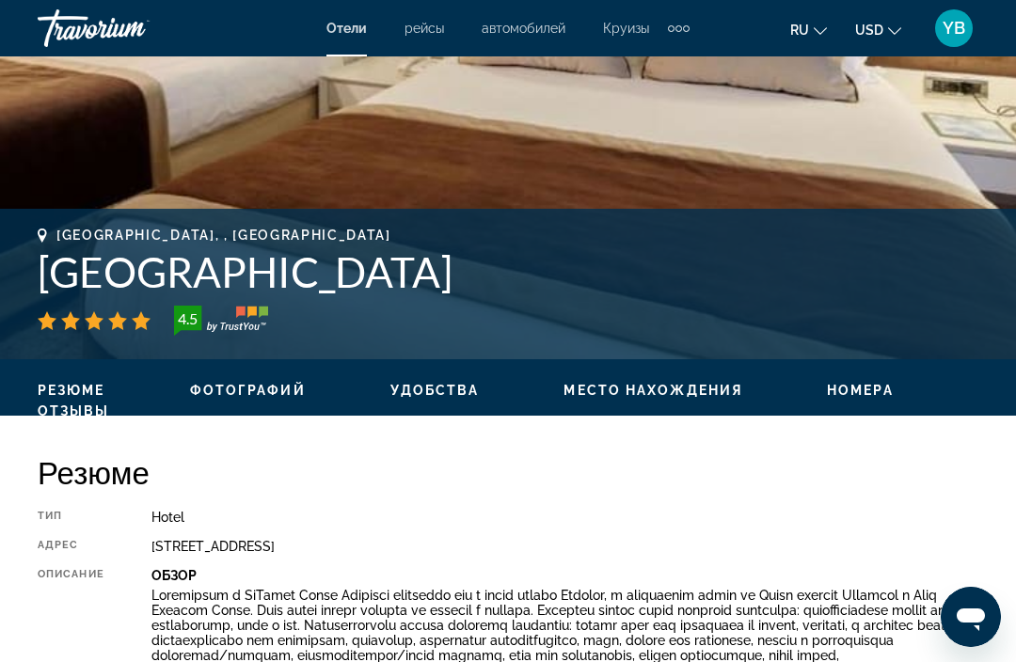
click at [725, 355] on div "[GEOGRAPHIC_DATA], , [GEOGRAPHIC_DATA] [GEOGRAPHIC_DATA] 4.5 адрес [STREET_ADDR…" at bounding box center [508, 284] width 1016 height 150
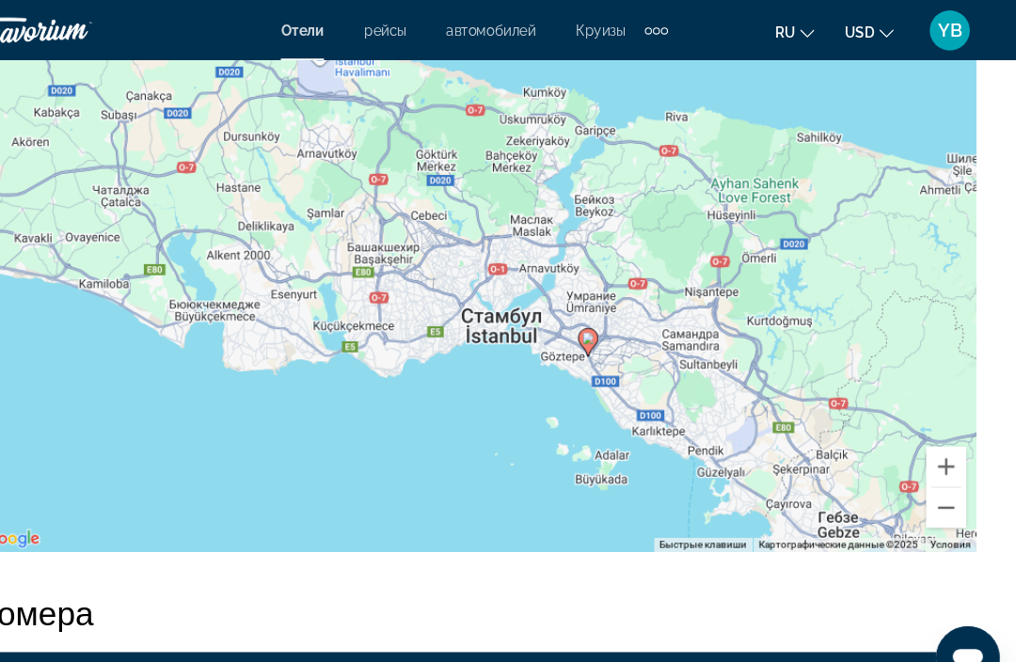
scroll to position [2267, 0]
click at [931, 483] on button "Уменьшить" at bounding box center [950, 476] width 38 height 38
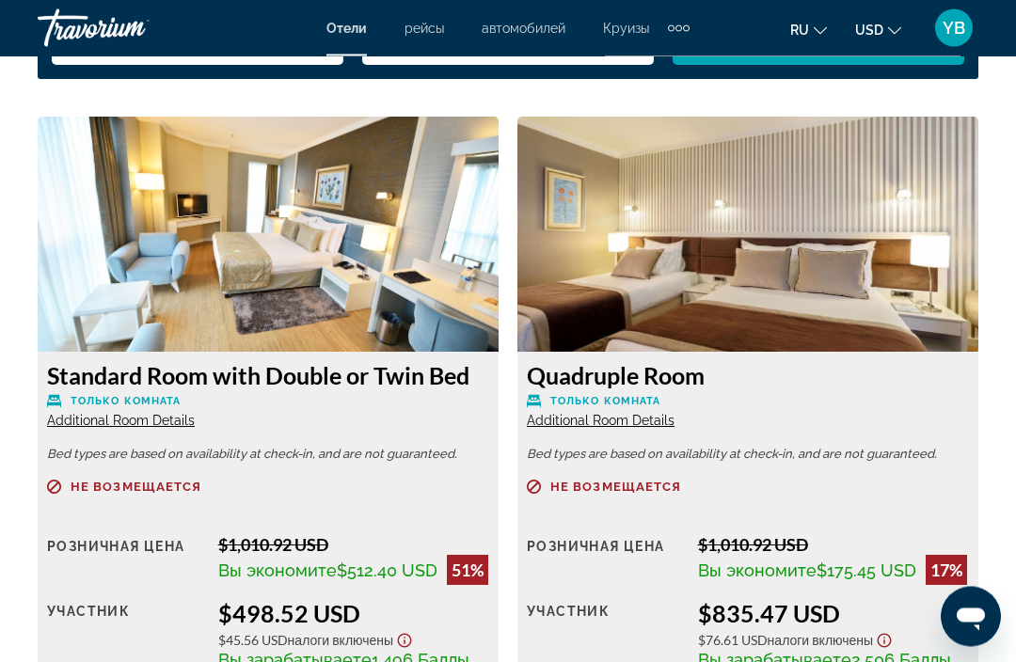
scroll to position [2856, 0]
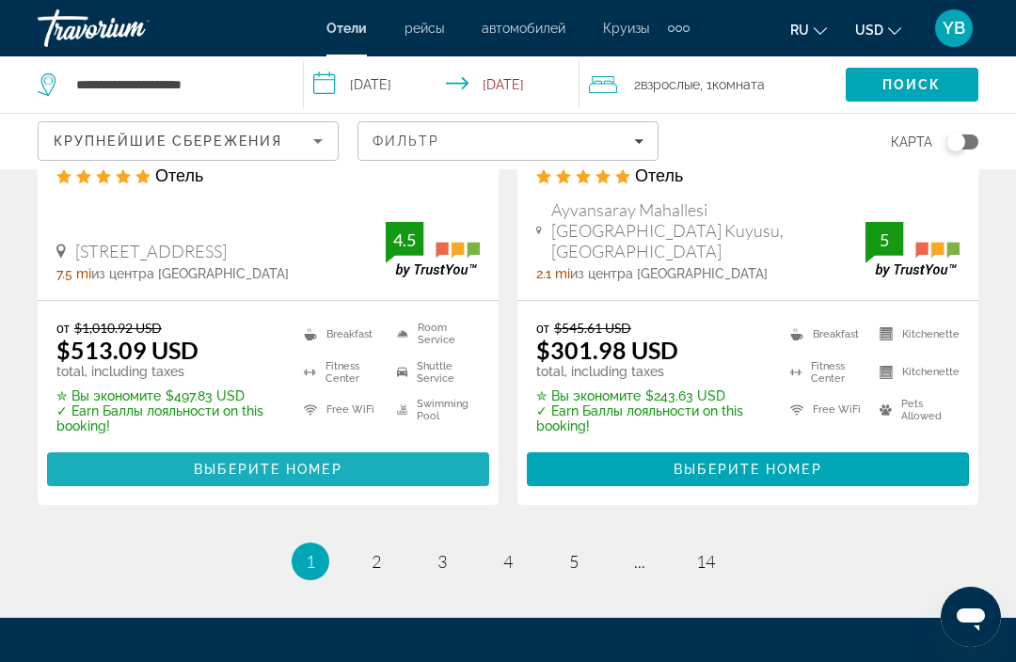
scroll to position [4046, 0]
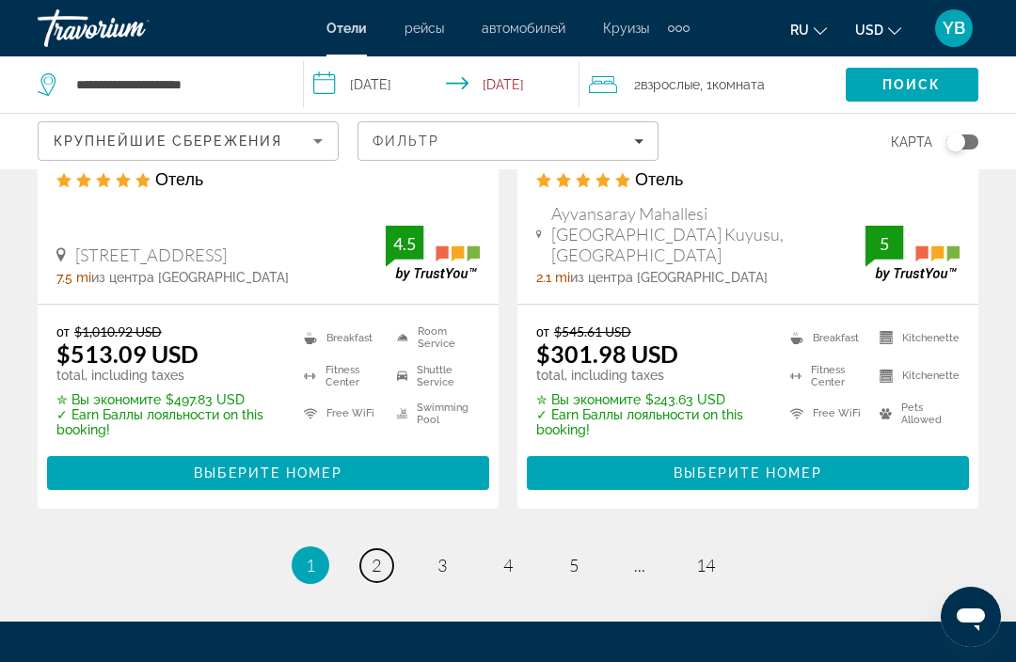
click at [369, 549] on link "page 2" at bounding box center [376, 565] width 33 height 33
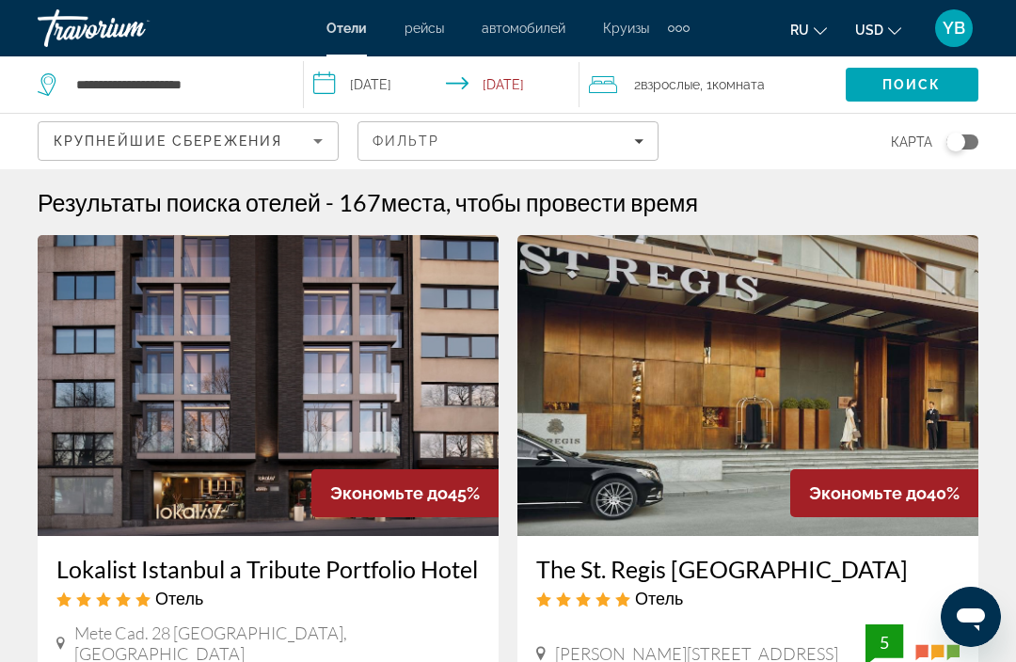
click at [957, 135] on div "Toggle map" at bounding box center [955, 142] width 19 height 19
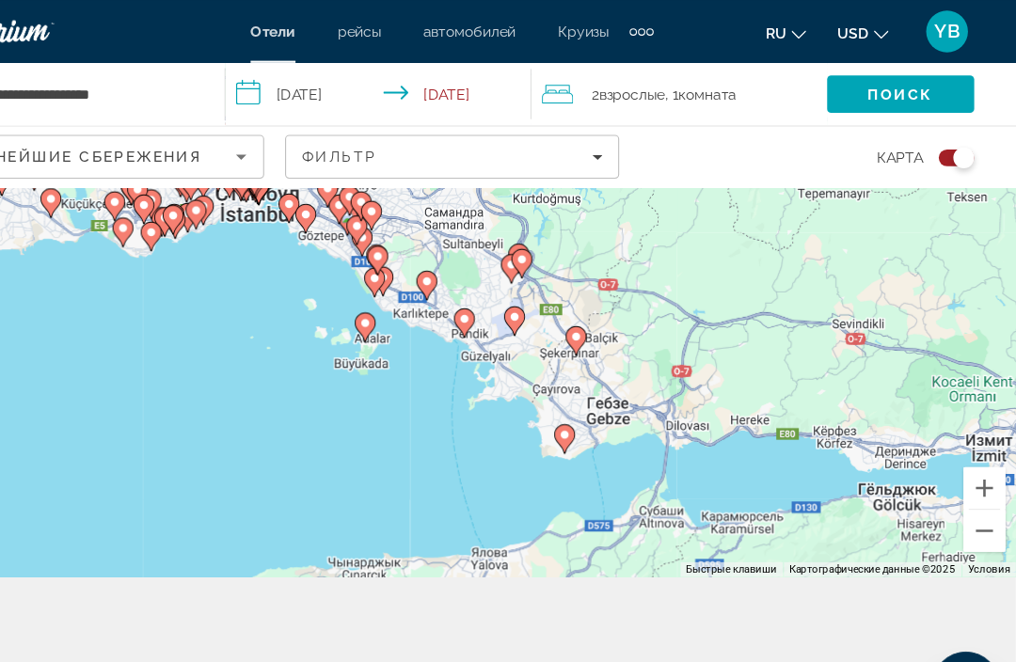
scroll to position [142, 0]
click at [969, 459] on button "Увеличить" at bounding box center [988, 440] width 38 height 38
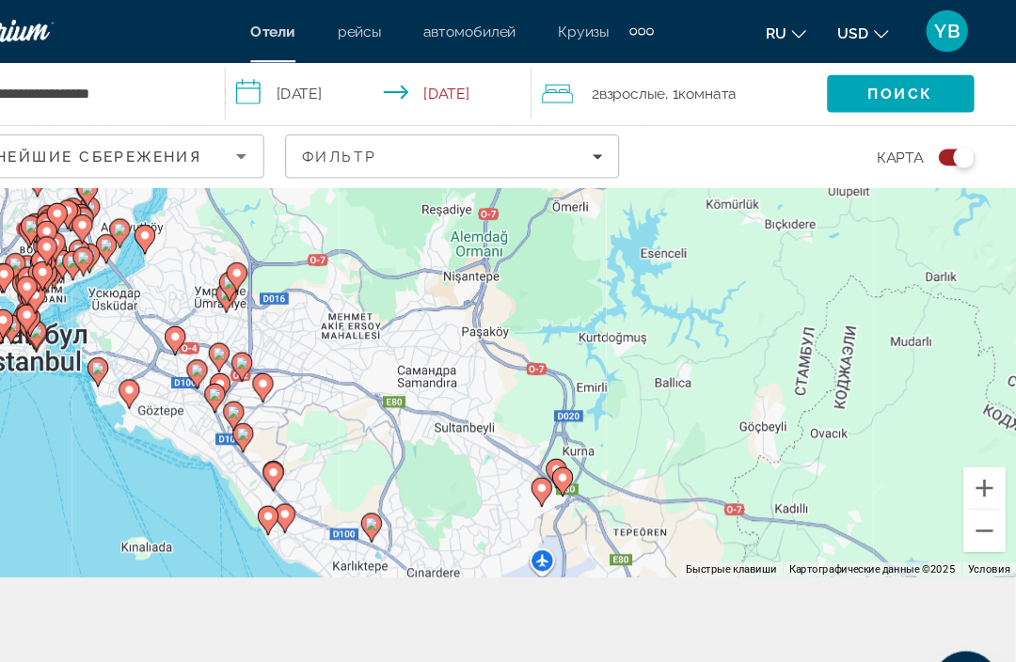
click at [969, 459] on button "Увеличить" at bounding box center [988, 440] width 38 height 38
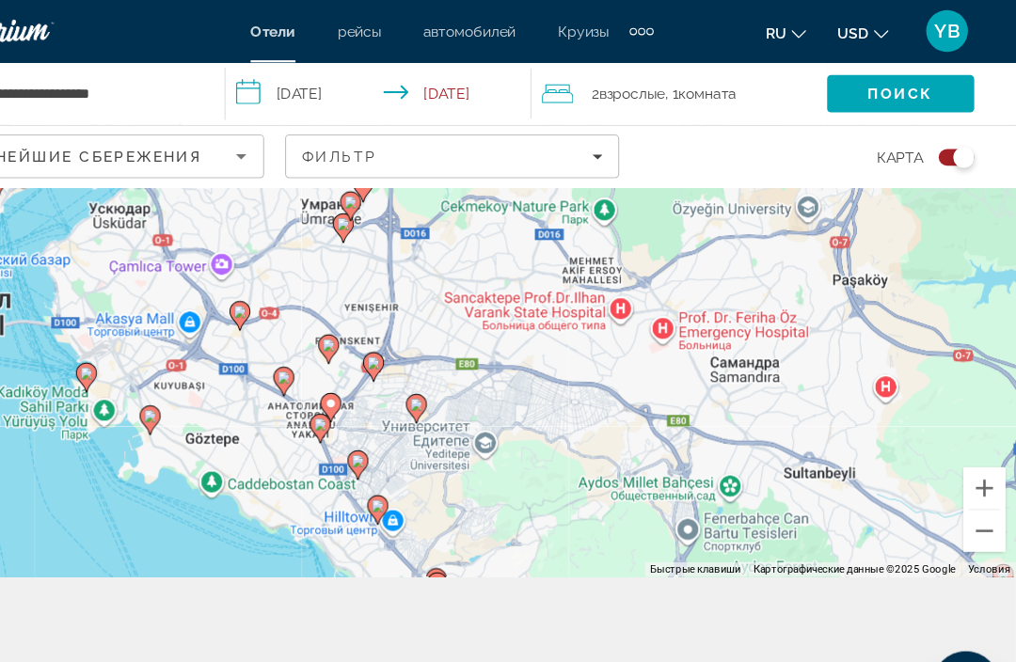
click at [969, 459] on button "Увеличить" at bounding box center [988, 440] width 38 height 38
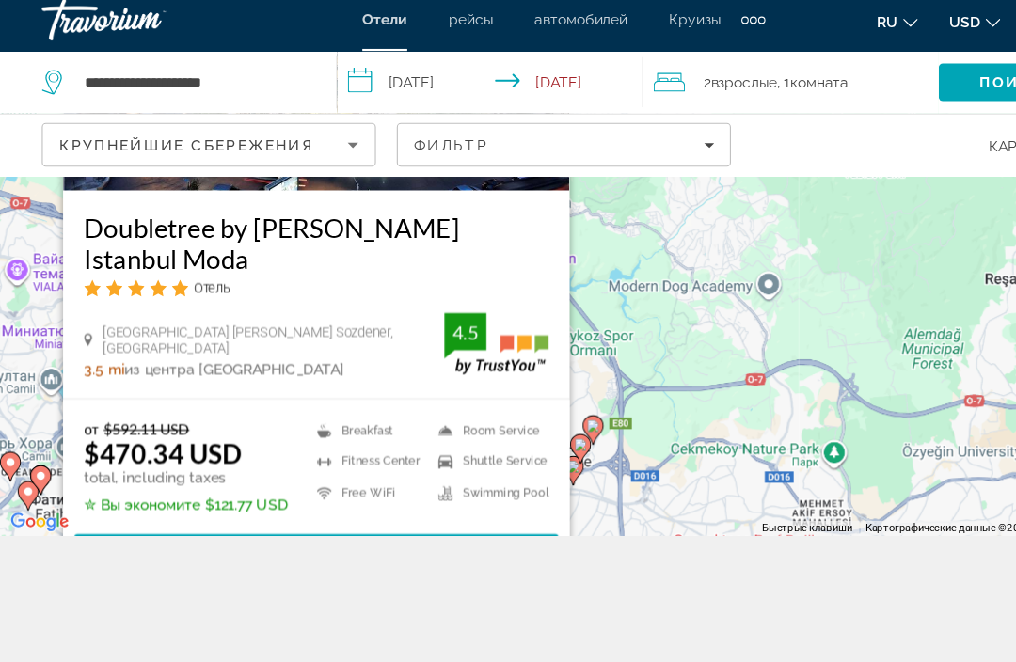
scroll to position [231, 0]
click at [209, 486] on span "Main content" at bounding box center [285, 508] width 437 height 45
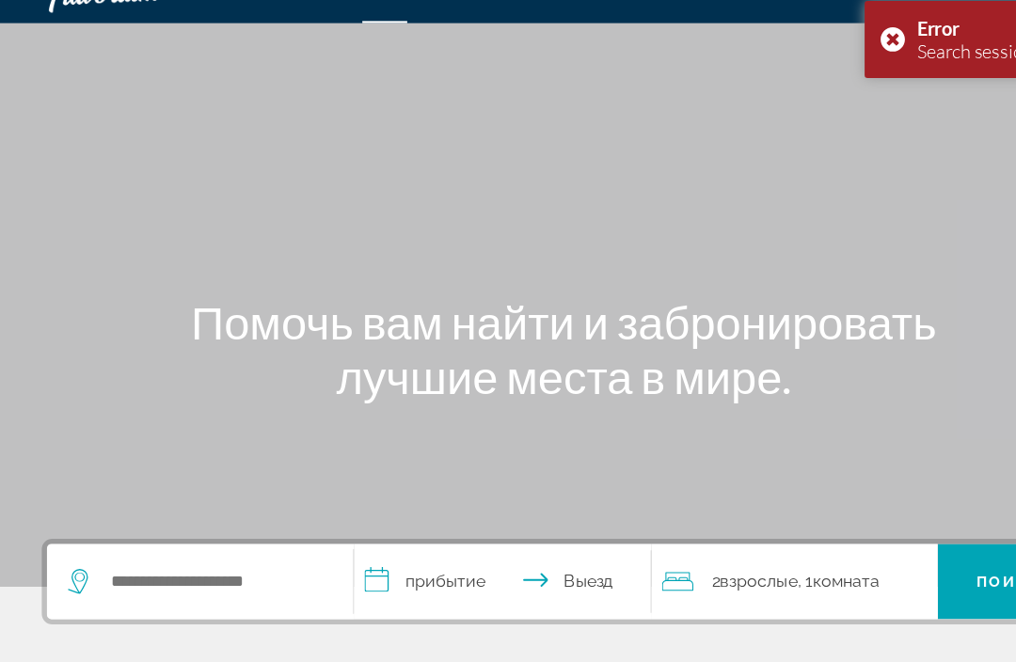
scroll to position [26, 0]
click at [341, 530] on input "**********" at bounding box center [456, 535] width 275 height 73
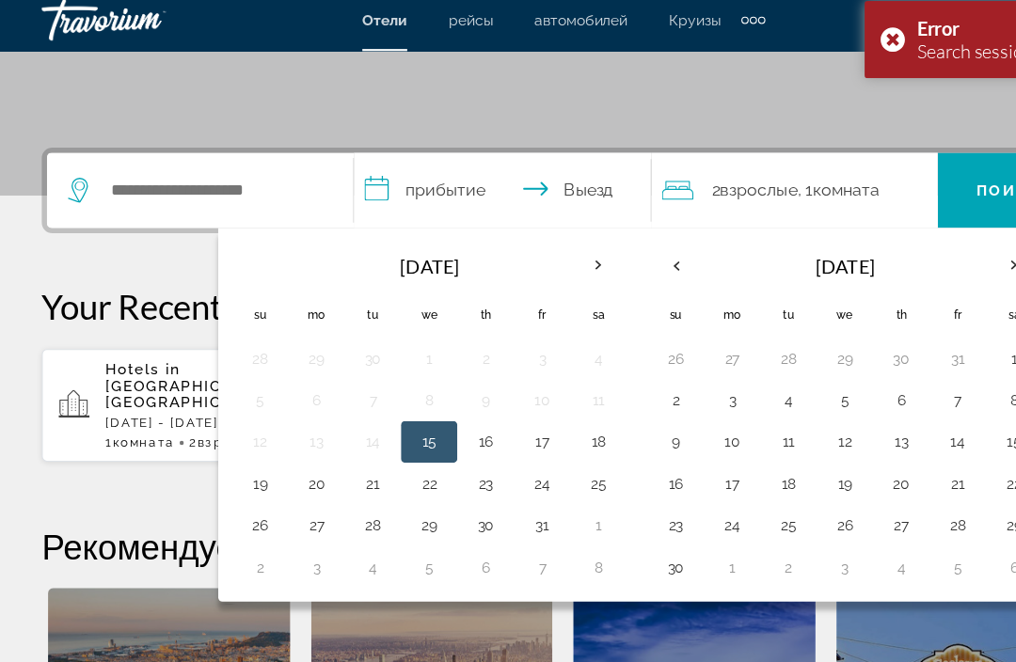
scroll to position [449, 0]
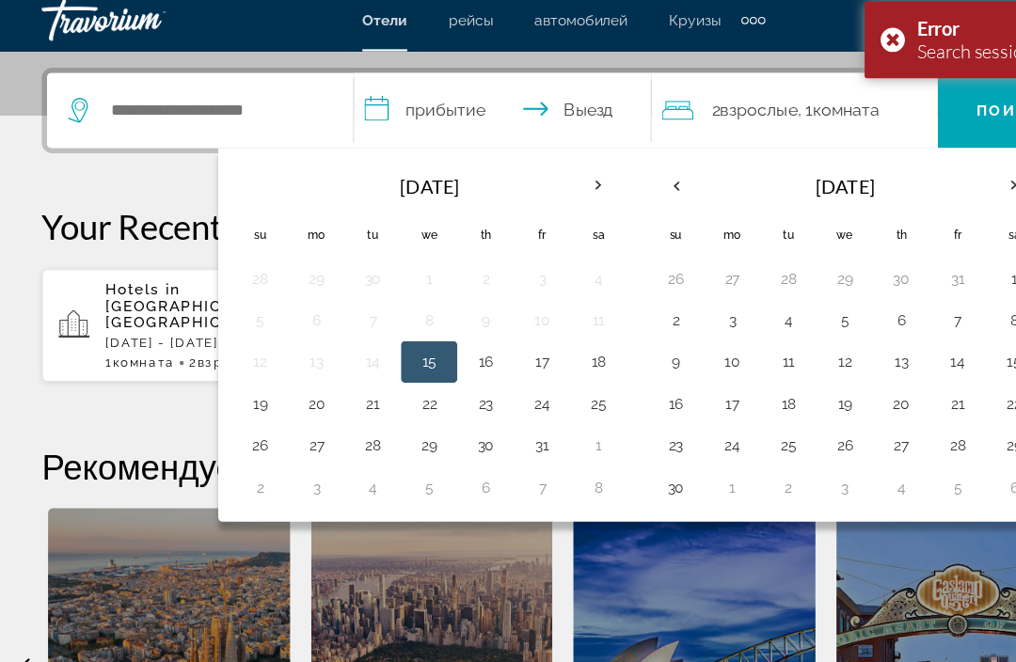
click at [419, 326] on td "16" at bounding box center [437, 337] width 51 height 38
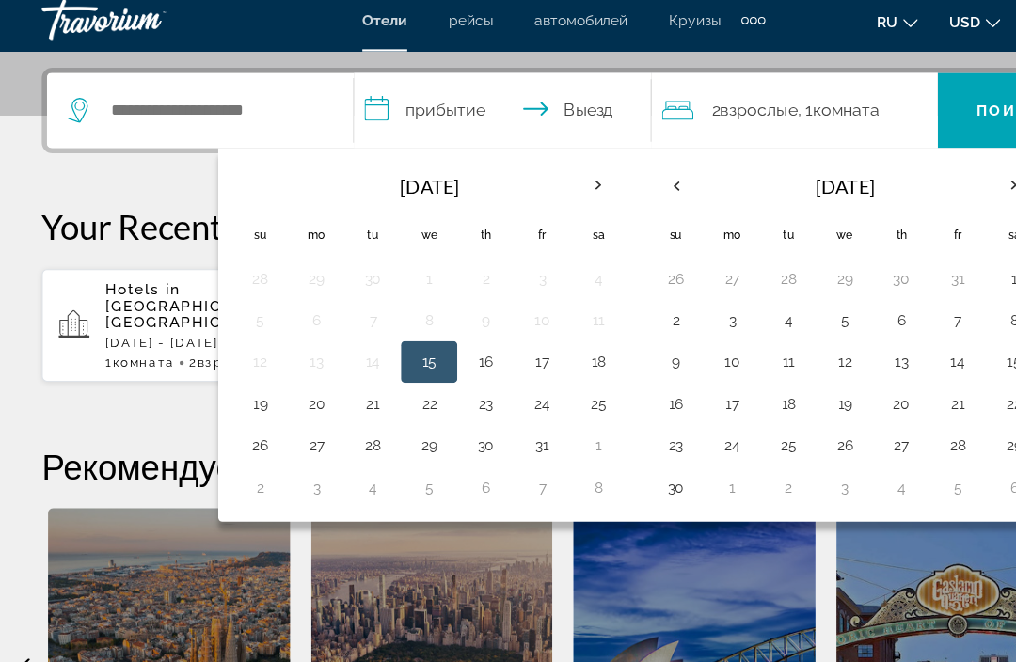
click at [241, 373] on button "19" at bounding box center [234, 374] width 30 height 26
click at [377, 98] on input "**********" at bounding box center [456, 112] width 275 height 73
click at [439, 334] on button "16" at bounding box center [437, 336] width 30 height 26
type input "**********"
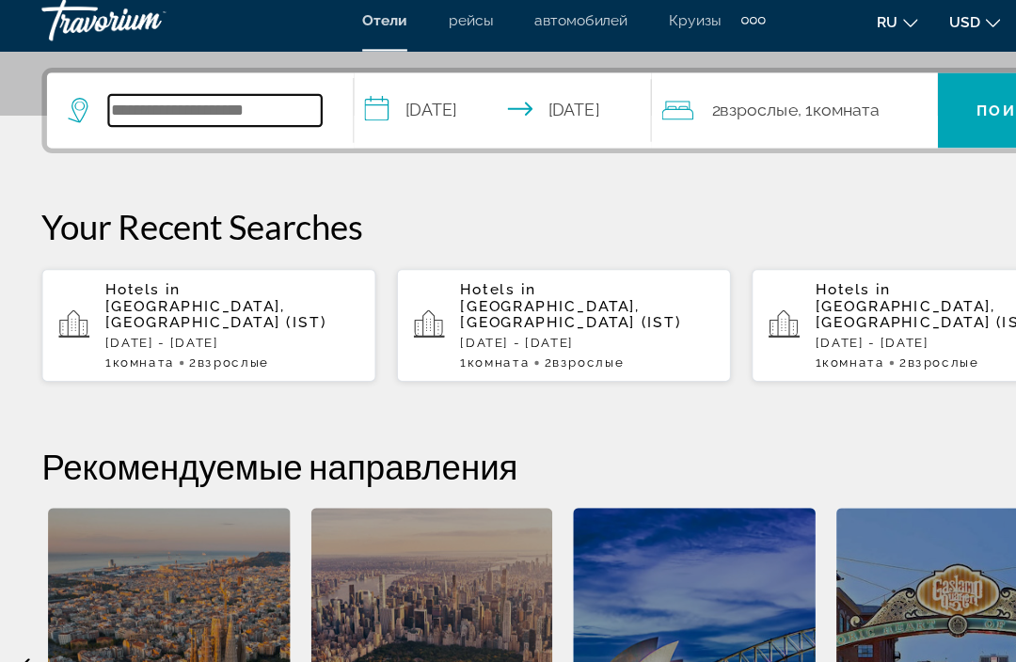
click at [178, 115] on input "Search hotel destination" at bounding box center [194, 110] width 192 height 28
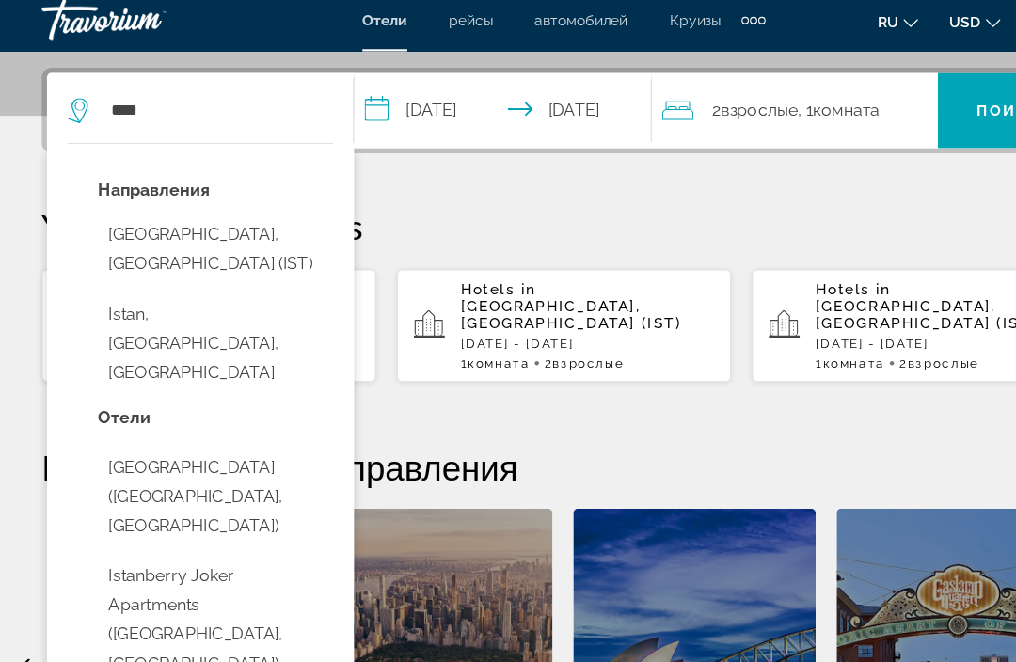
click at [108, 208] on button "[GEOGRAPHIC_DATA], [GEOGRAPHIC_DATA] (IST)" at bounding box center [194, 235] width 212 height 62
type input "**********"
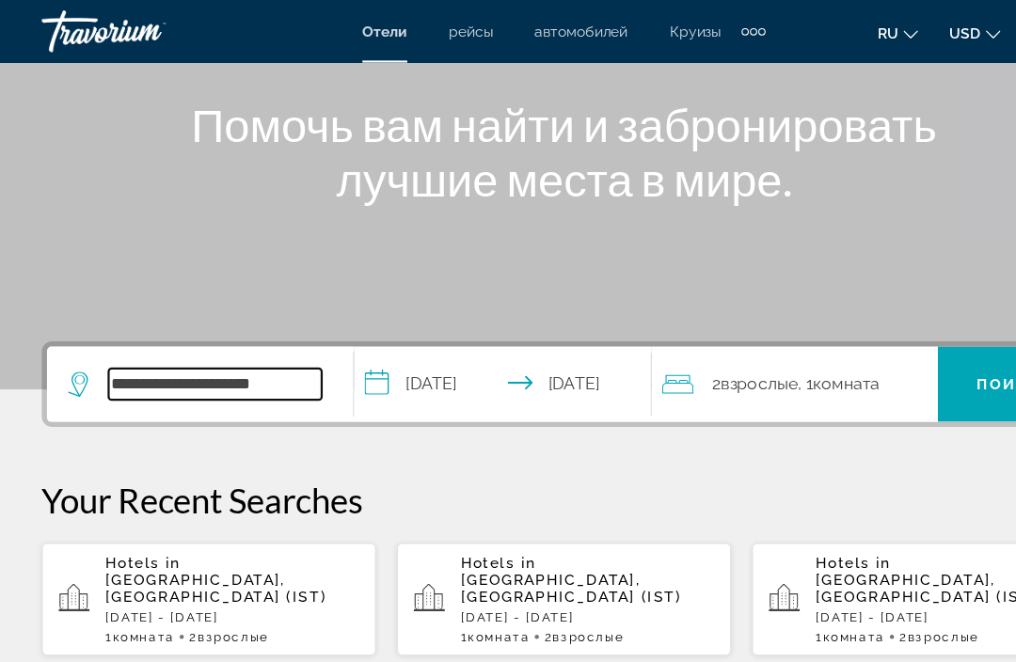
scroll to position [213, 0]
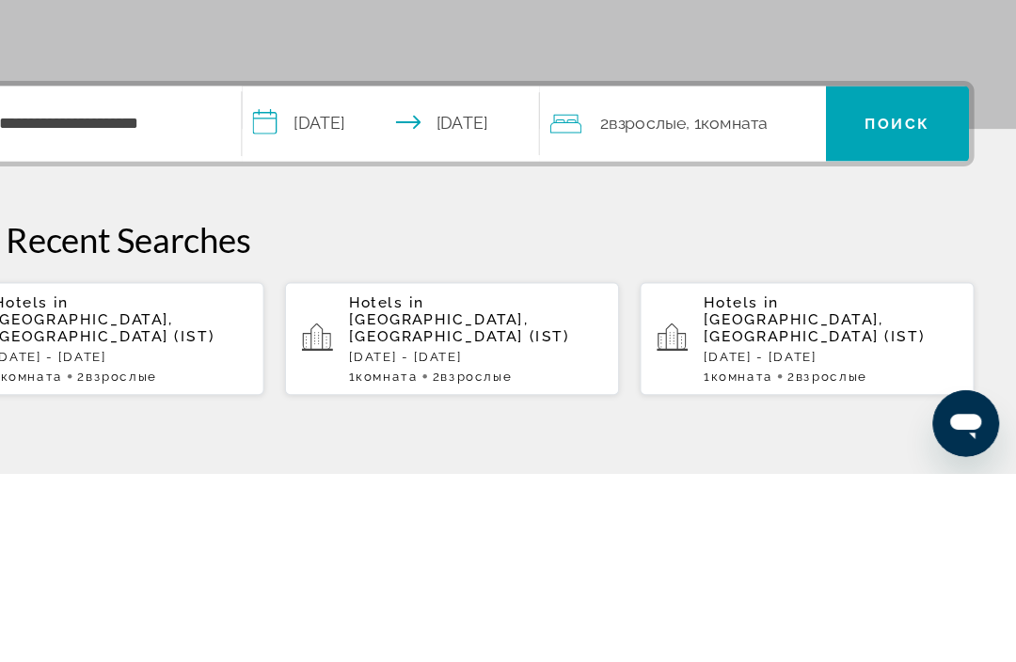
click at [879, 339] on span "Поиск" at bounding box center [908, 346] width 59 height 15
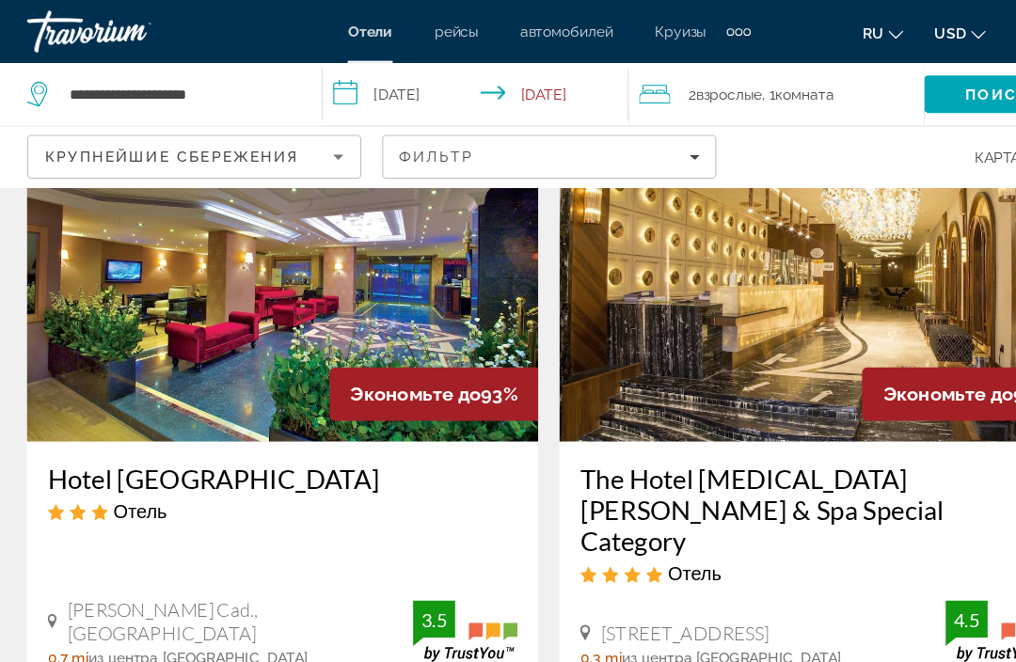
scroll to position [136, 0]
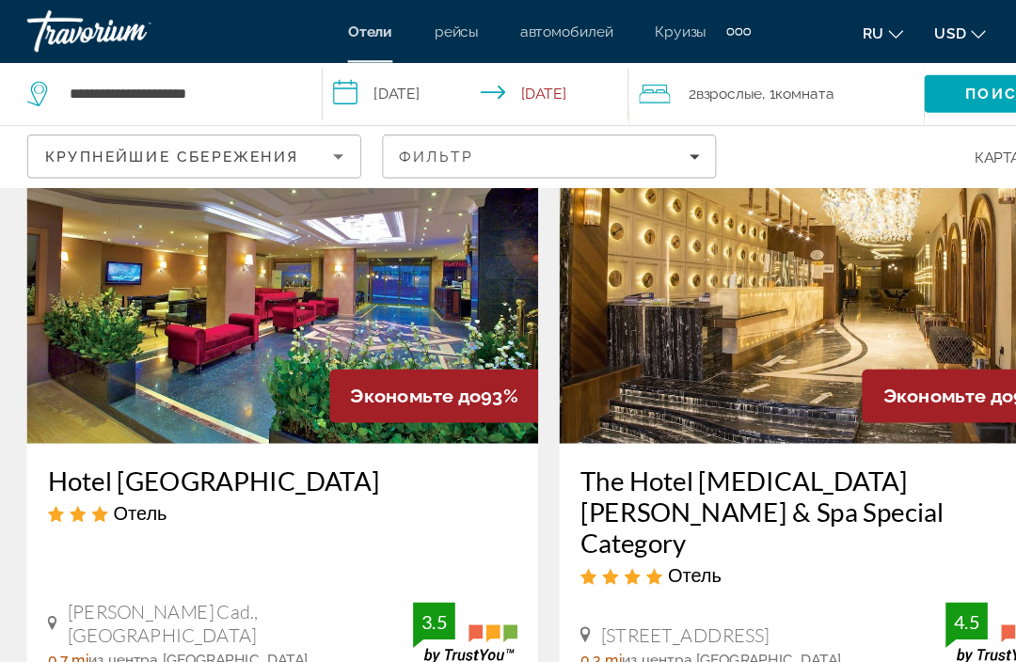
click at [860, 299] on img "Main content" at bounding box center [747, 249] width 461 height 301
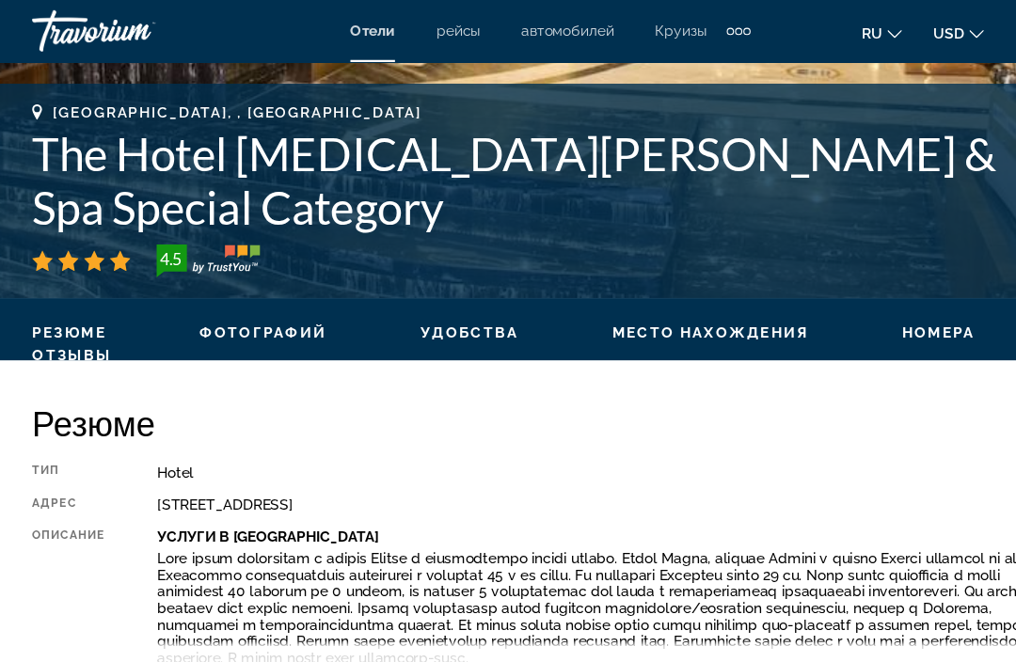
click at [232, 294] on span "Фотографий" at bounding box center [248, 301] width 116 height 15
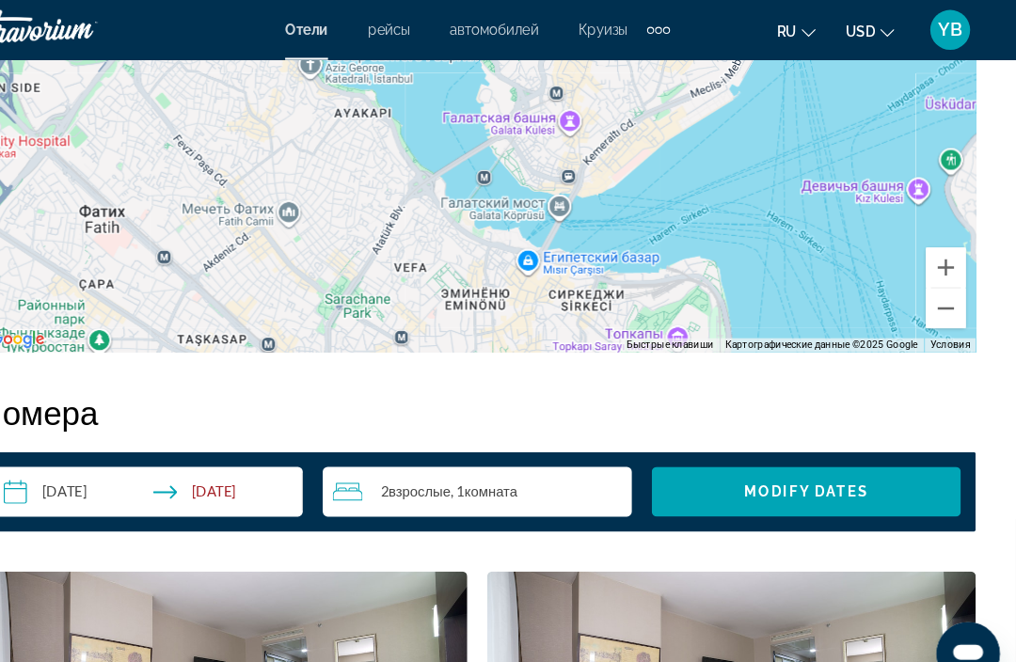
scroll to position [2449, 0]
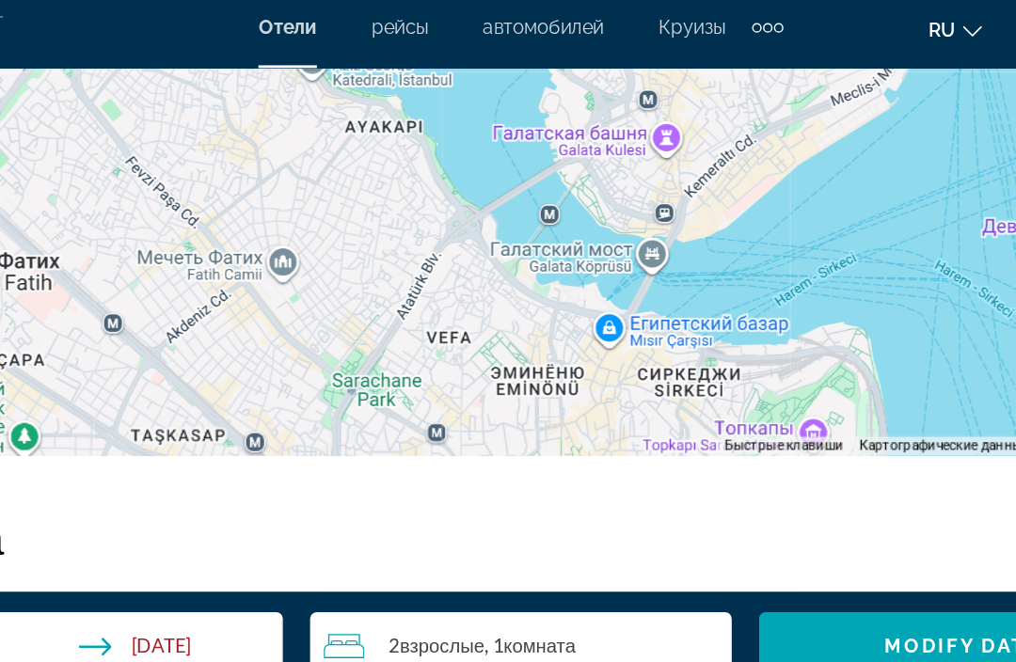
click at [661, 187] on div "Чтобы активировать перетаскивание с помощью клавиатуры, нажмите Alt + Ввод. Пос…" at bounding box center [508, 42] width 940 height 564
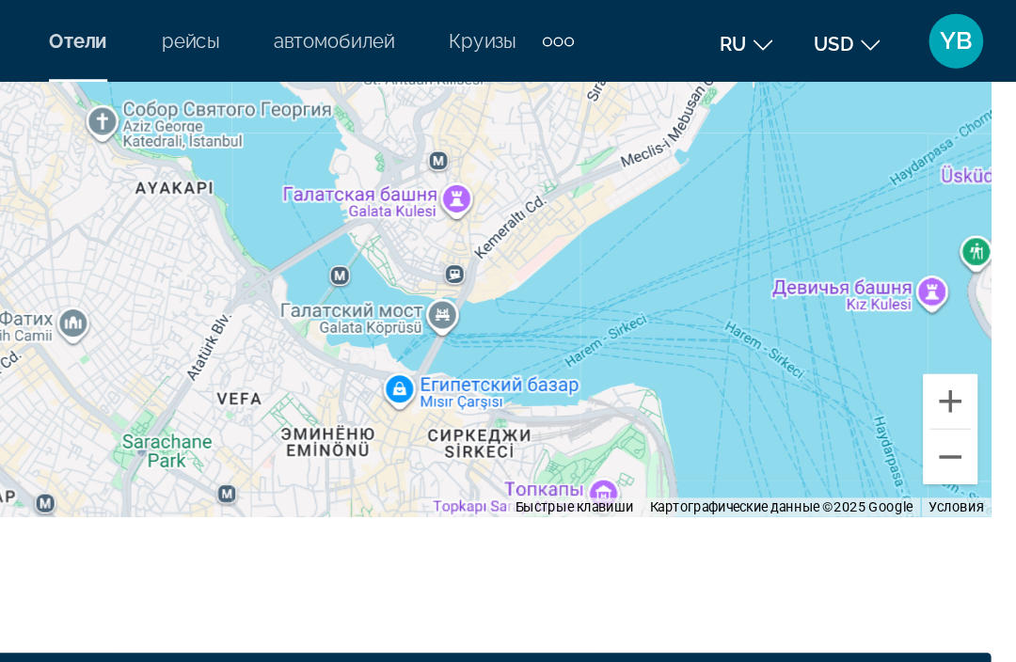
scroll to position [2416, 0]
click at [931, 323] on button "Уменьшить" at bounding box center [950, 316] width 38 height 38
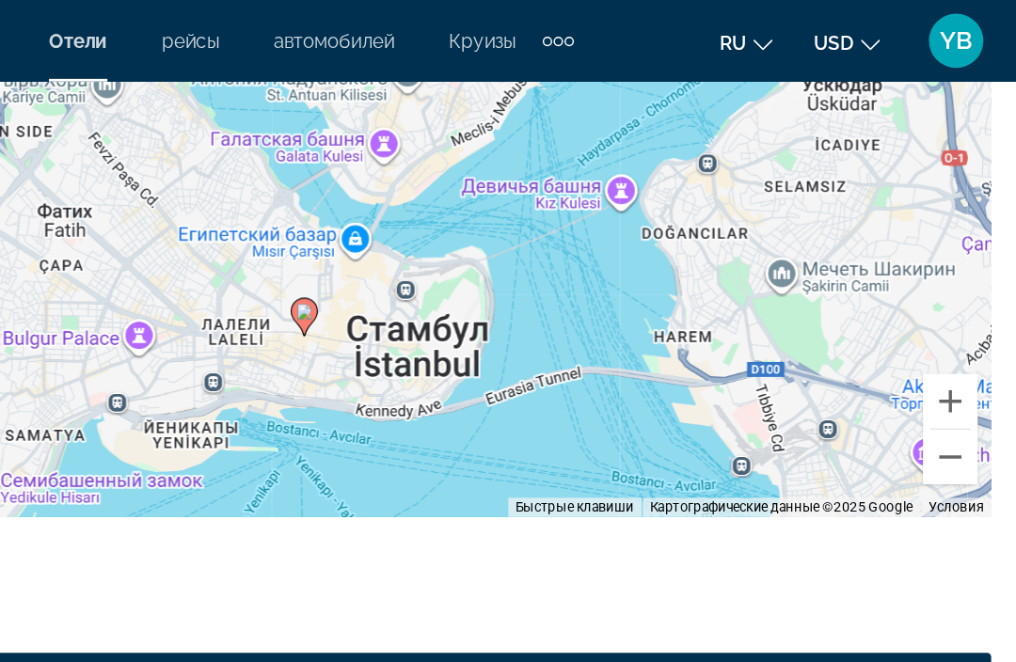
click at [931, 317] on button "Уменьшить" at bounding box center [950, 316] width 38 height 38
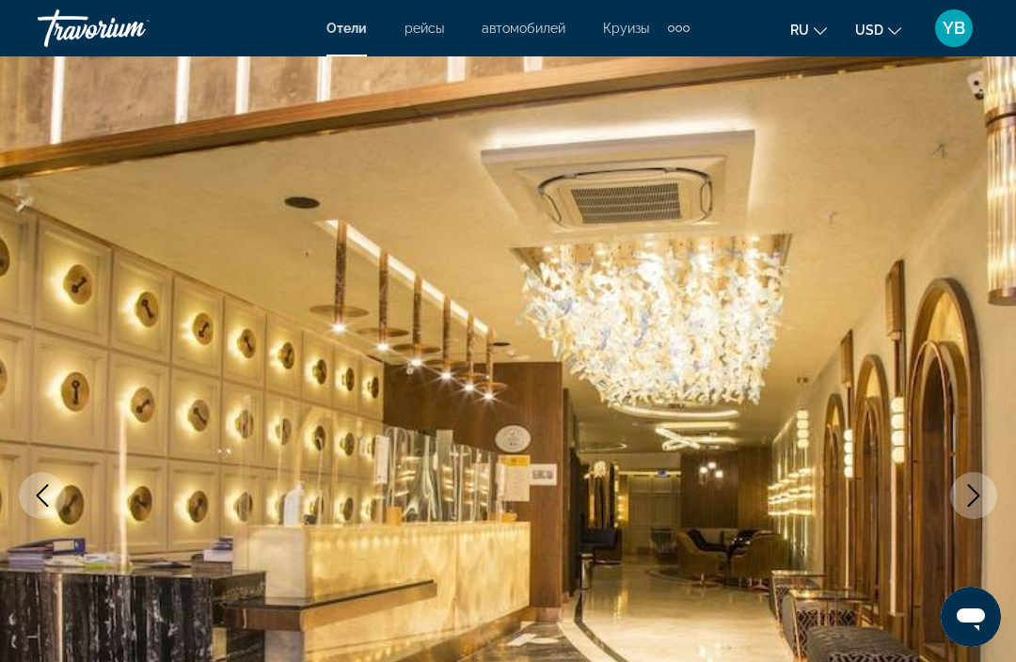
scroll to position [0, 0]
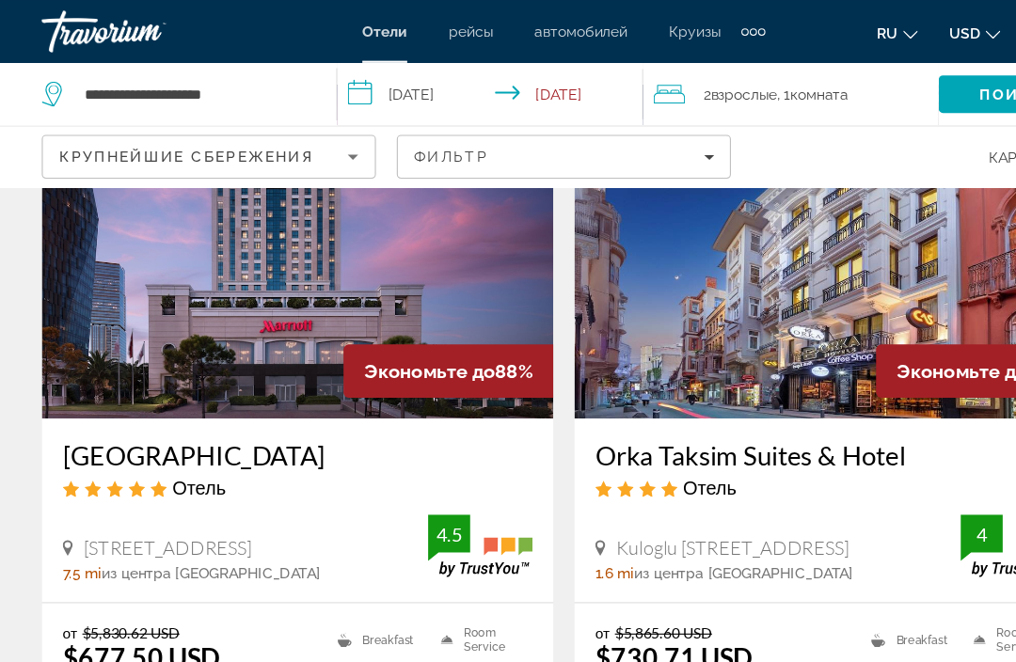
scroll to position [922, 0]
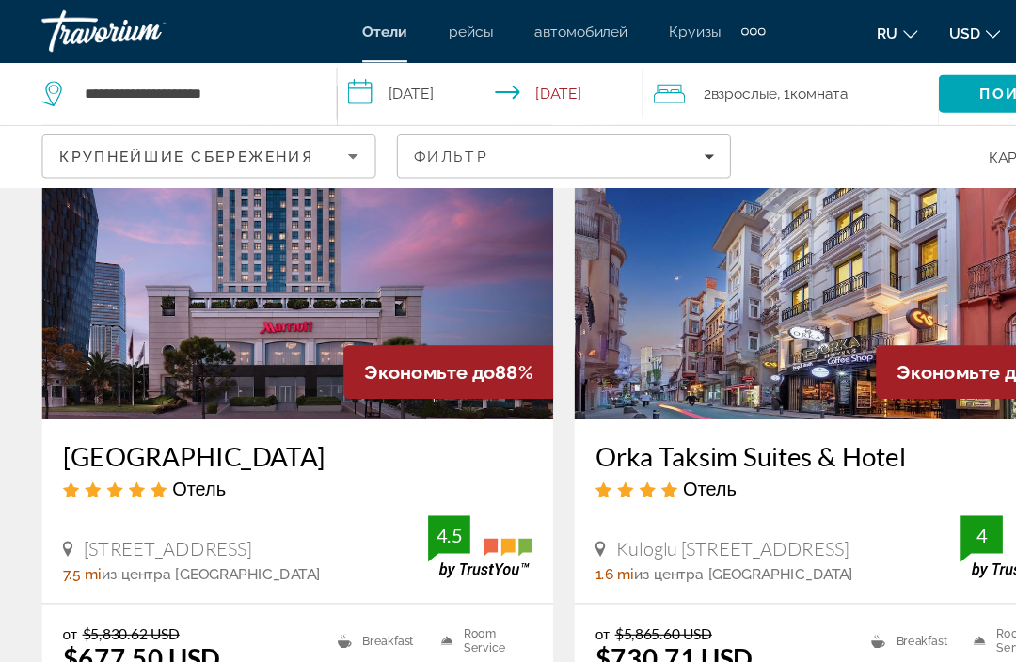
click at [799, 244] on img "Main content" at bounding box center [747, 227] width 461 height 301
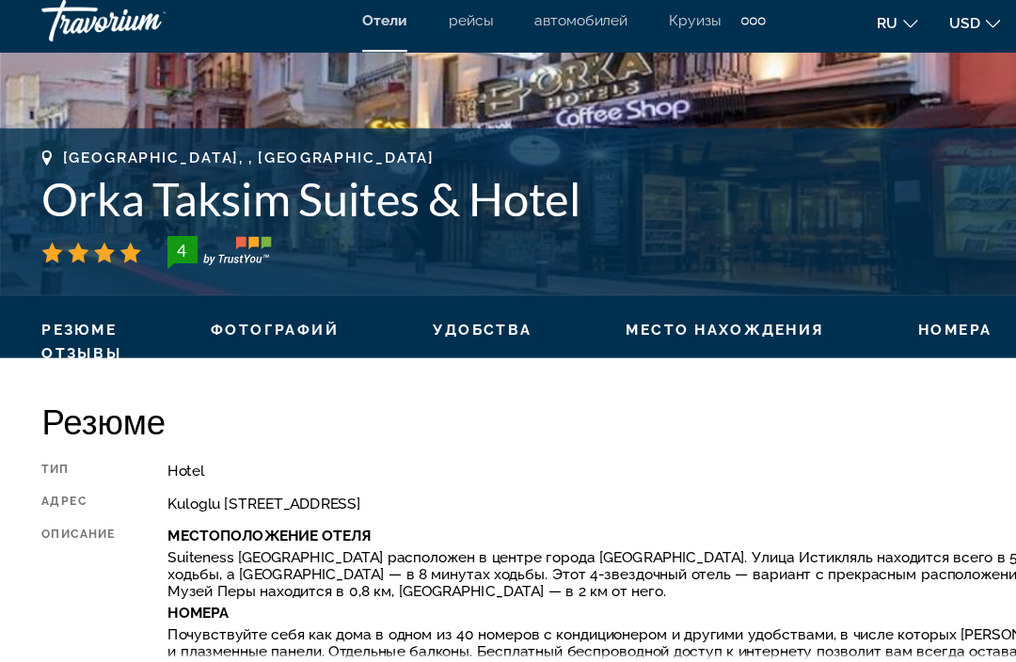
click at [668, 303] on span "Место нахождения" at bounding box center [652, 306] width 179 height 15
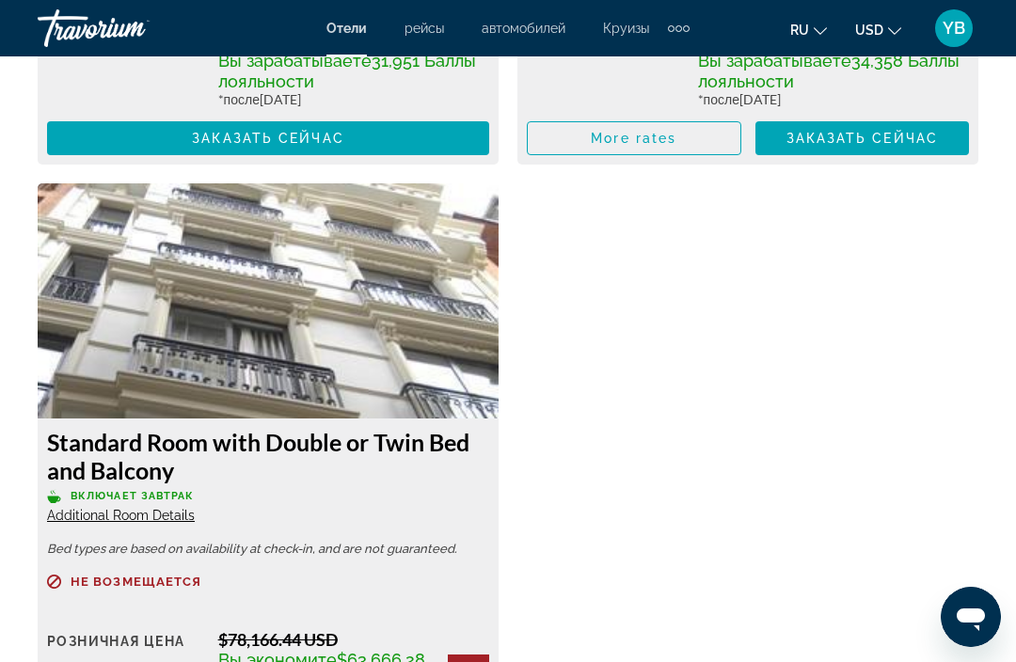
scroll to position [6740, 0]
click at [118, 323] on img "Main content" at bounding box center [268, 301] width 461 height 235
click at [85, 316] on img "Main content" at bounding box center [268, 301] width 461 height 235
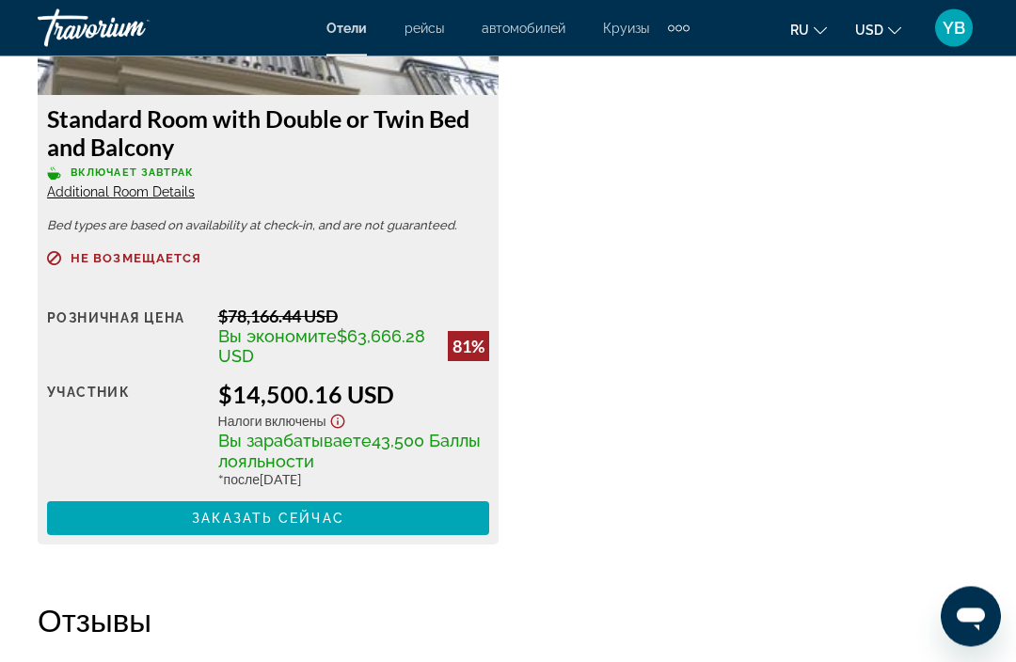
scroll to position [7061, 0]
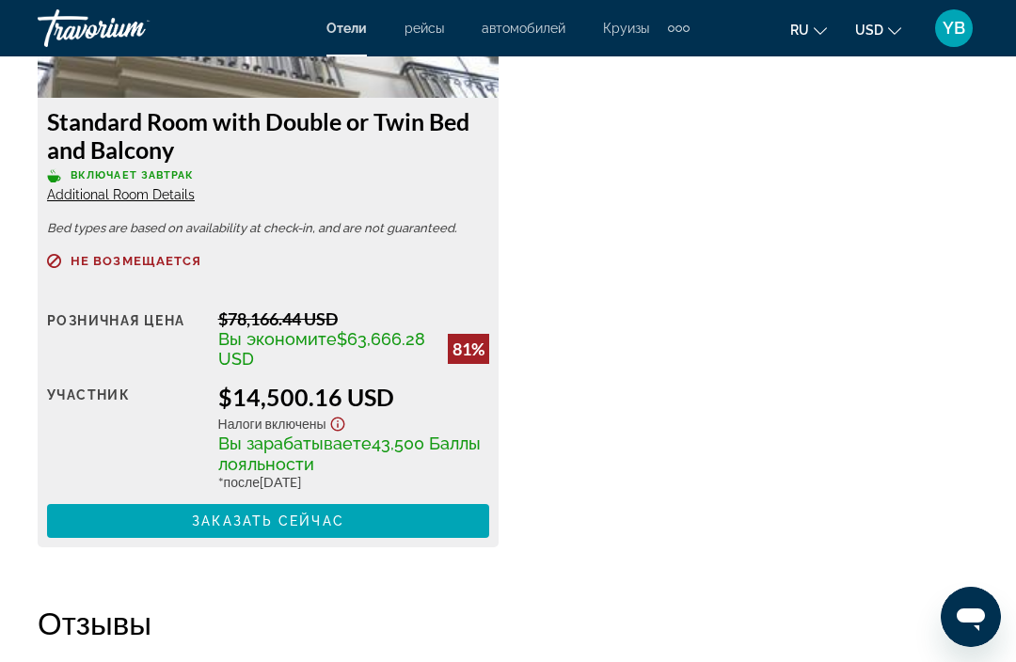
click at [52, 320] on div "Розничная цена" at bounding box center [125, 338] width 157 height 60
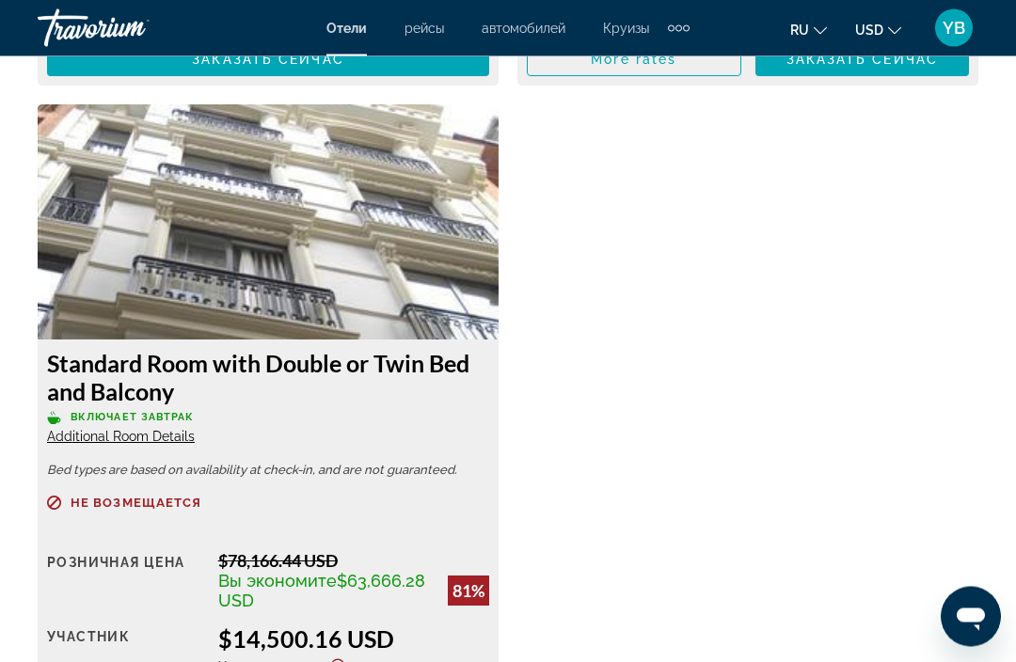
scroll to position [6812, 0]
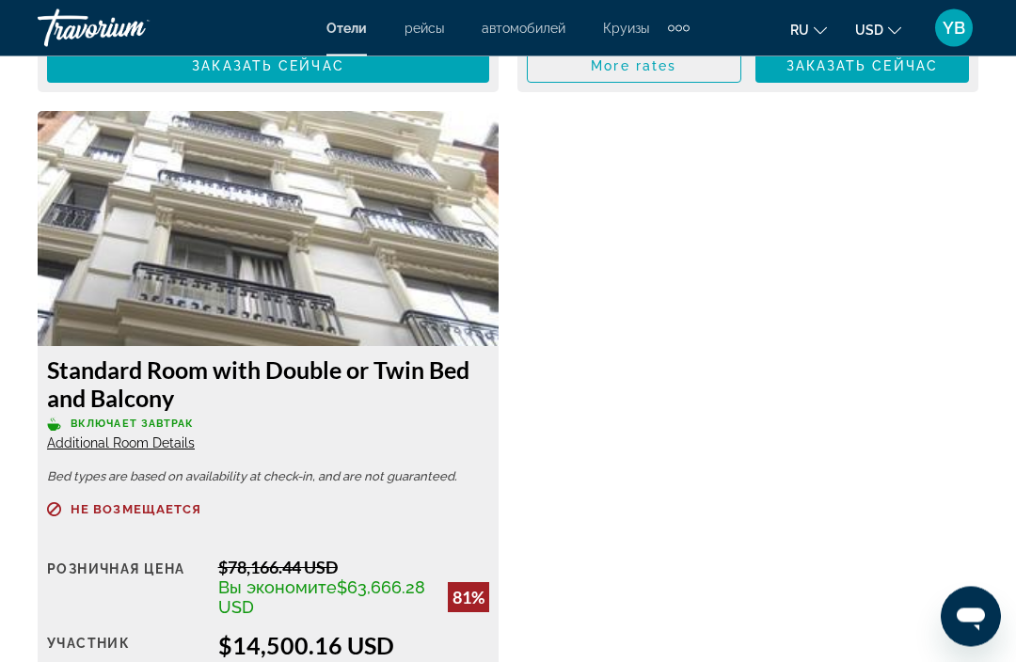
click at [89, 431] on div "Standard Room with Double or Twin Bed and Balcony Включает завтрак Additional R…" at bounding box center [268, 404] width 442 height 96
click at [140, 436] on span "Additional Room Details" at bounding box center [121, 443] width 148 height 15
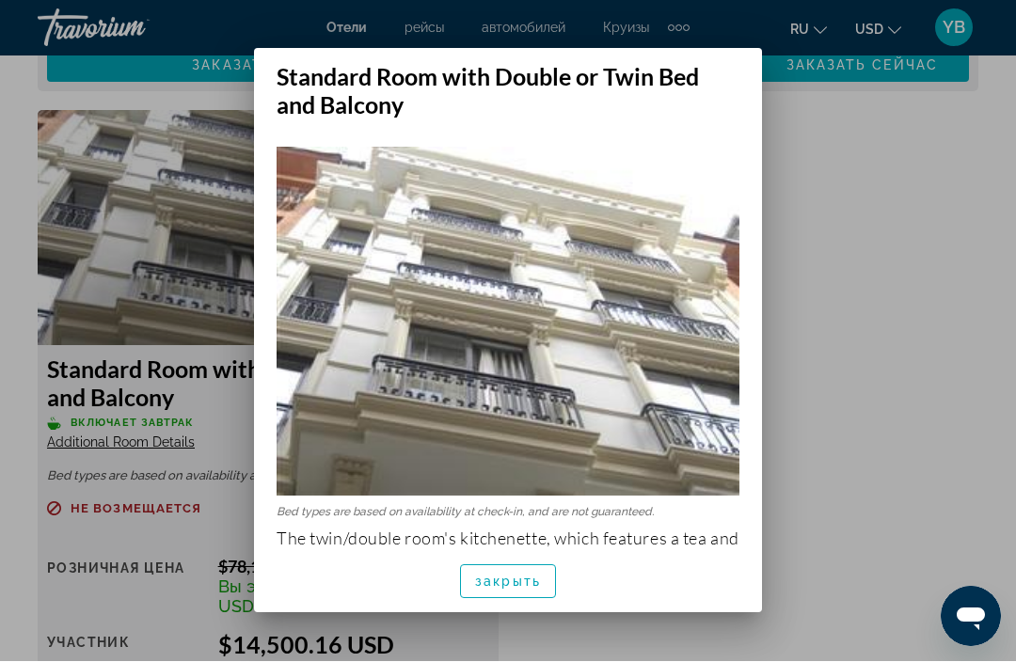
click at [413, 305] on img at bounding box center [507, 322] width 463 height 349
click at [181, 233] on div at bounding box center [508, 331] width 1016 height 662
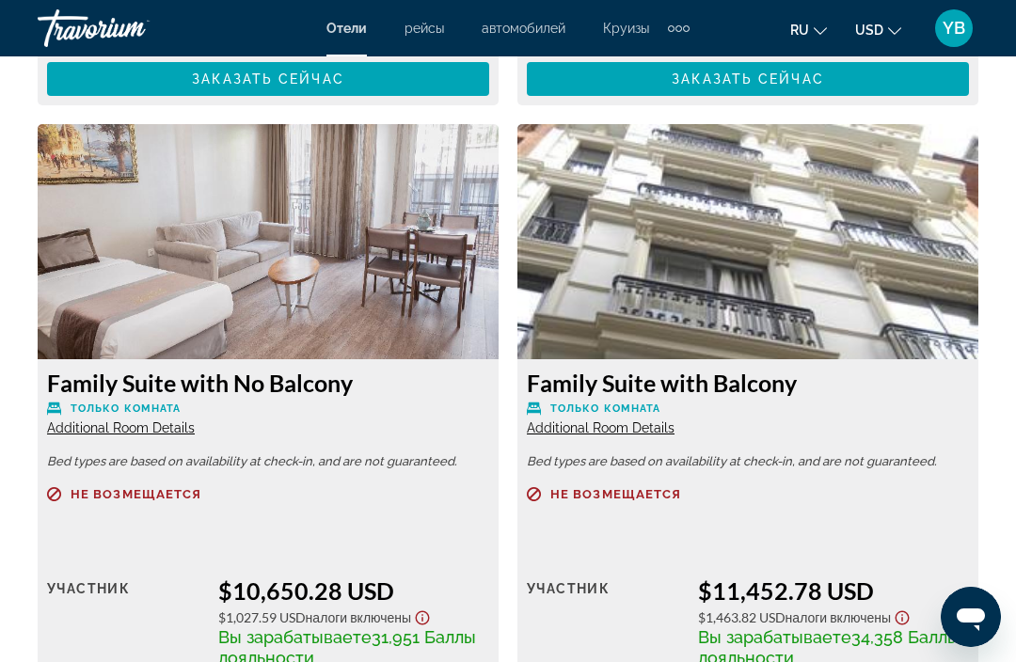
scroll to position [6152, 0]
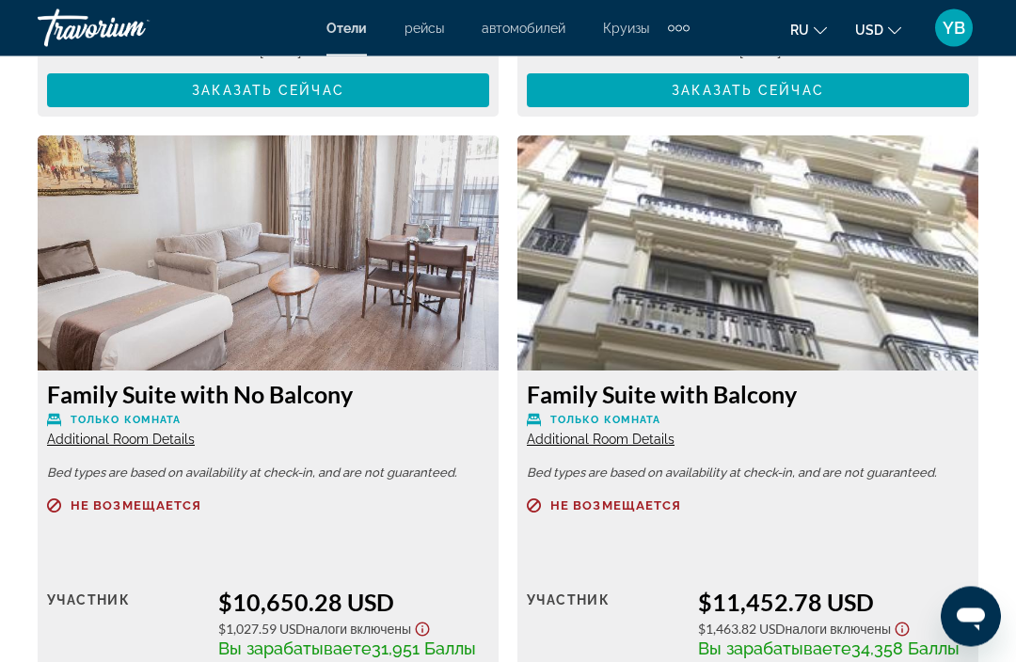
click at [841, 286] on img "Main content" at bounding box center [747, 253] width 461 height 235
click at [100, 305] on img "Main content" at bounding box center [268, 253] width 461 height 235
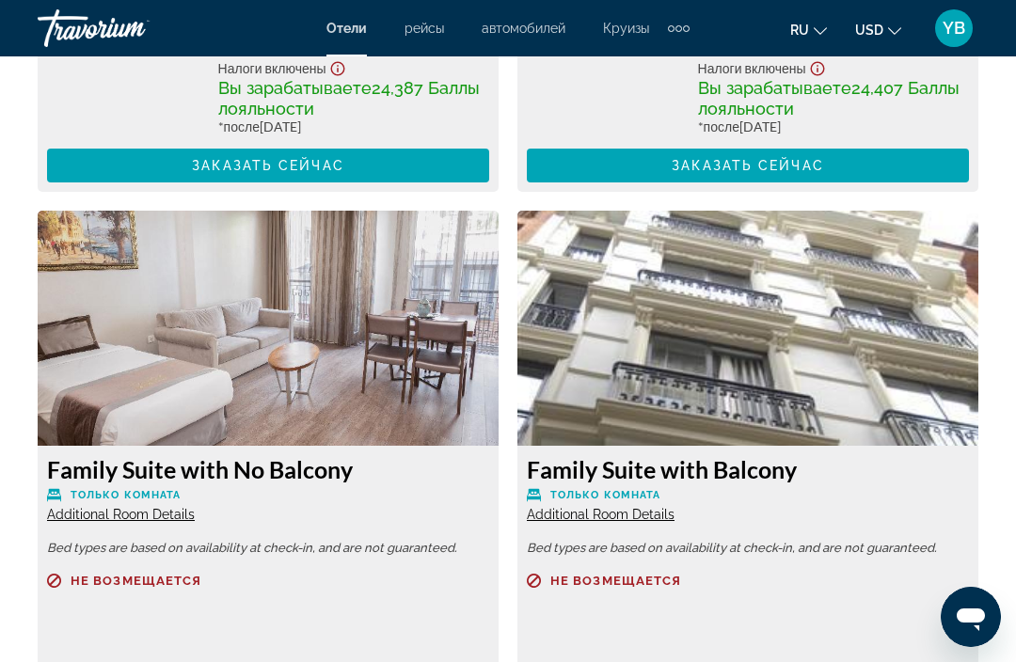
scroll to position [6062, 0]
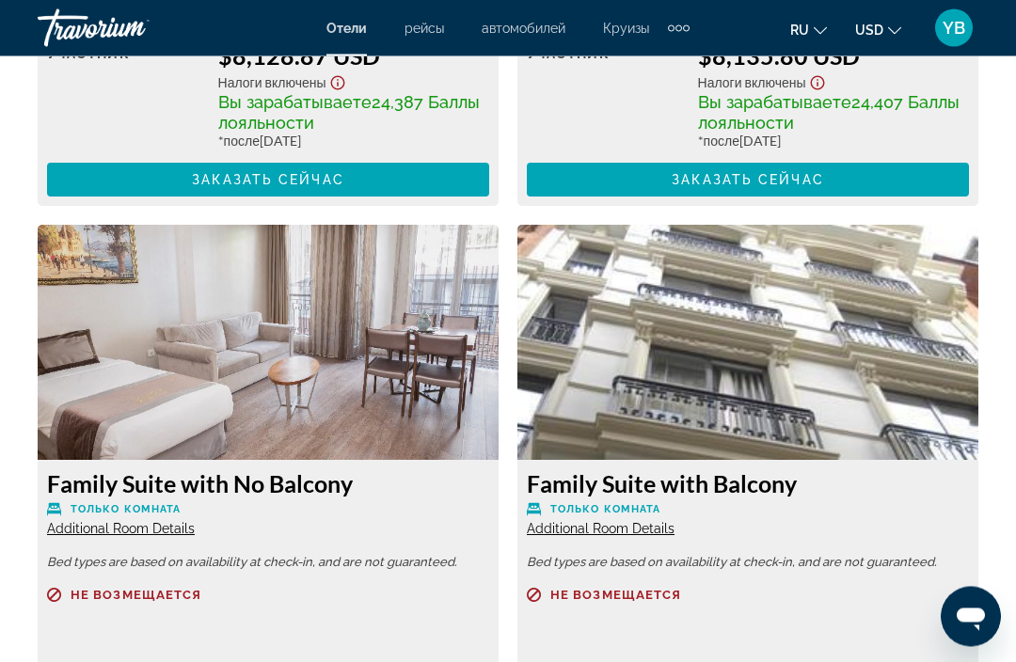
click at [117, 364] on img "Main content" at bounding box center [268, 343] width 461 height 235
click at [105, 367] on img "Main content" at bounding box center [268, 343] width 461 height 235
click at [113, 371] on img "Main content" at bounding box center [268, 343] width 461 height 235
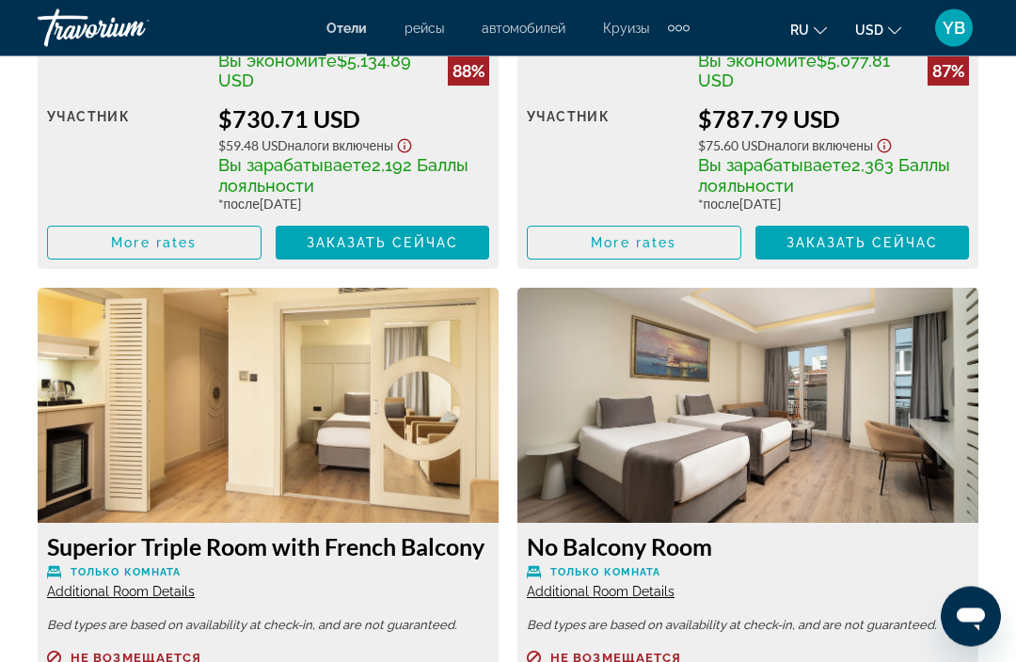
scroll to position [3381, 0]
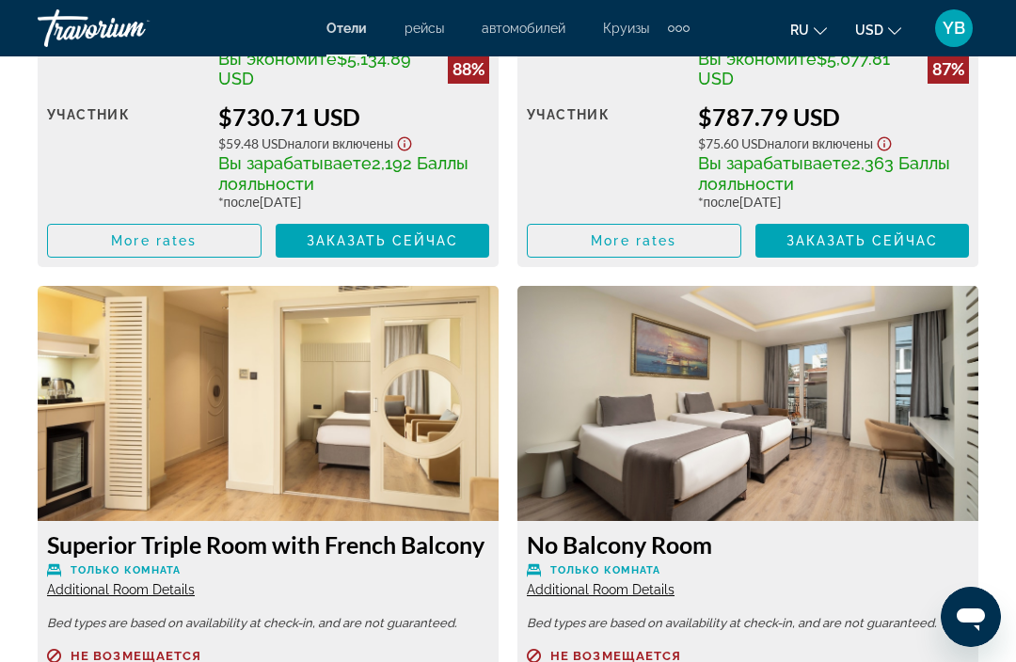
click at [94, 387] on img "Main content" at bounding box center [268, 403] width 461 height 235
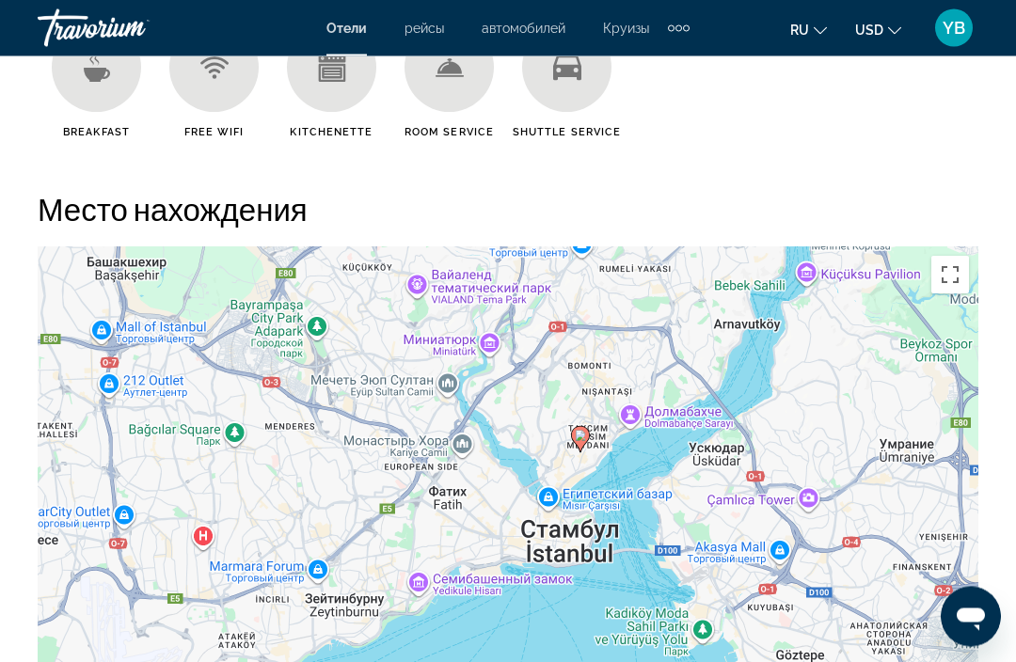
scroll to position [1974, 0]
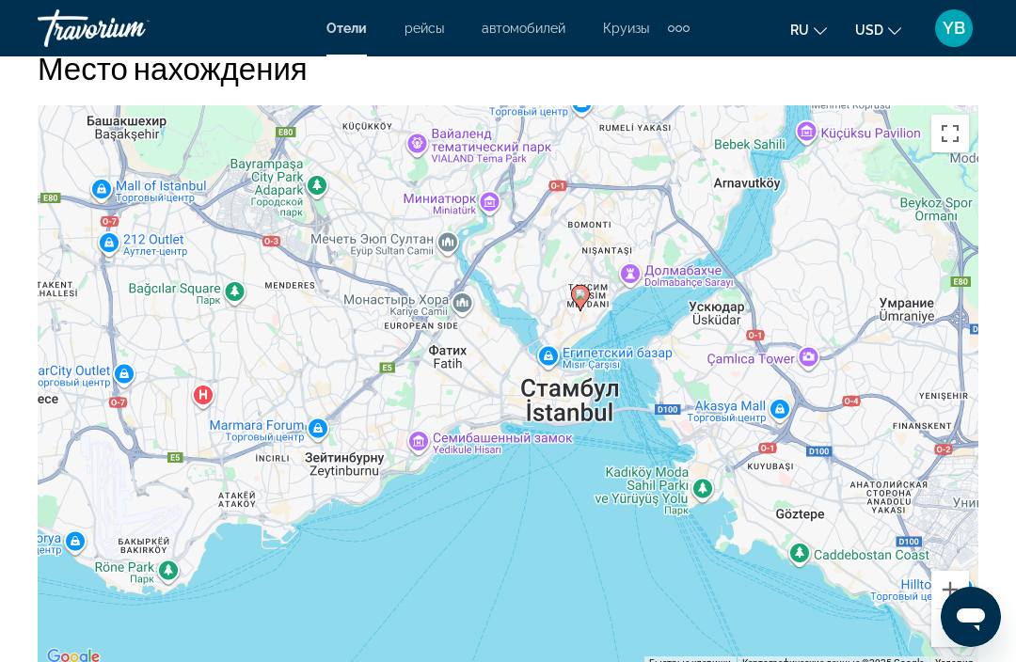
click at [958, 139] on button "Включить полноэкранный режим" at bounding box center [950, 134] width 38 height 38
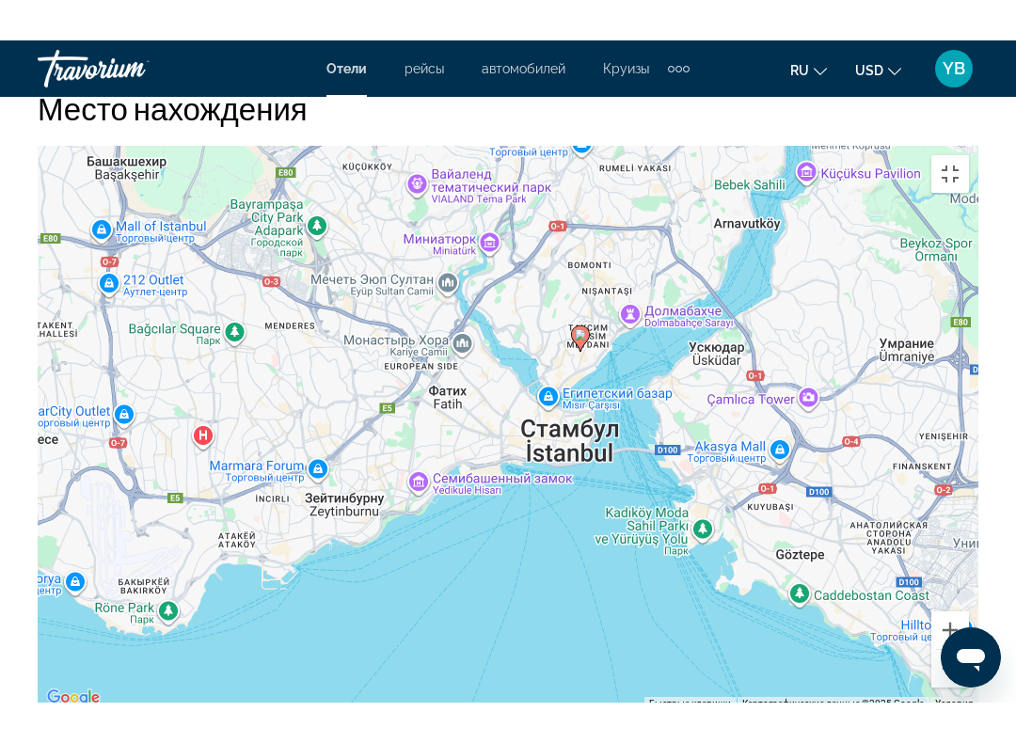
scroll to position [19, 0]
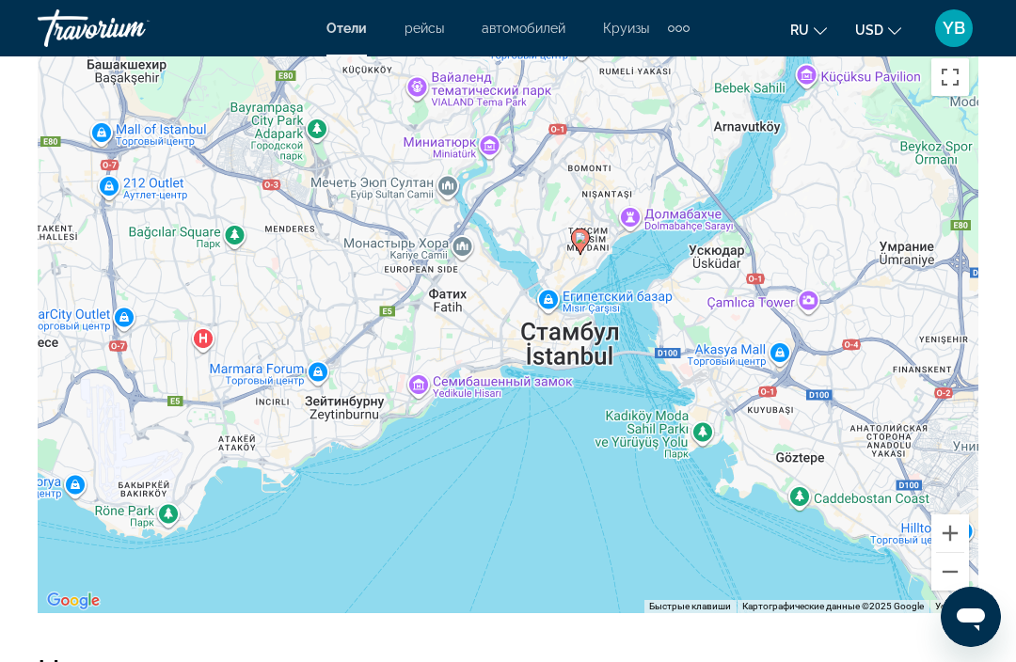
click at [949, 84] on button "Включить полноэкранный режим" at bounding box center [950, 77] width 38 height 38
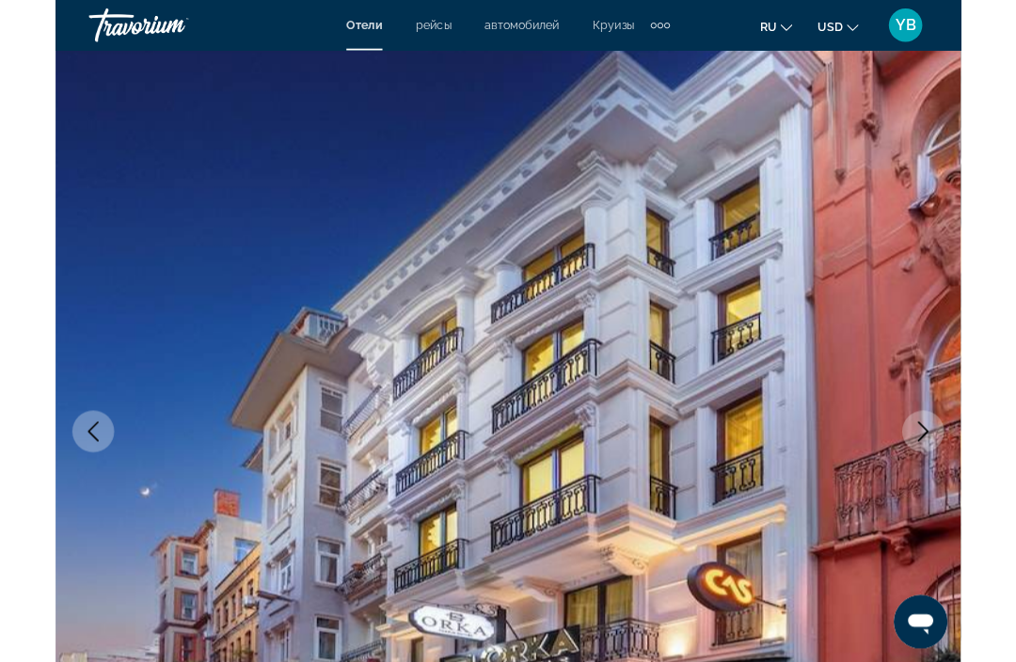
scroll to position [2171, 0]
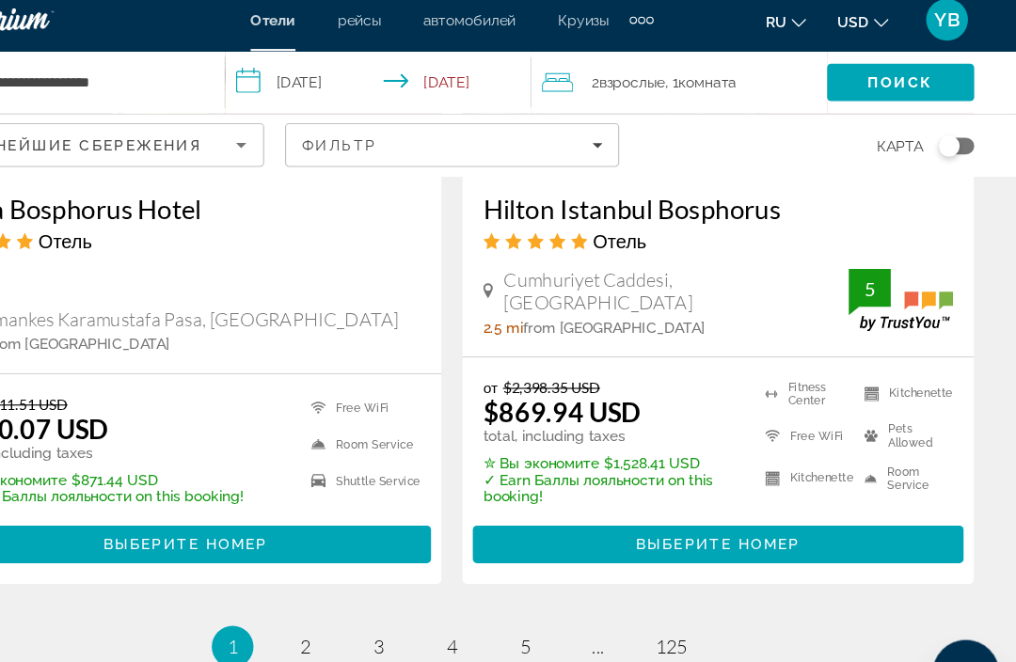
scroll to position [4103, 0]
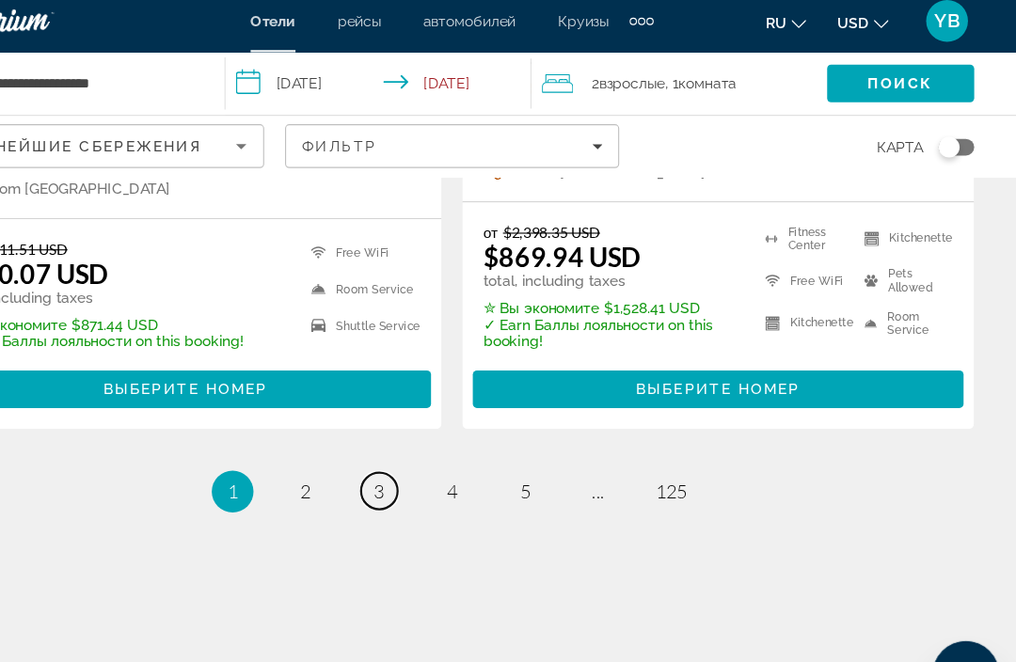
click at [437, 442] on span "3" at bounding box center [441, 452] width 9 height 21
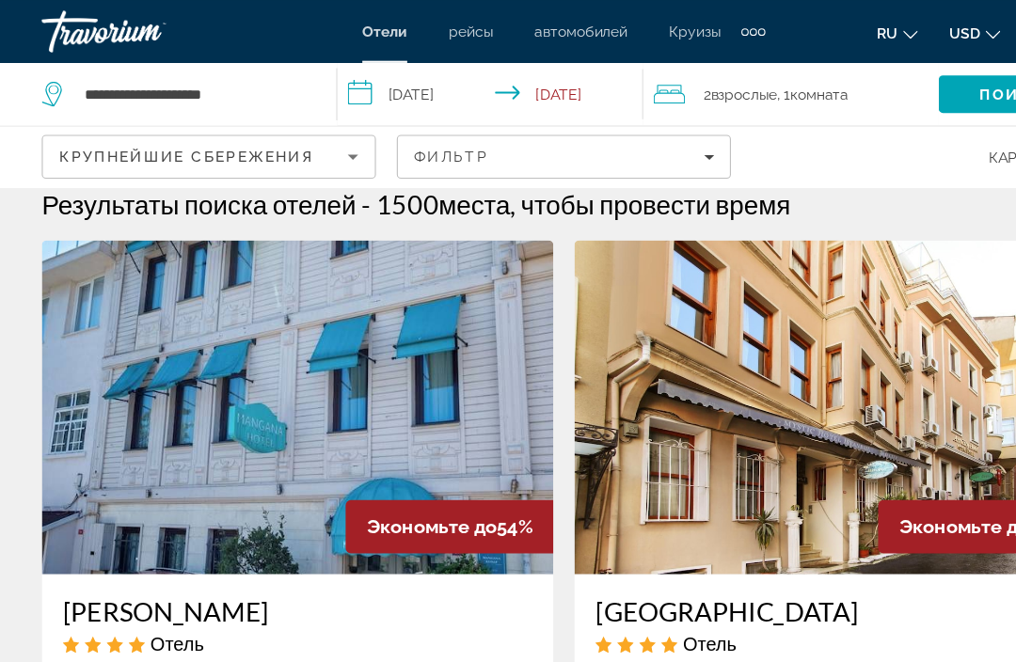
scroll to position [18, 0]
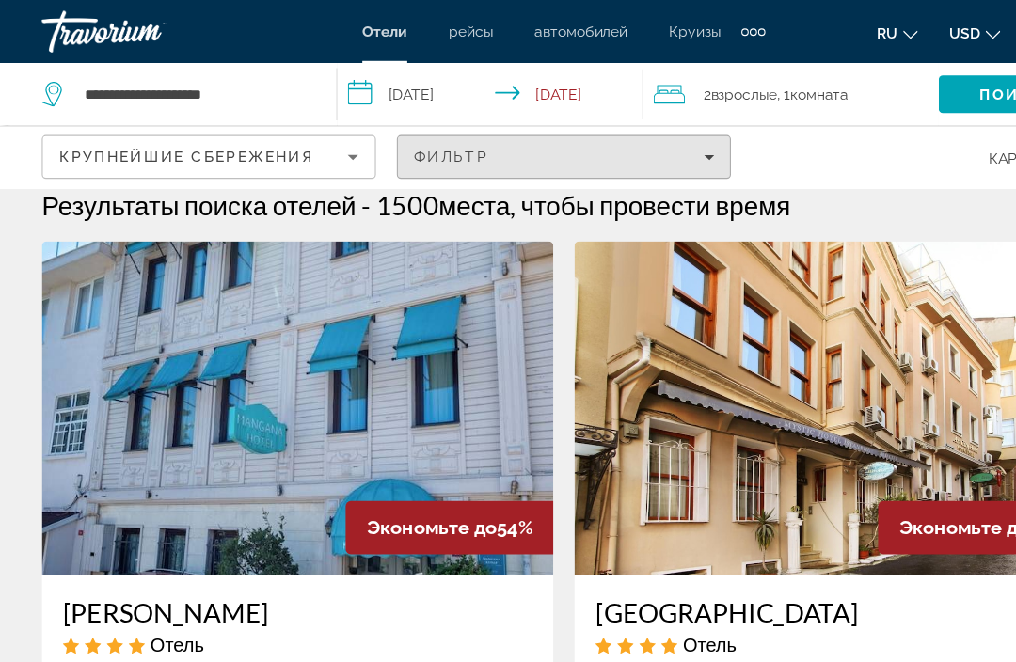
click at [606, 144] on div "Фильтр" at bounding box center [507, 141] width 271 height 15
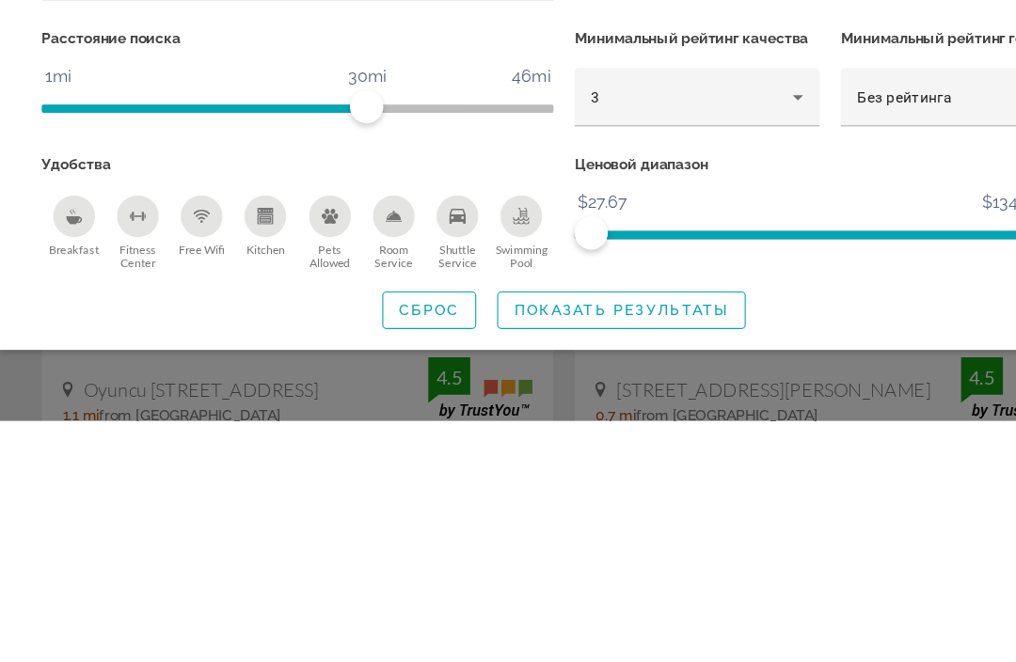
click at [646, 359] on div "3" at bounding box center [622, 370] width 181 height 23
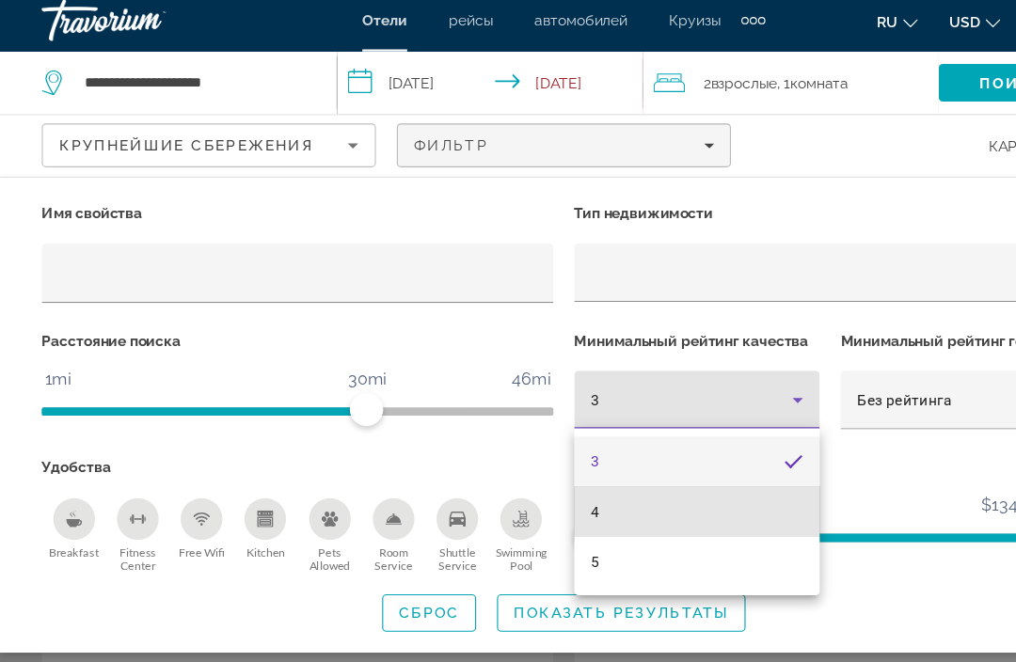
click at [636, 458] on mat-option "4" at bounding box center [627, 471] width 221 height 45
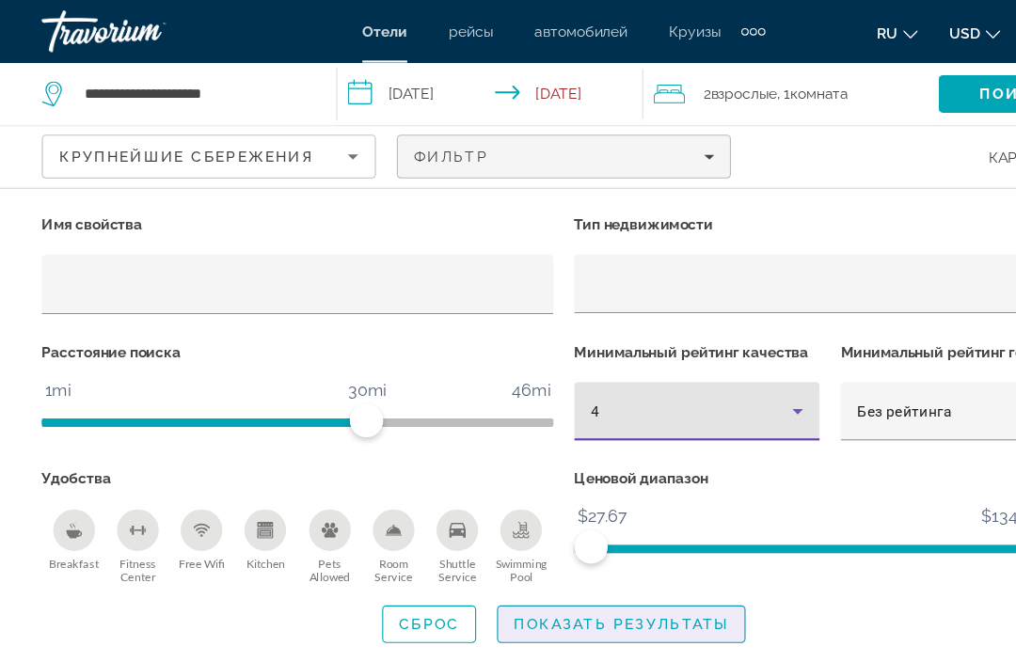
click at [532, 546] on span "Search widget" at bounding box center [560, 562] width 222 height 45
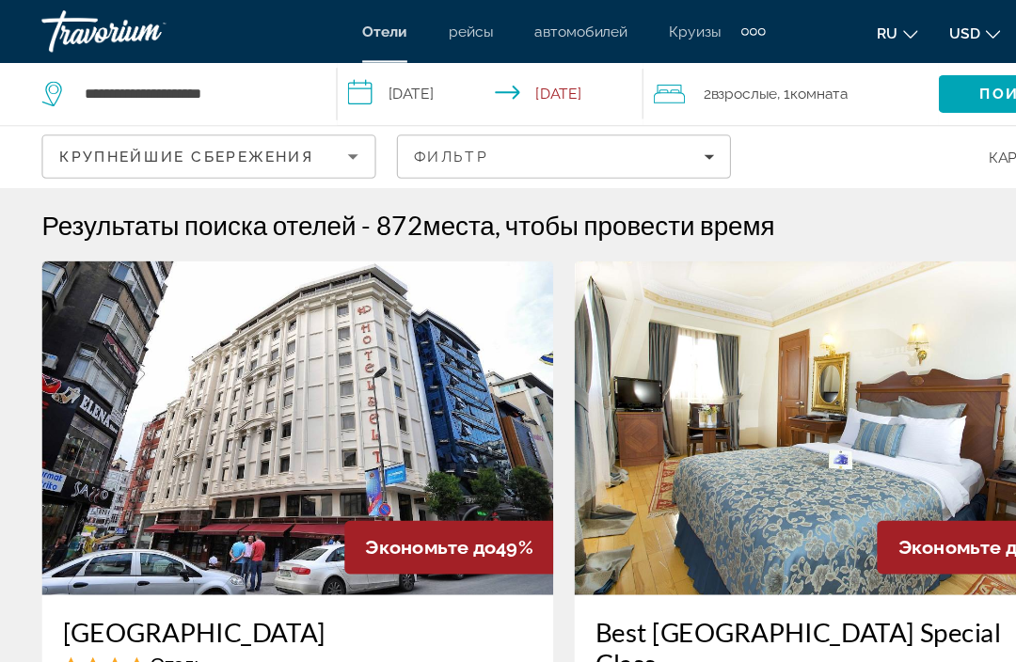
click at [635, 146] on div "Фильтр" at bounding box center [507, 141] width 271 height 15
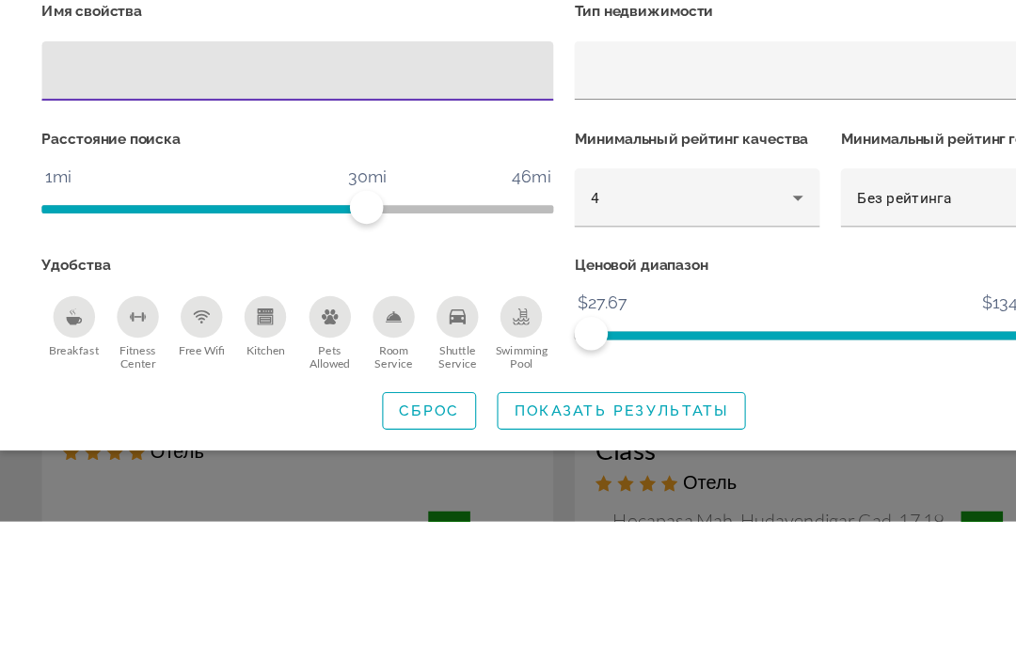
click at [597, 359] on div "4" at bounding box center [622, 370] width 181 height 23
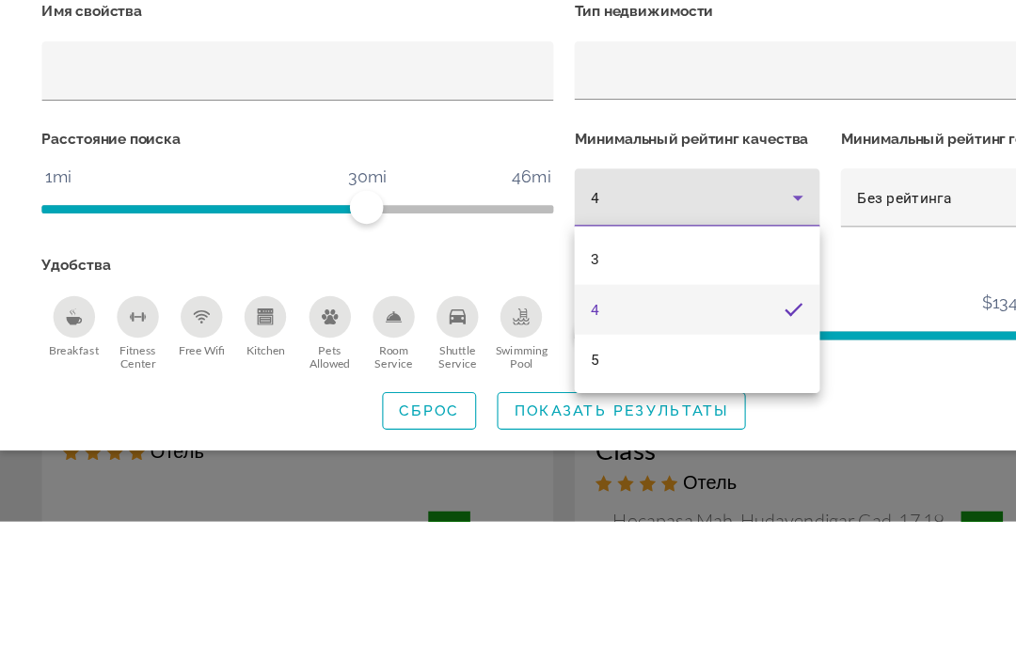
scroll to position [181, 0]
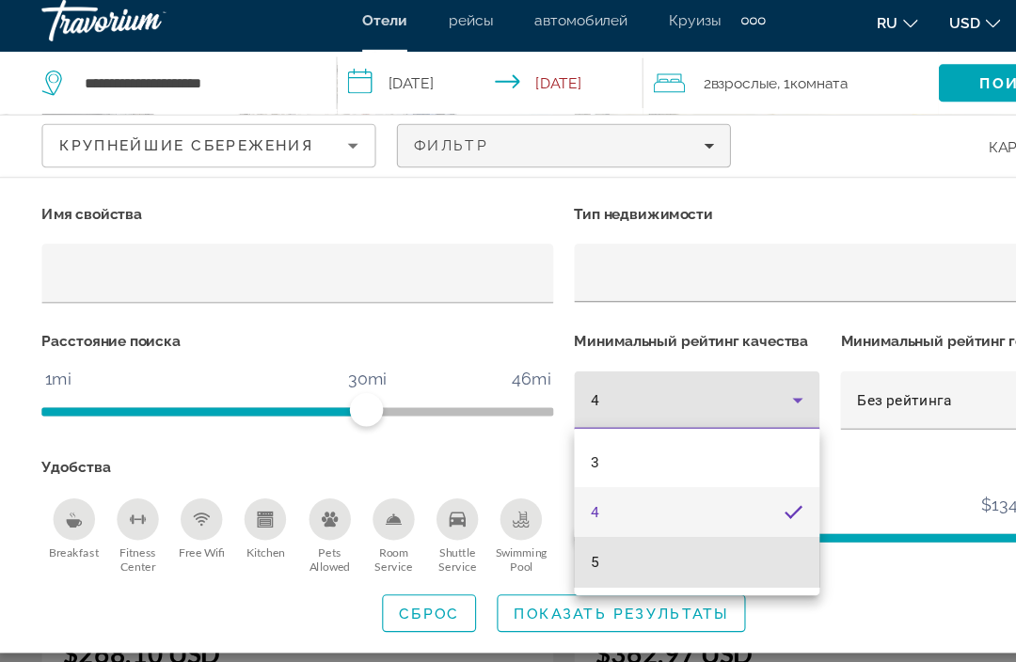
click at [584, 512] on mat-option "5" at bounding box center [627, 516] width 221 height 45
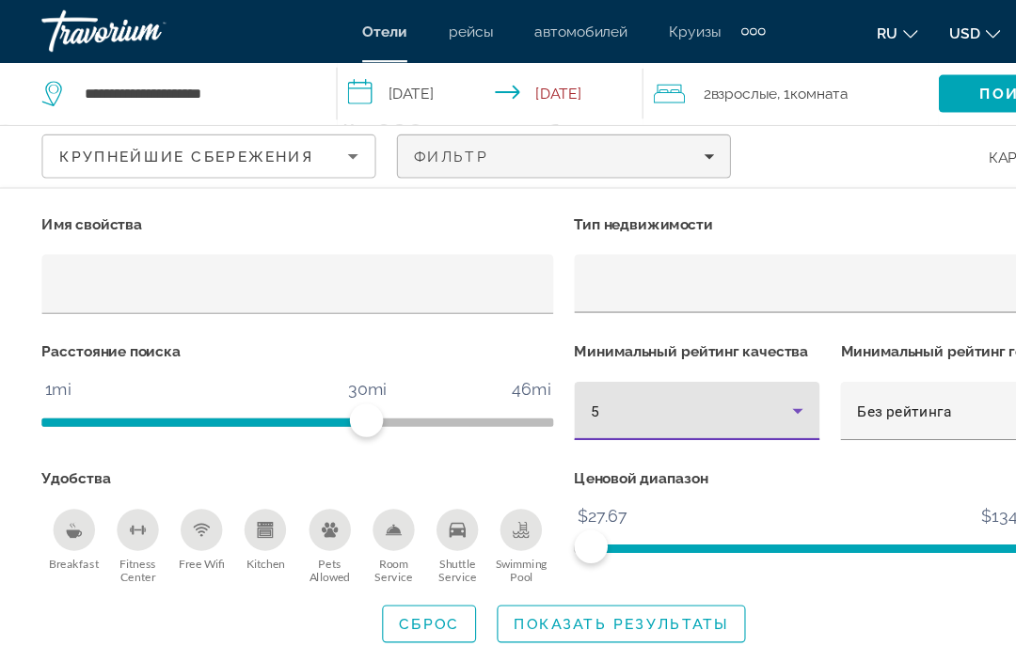
scroll to position [63, 0]
click at [118, 477] on icon "Fitness Center" at bounding box center [124, 477] width 15 height 15
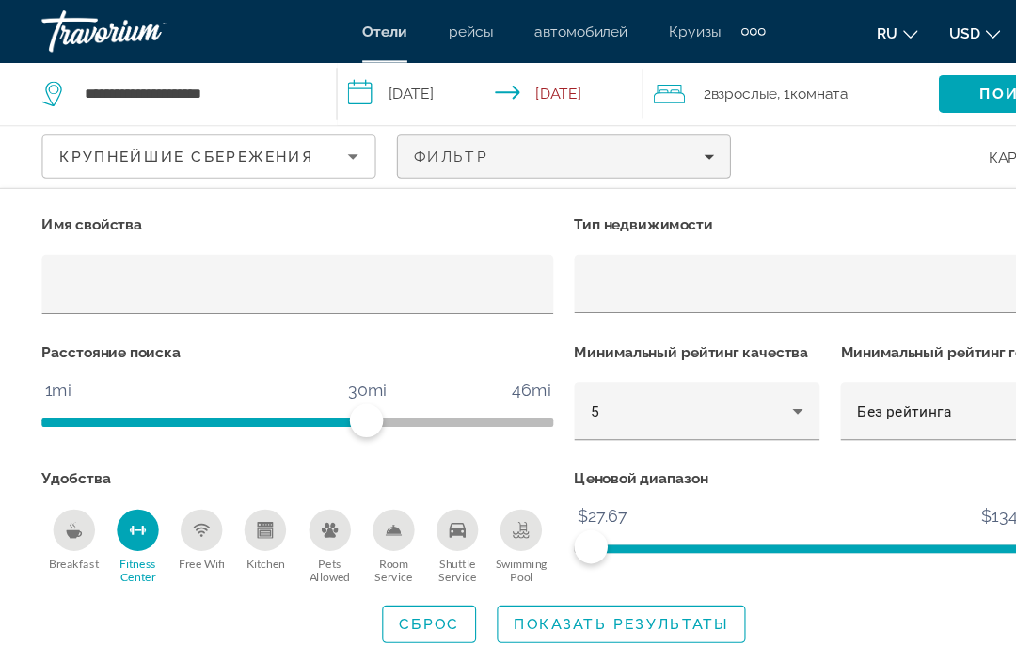
click at [178, 479] on icon "Free Wifi" at bounding box center [181, 477] width 15 height 15
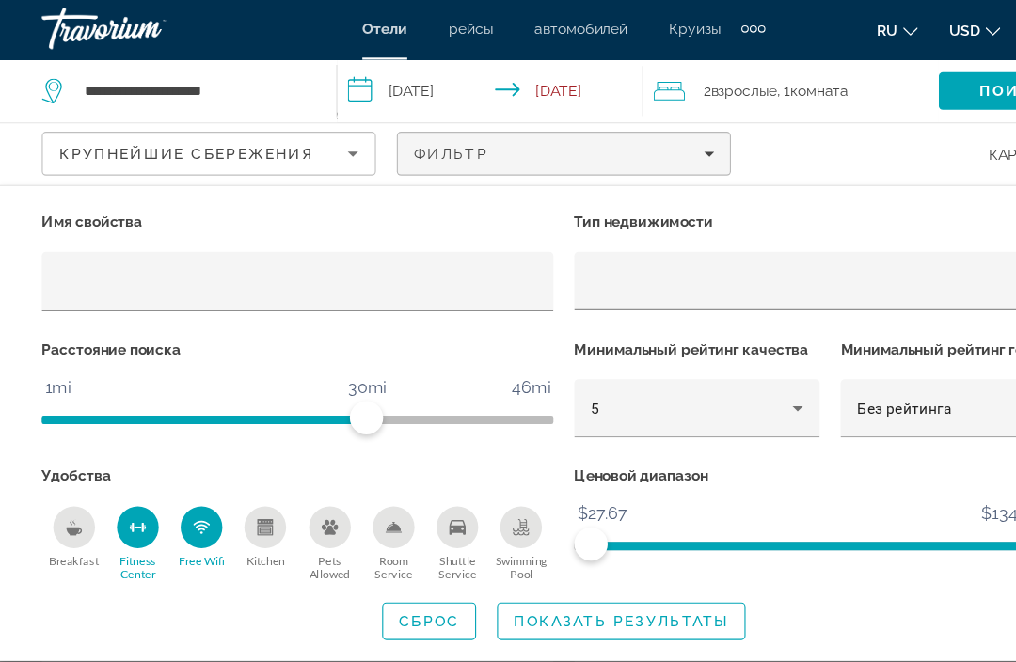
click at [499, 555] on span "Показать результаты" at bounding box center [560, 562] width 194 height 15
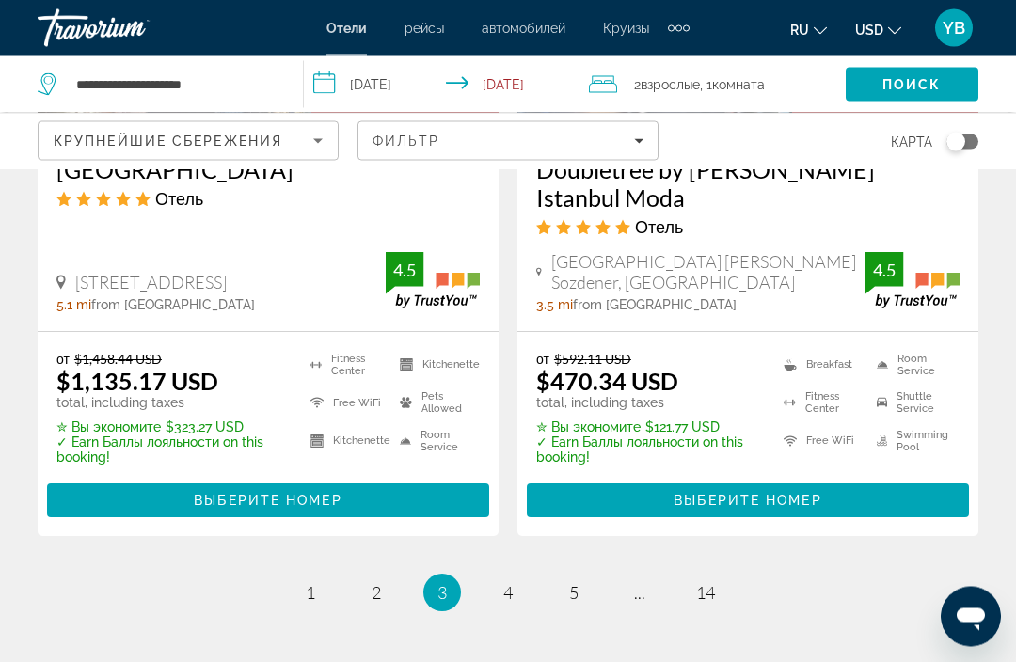
scroll to position [4026, 0]
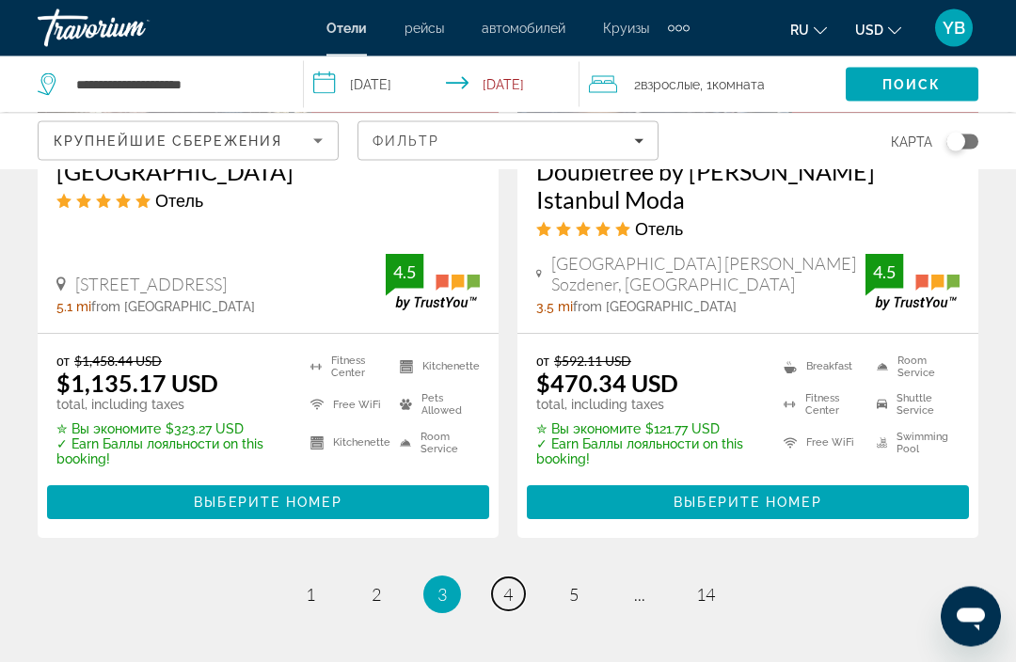
click at [497, 578] on link "page 4" at bounding box center [508, 594] width 33 height 33
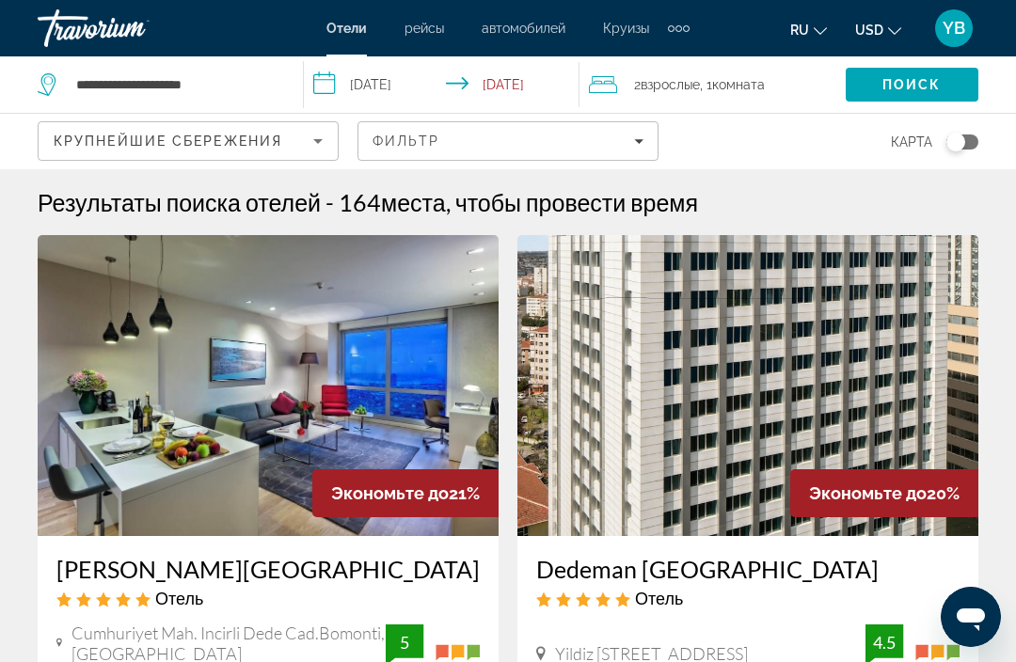
click at [958, 149] on div "Toggle map" at bounding box center [955, 142] width 19 height 19
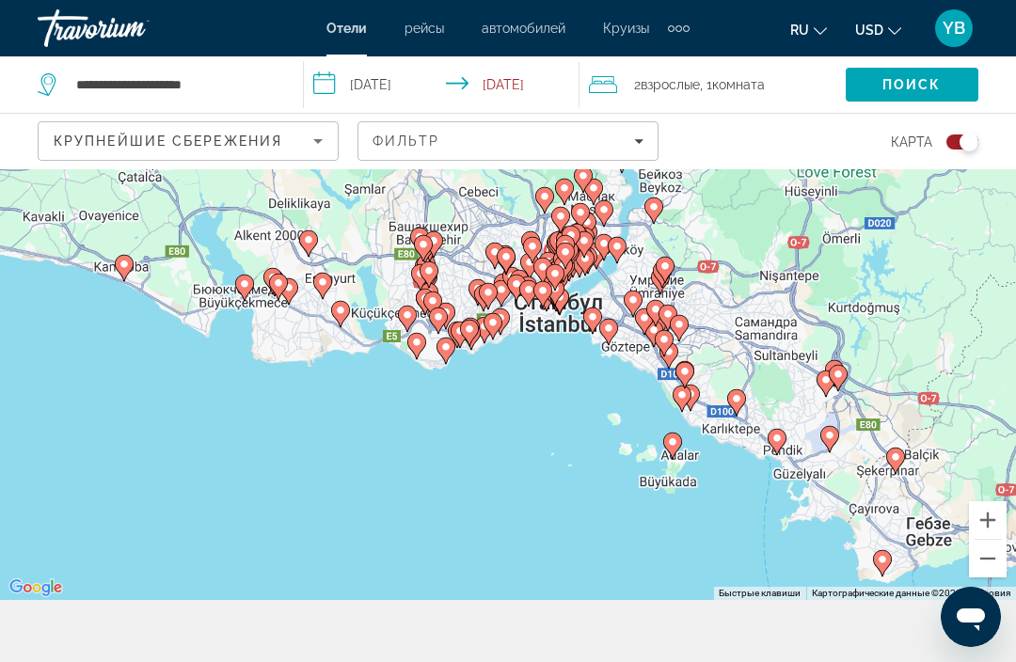
scroll to position [61, 0]
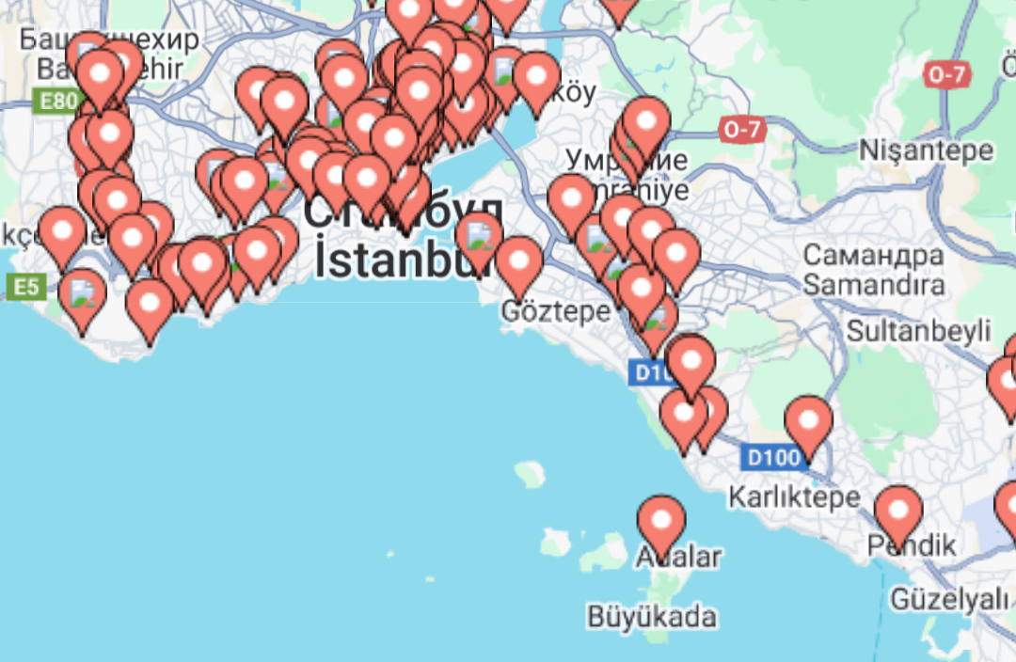
click at [274, 139] on div "Чтобы активировать перетаскивание с помощью клавиатуры, нажмите Alt + Ввод. Пос…" at bounding box center [508, 354] width 1016 height 493
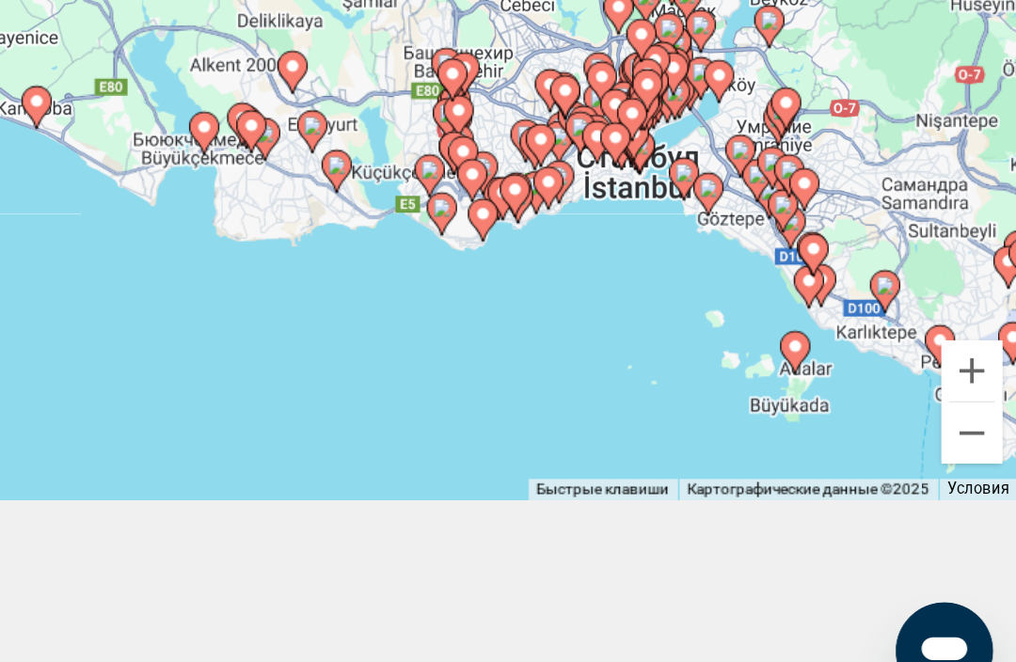
scroll to position [140, 0]
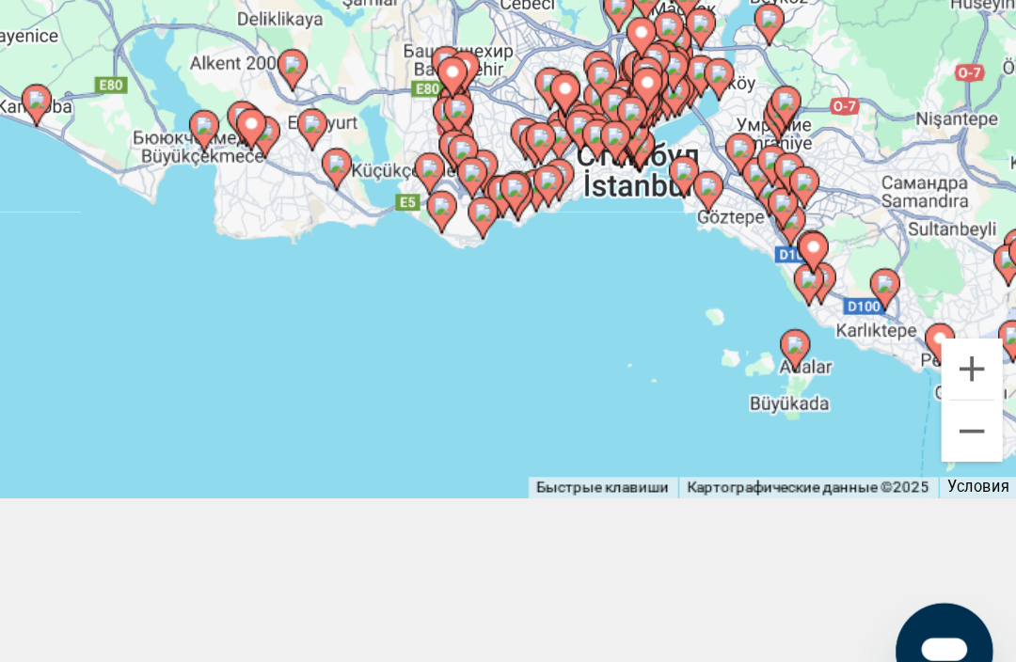
click at [969, 462] on button "Уменьшить" at bounding box center [988, 481] width 38 height 38
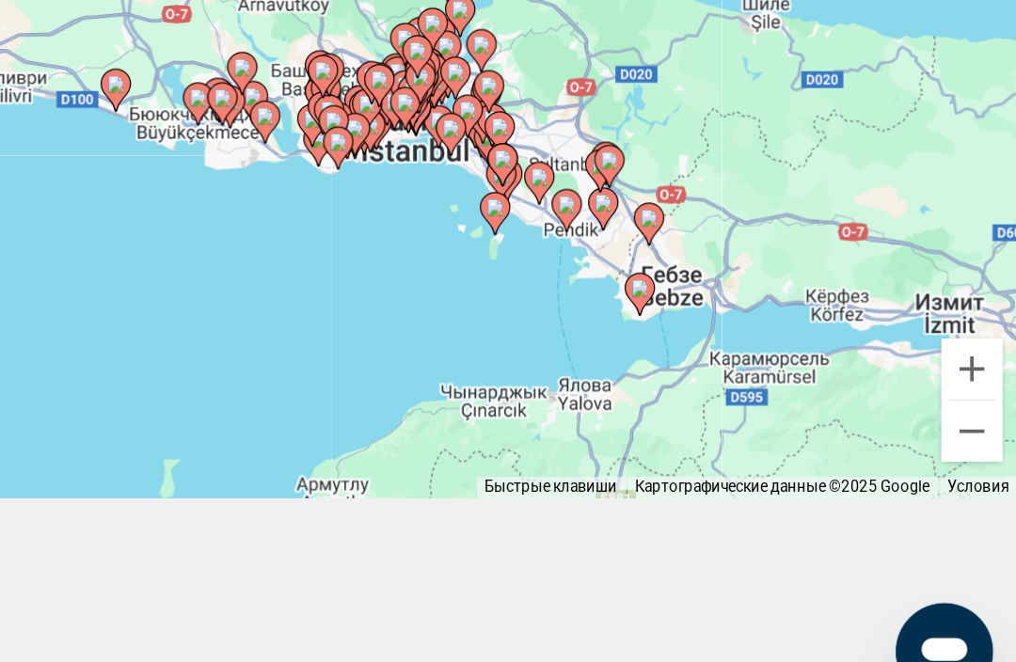
click at [969, 462] on button "Уменьшить" at bounding box center [988, 481] width 38 height 38
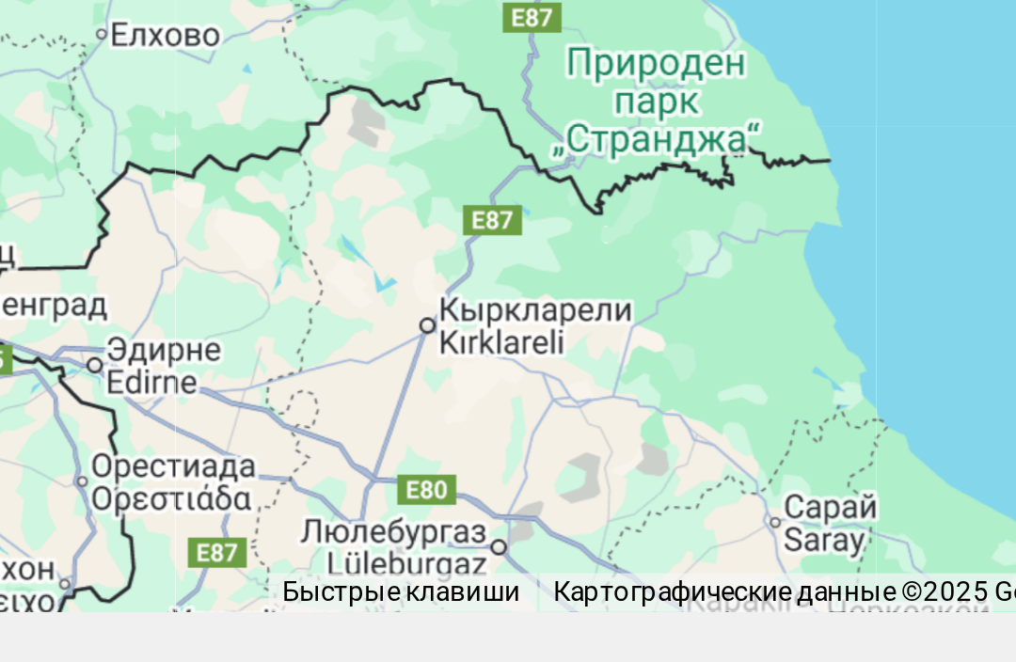
scroll to position [231, 0]
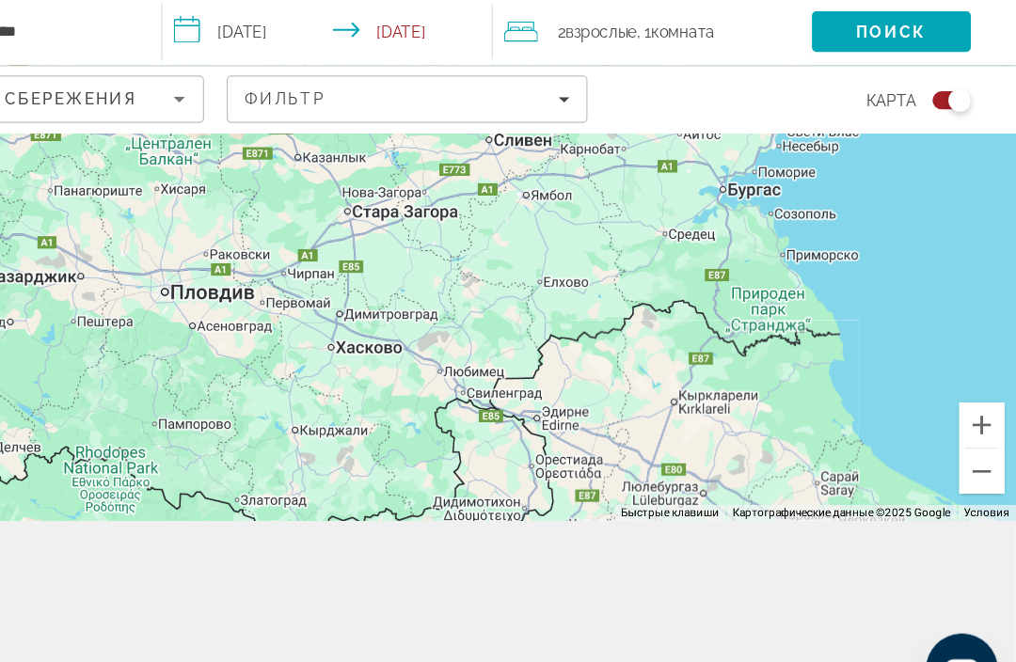
click at [969, 394] on button "Увеличить" at bounding box center [988, 413] width 38 height 38
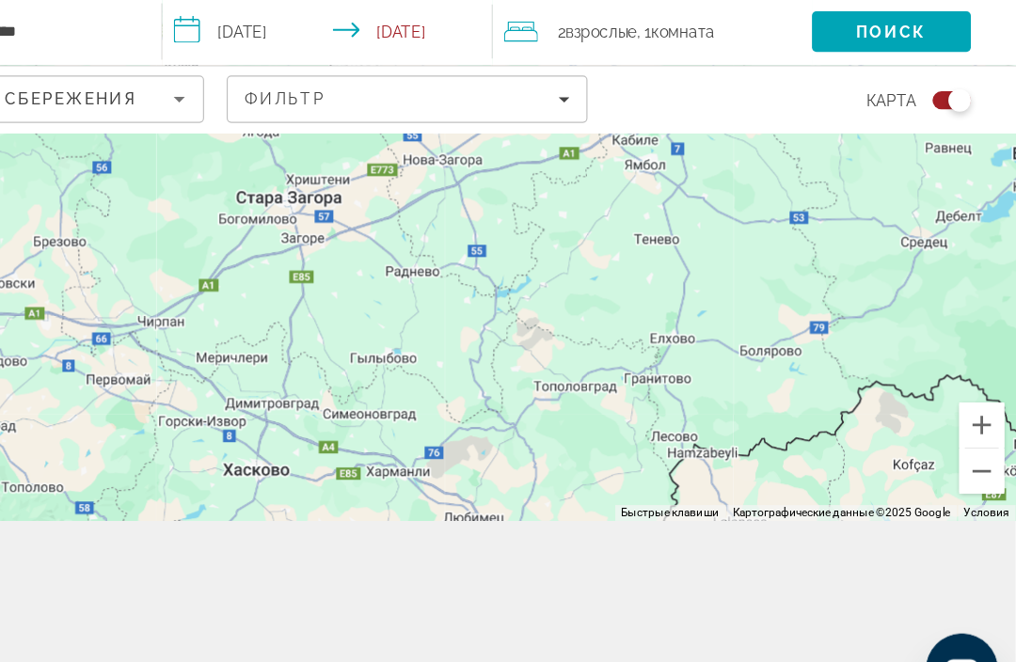
click at [969, 433] on button "Уменьшить" at bounding box center [988, 452] width 38 height 38
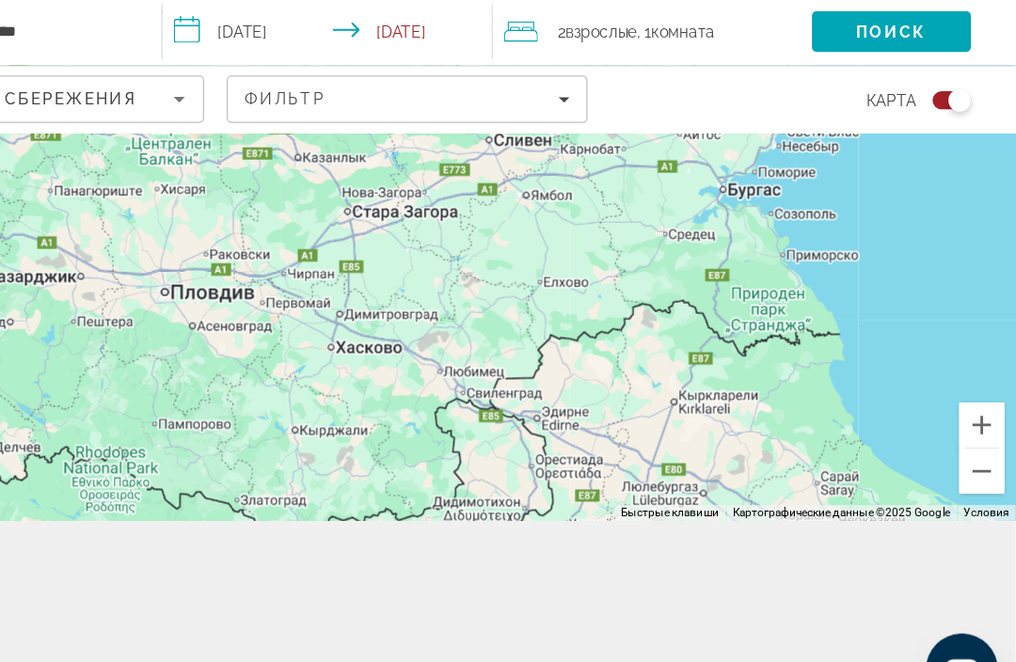
click at [969, 433] on button "Уменьшить" at bounding box center [988, 452] width 38 height 38
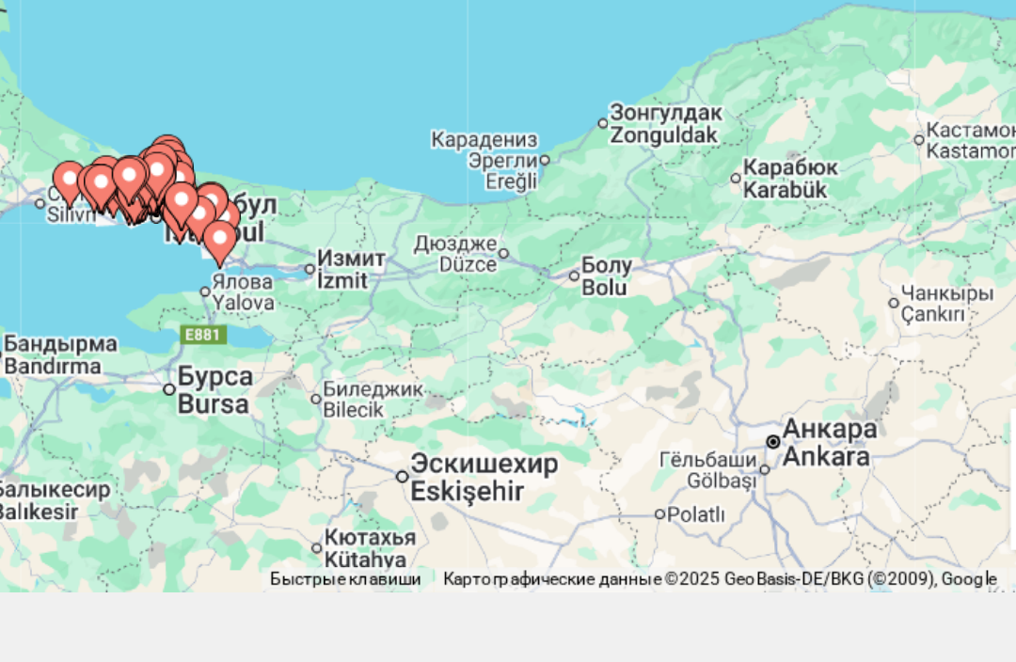
click at [488, 264] on div "Чтобы активировать перетаскивание с помощью клавиатуры, нажмите Alt + Ввод. Пос…" at bounding box center [508, 246] width 1016 height 493
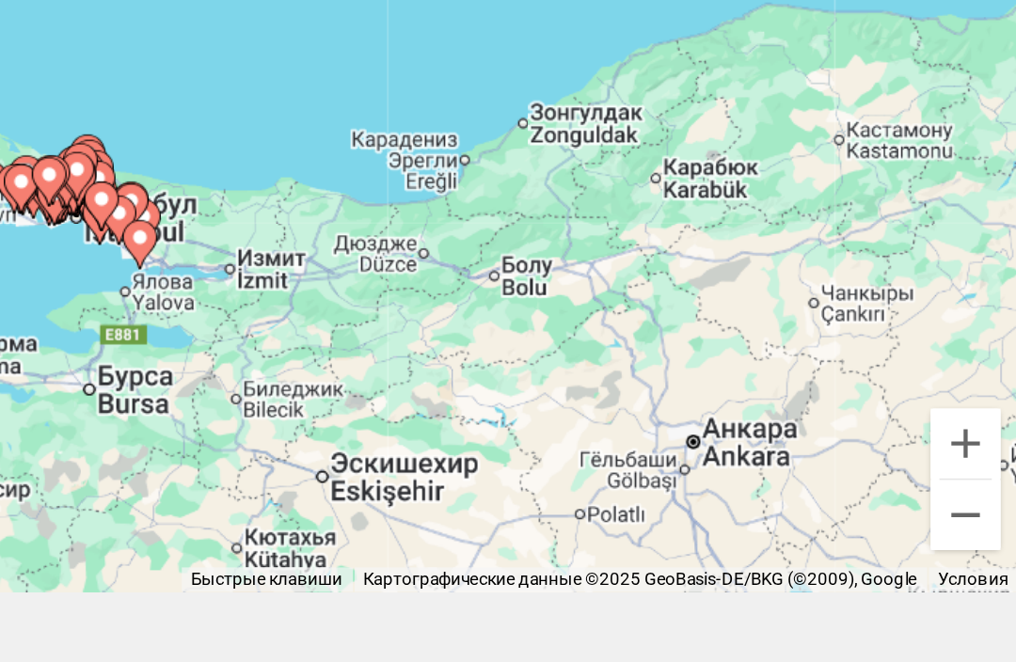
click at [969, 394] on button "Увеличить" at bounding box center [988, 413] width 38 height 38
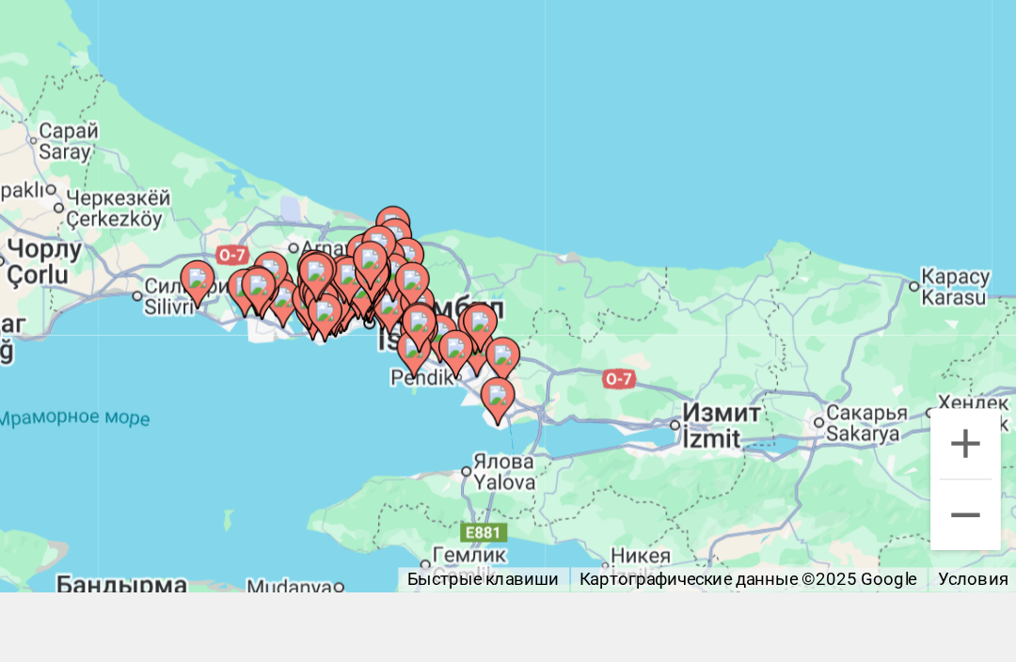
click at [969, 394] on button "Увеличить" at bounding box center [988, 413] width 38 height 38
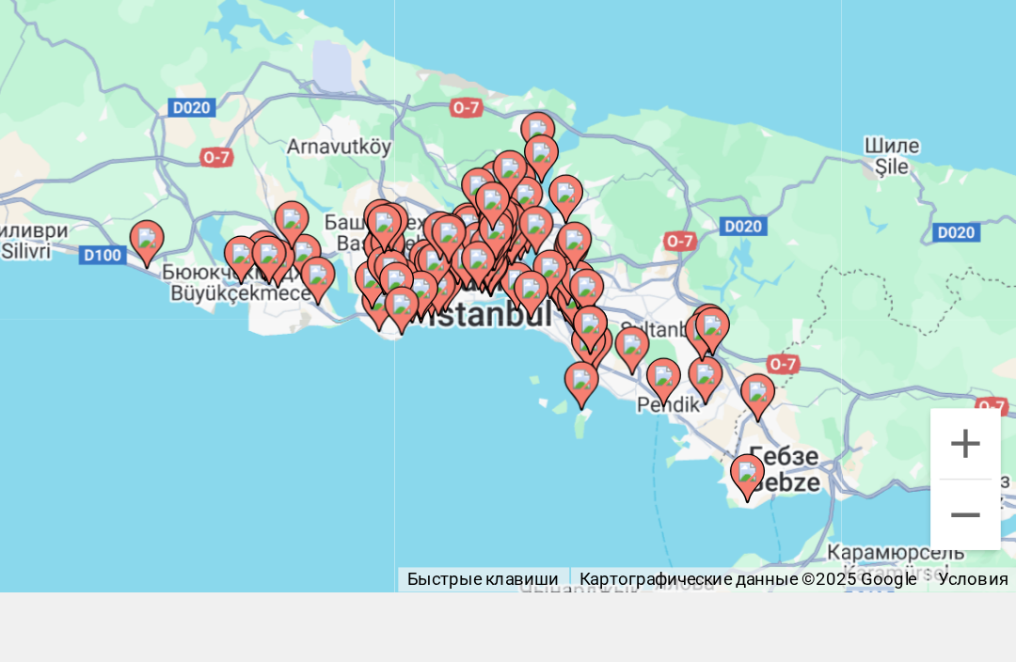
click at [969, 394] on button "Увеличить" at bounding box center [988, 413] width 38 height 38
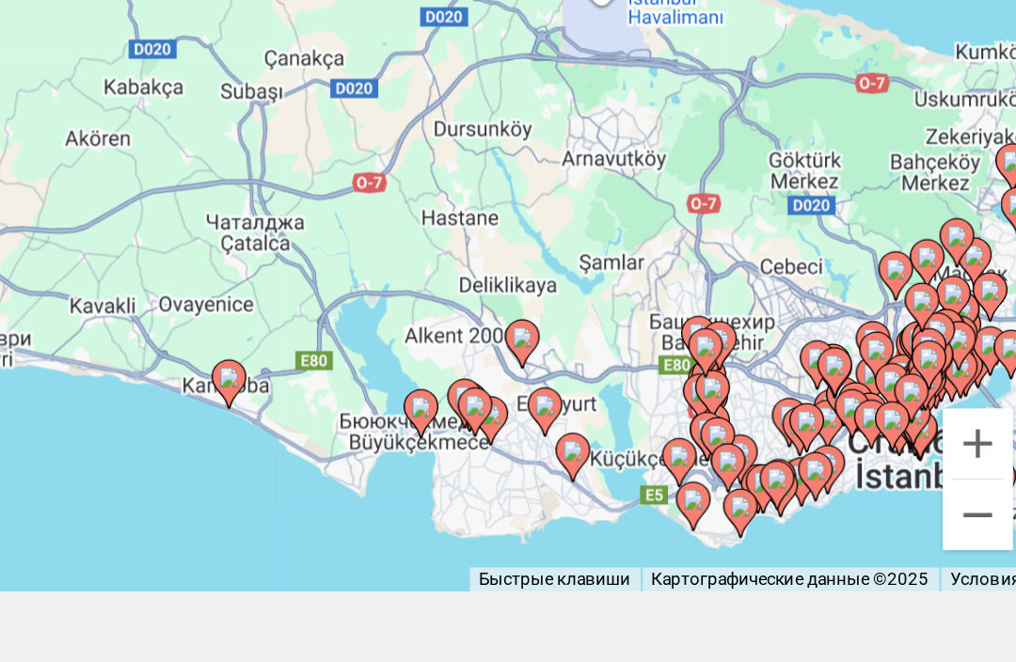
scroll to position [169, 0]
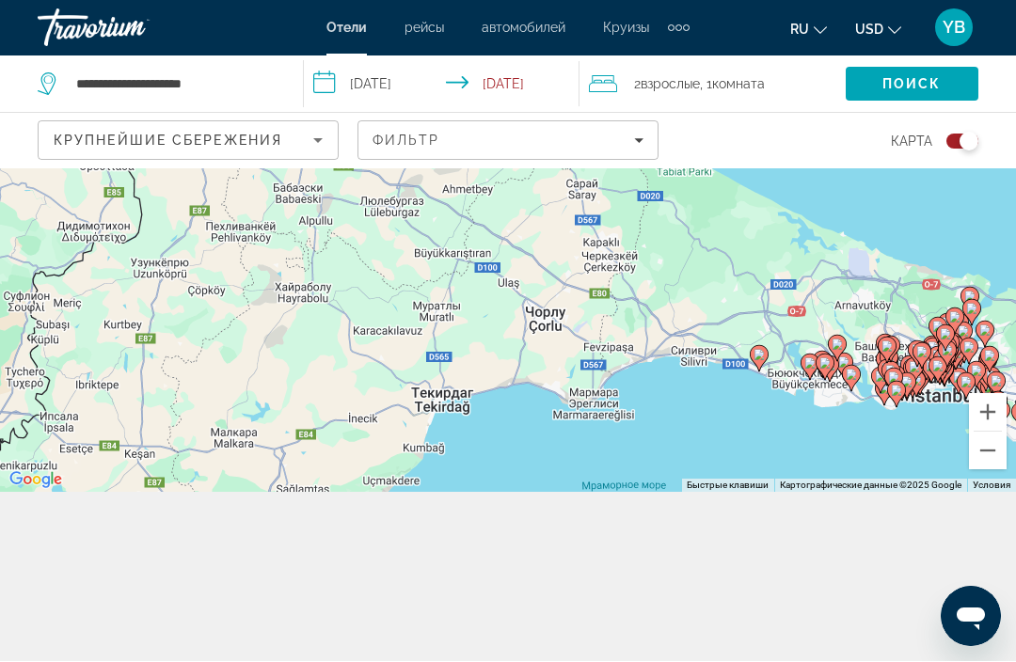
click at [985, 470] on button "Уменьшить" at bounding box center [988, 452] width 38 height 38
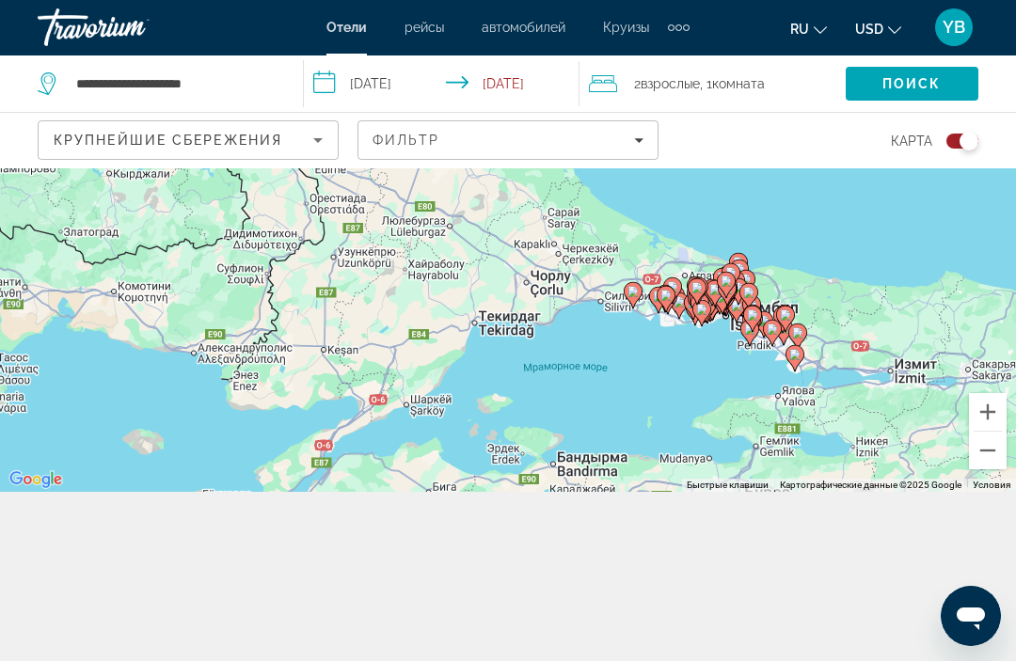
click at [979, 470] on button "Уменьшить" at bounding box center [988, 452] width 38 height 38
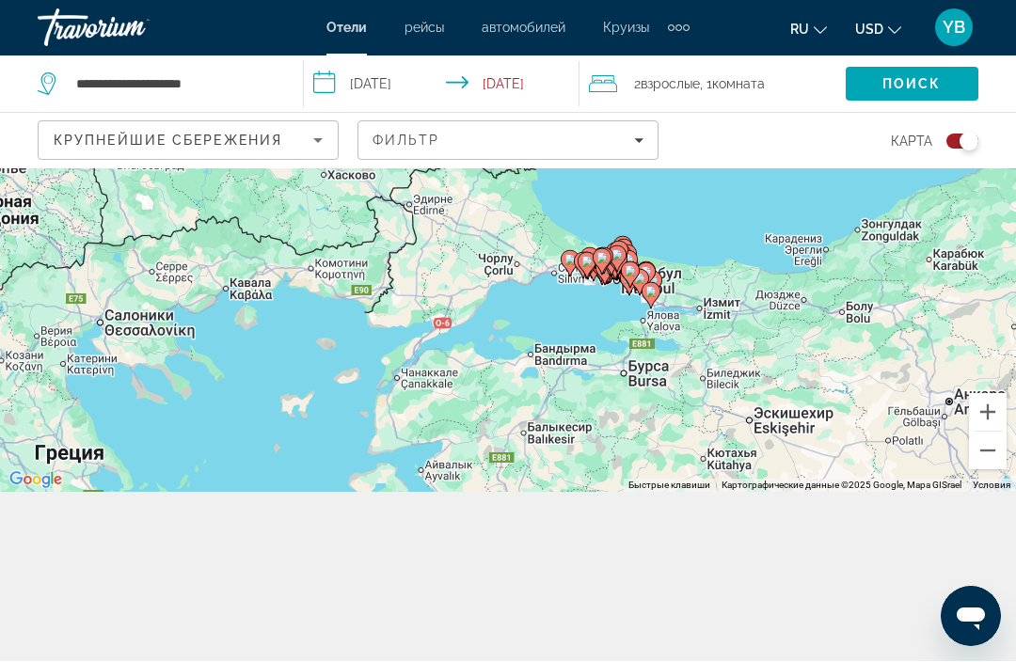
click at [979, 470] on button "Уменьшить" at bounding box center [988, 452] width 38 height 38
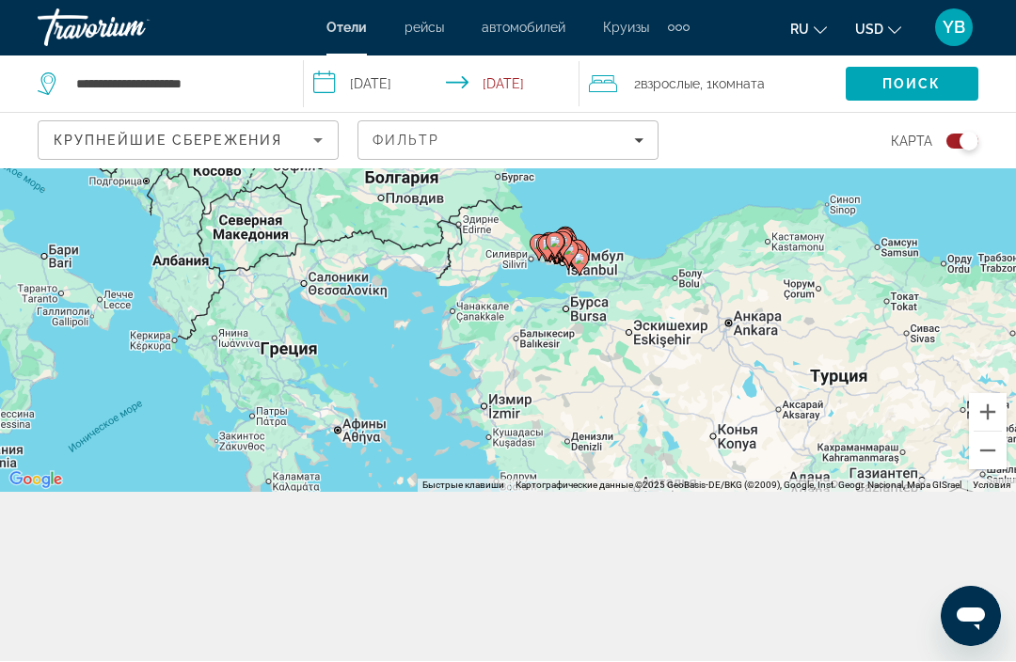
click at [981, 470] on button "Уменьшить" at bounding box center [988, 452] width 38 height 38
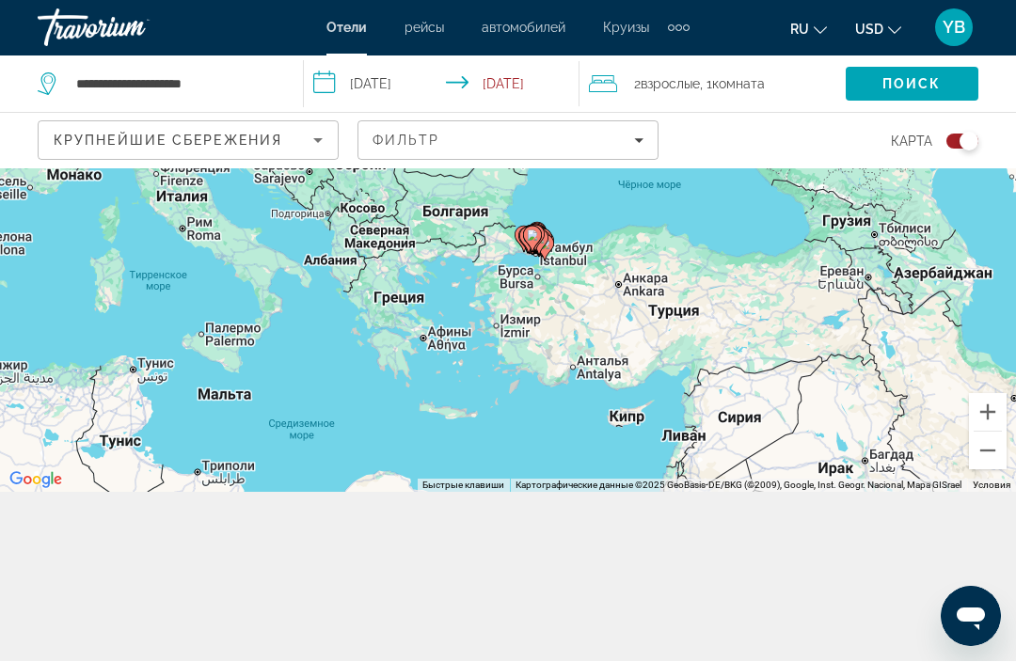
click at [975, 470] on button "Уменьшить" at bounding box center [988, 452] width 38 height 38
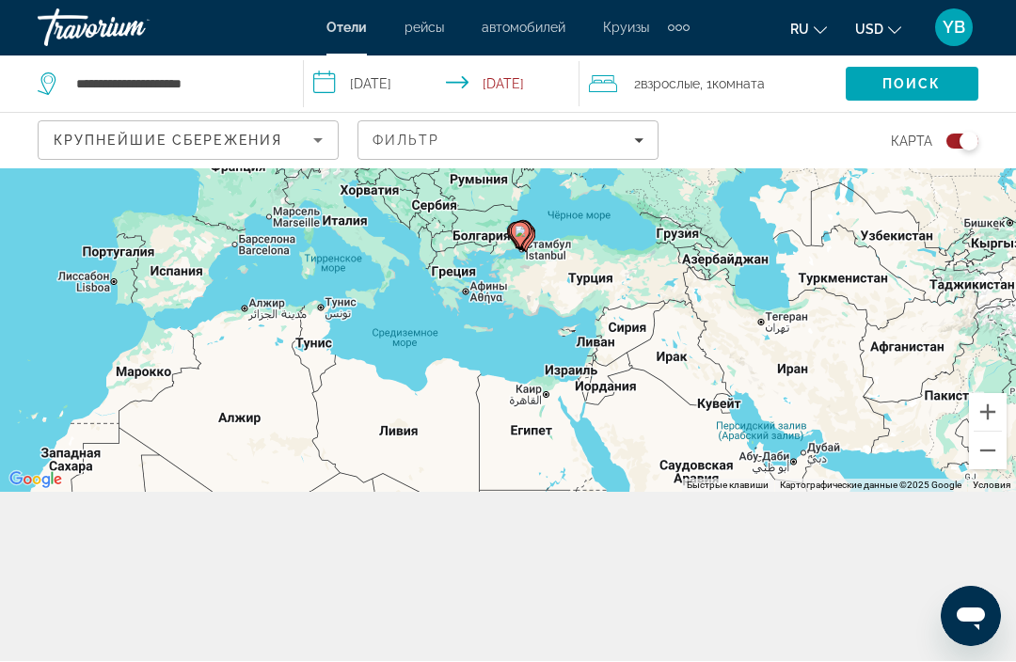
click at [985, 432] on button "Увеличить" at bounding box center [988, 413] width 38 height 38
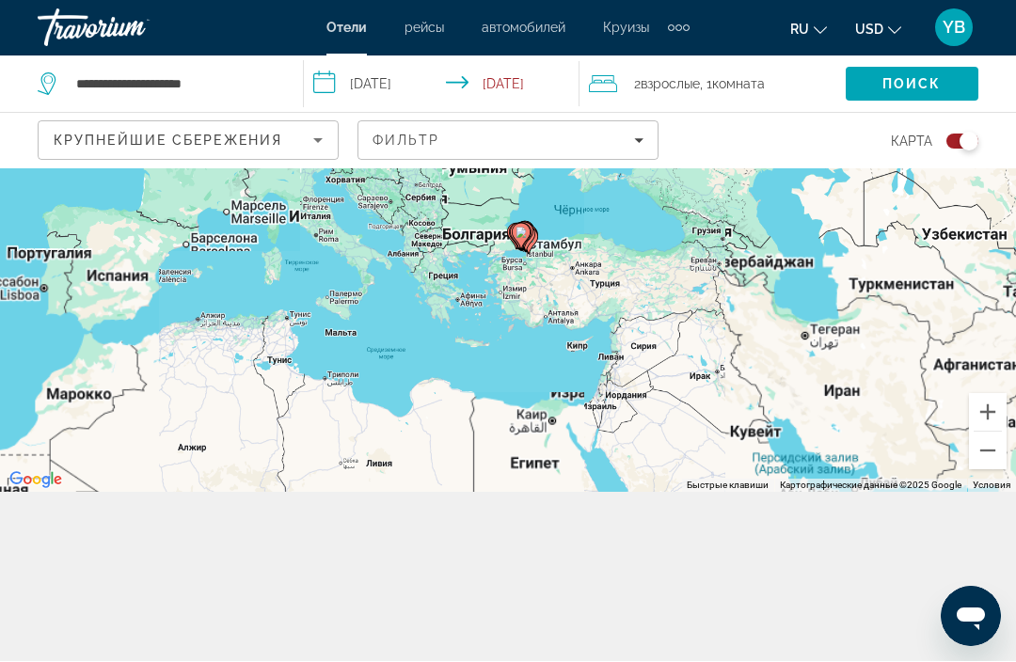
click at [985, 432] on button "Увеличить" at bounding box center [988, 413] width 38 height 38
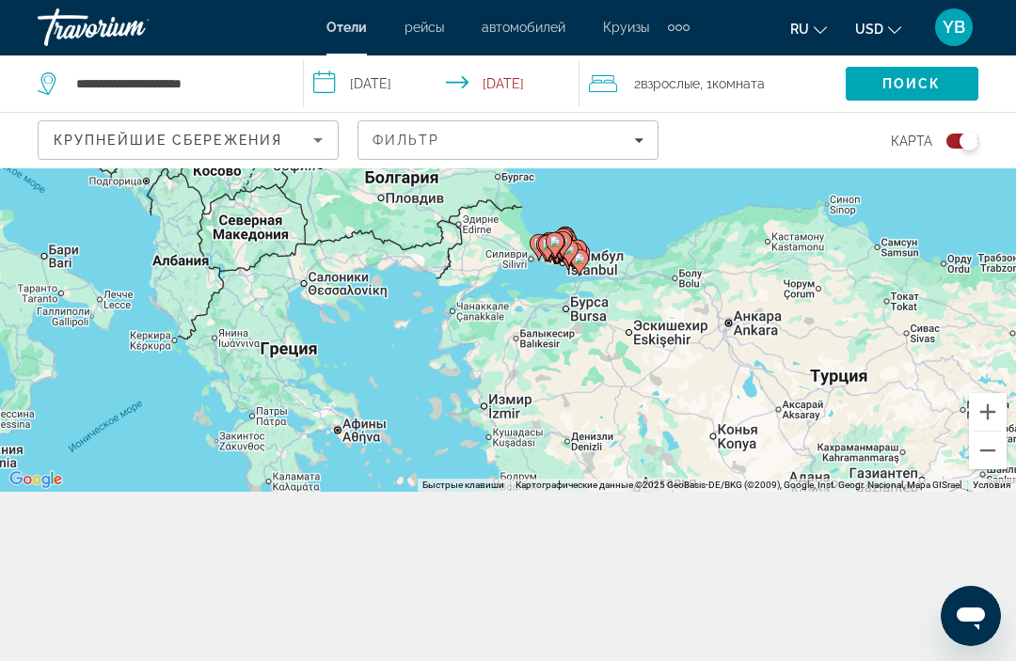
click at [983, 432] on button "Увеличить" at bounding box center [988, 413] width 38 height 38
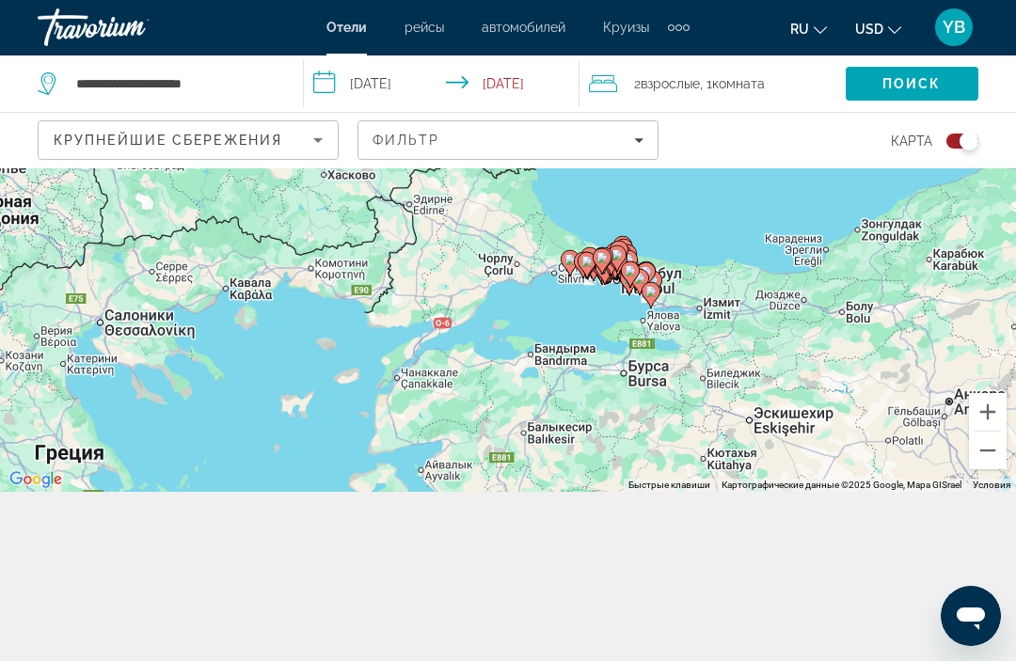
click at [985, 432] on button "Увеличить" at bounding box center [988, 413] width 38 height 38
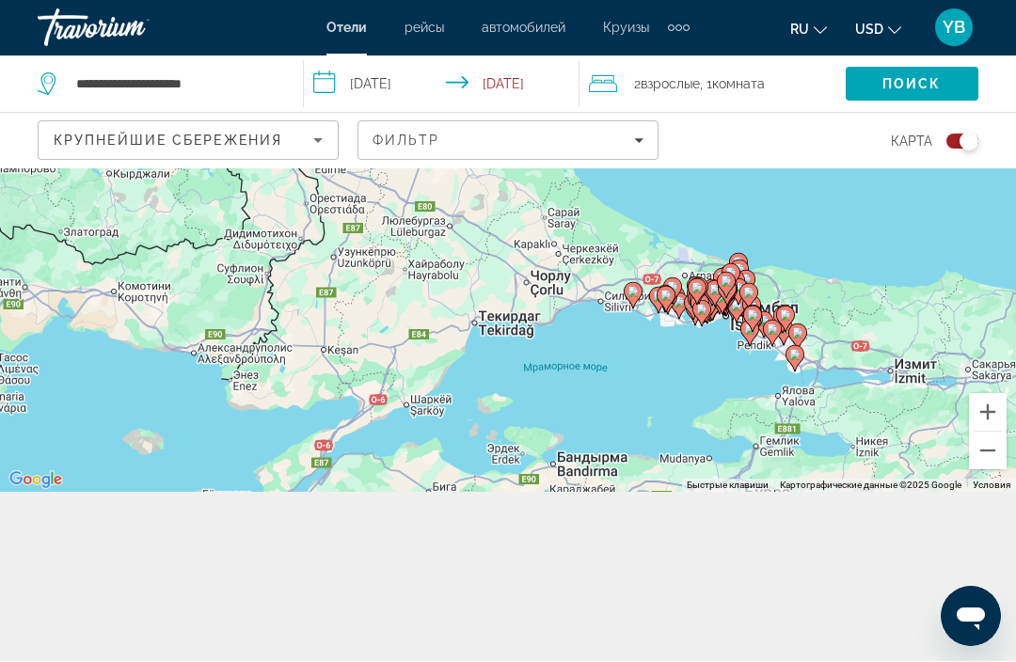
click at [988, 432] on button "Увеличить" at bounding box center [988, 413] width 38 height 38
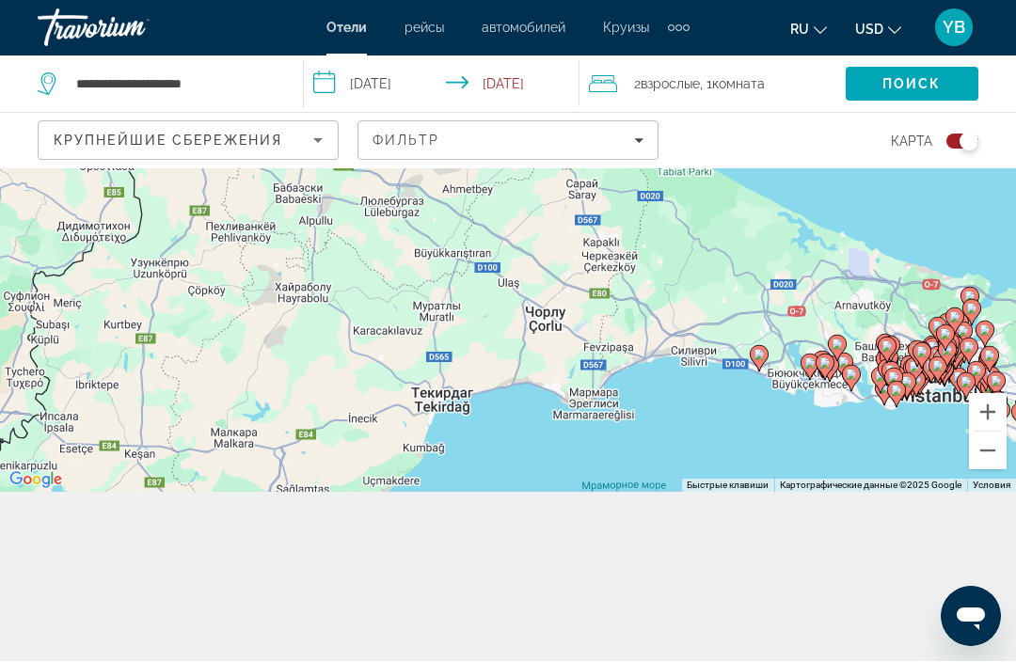
click at [1001, 432] on button "Увеличить" at bounding box center [988, 413] width 38 height 38
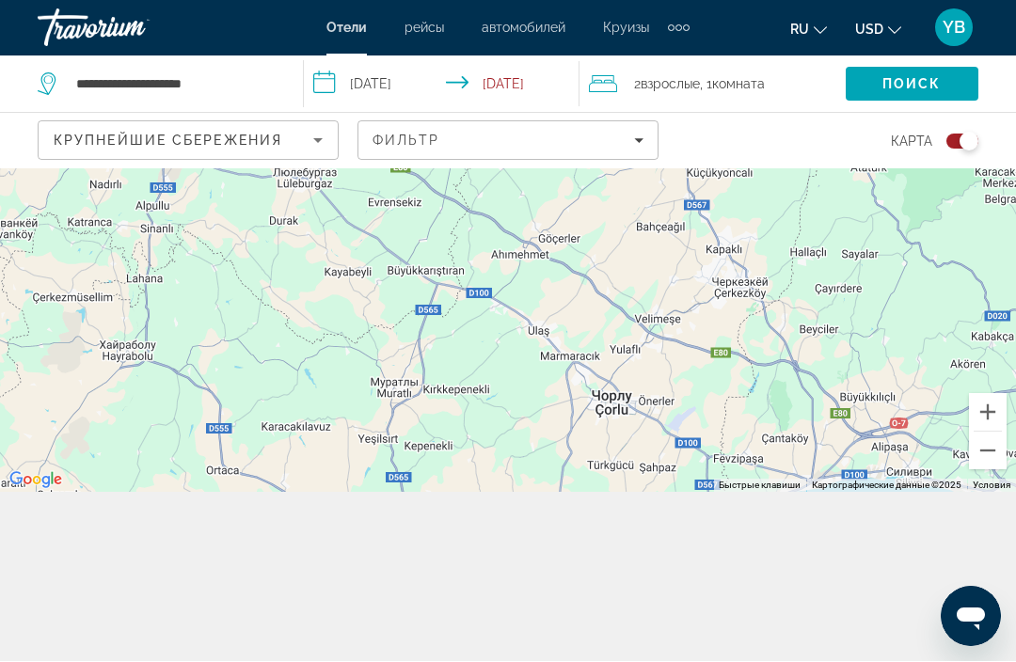
click at [985, 432] on button "Увеличить" at bounding box center [988, 413] width 38 height 38
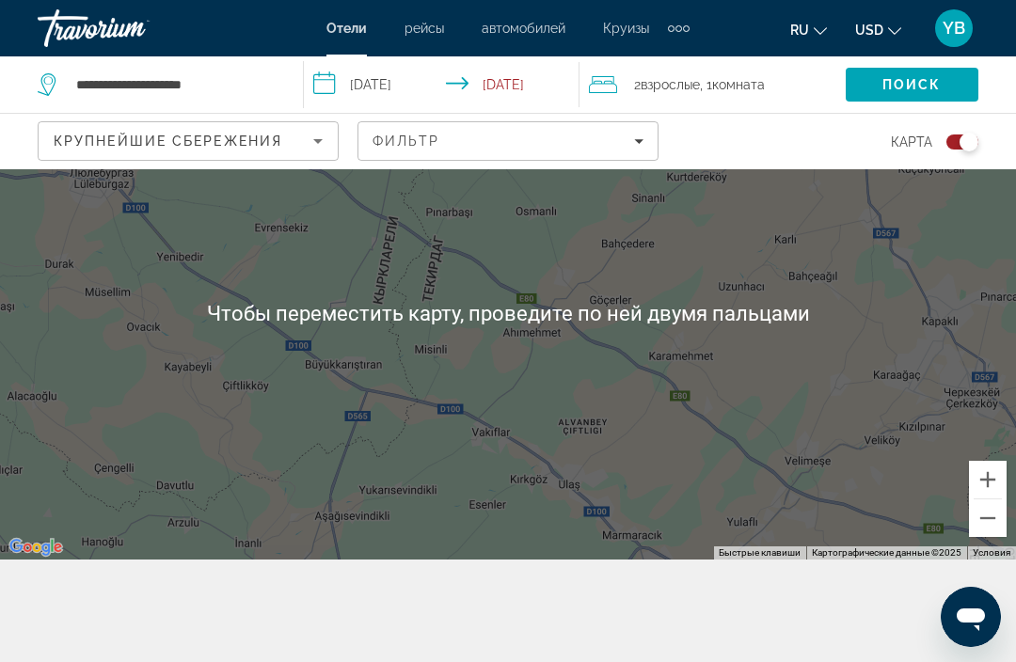
scroll to position [100, 0]
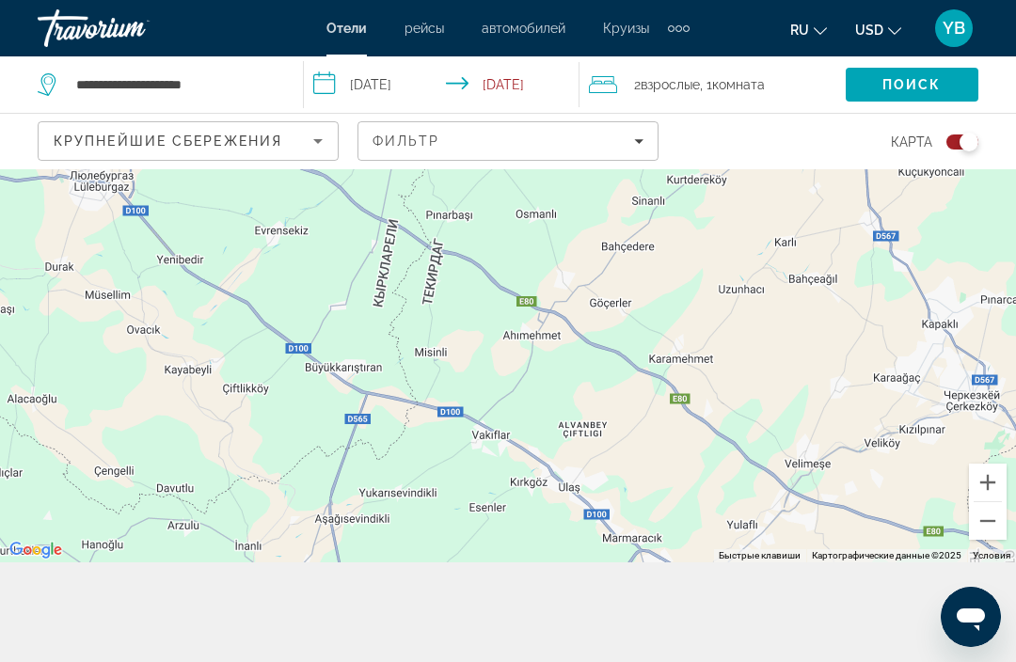
click at [964, 148] on div "Toggle map" at bounding box center [968, 142] width 19 height 19
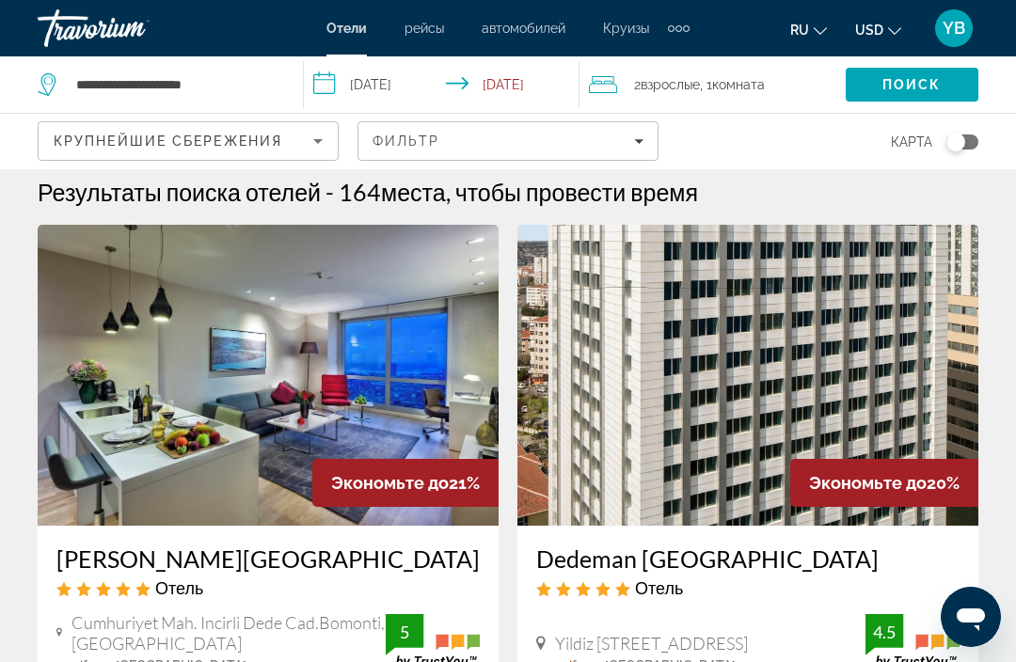
scroll to position [0, 0]
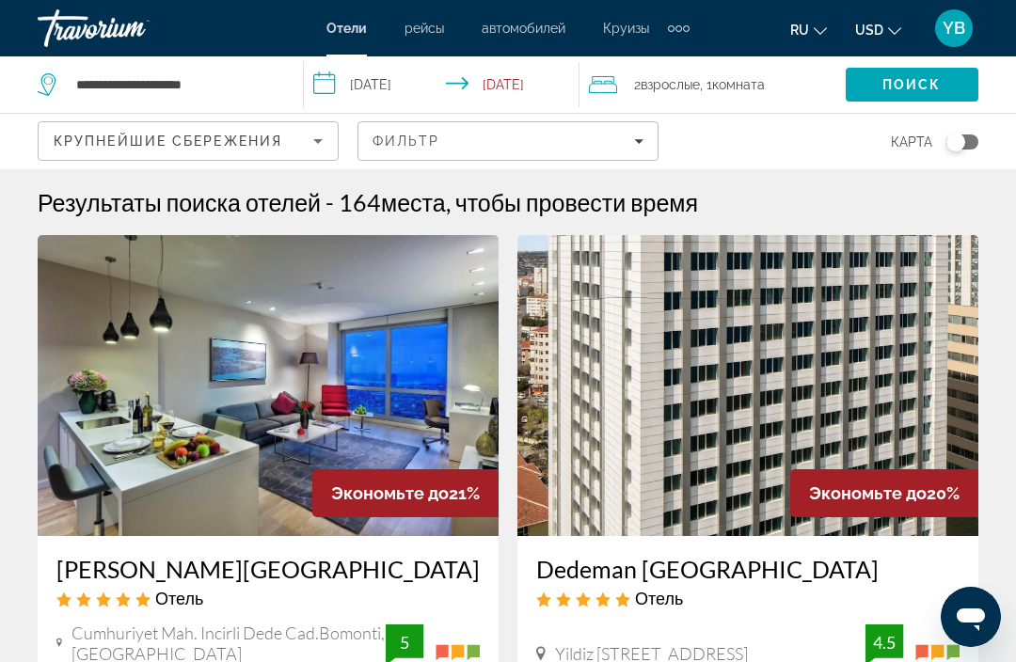
click at [309, 150] on icon "Sort by" at bounding box center [318, 141] width 23 height 23
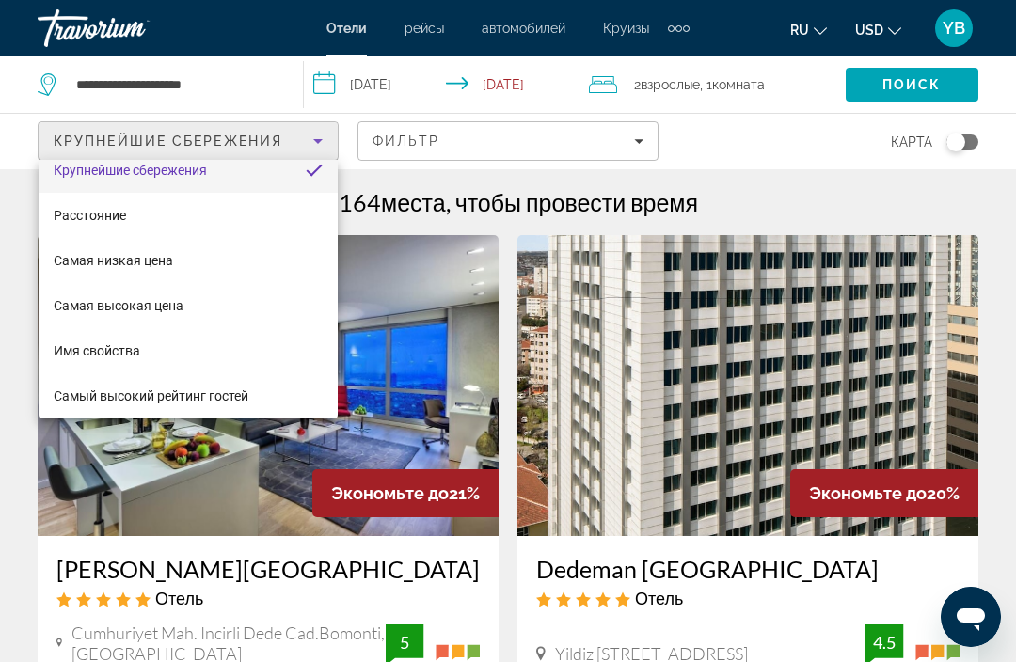
scroll to position [18, 0]
click at [312, 142] on div at bounding box center [508, 331] width 1016 height 662
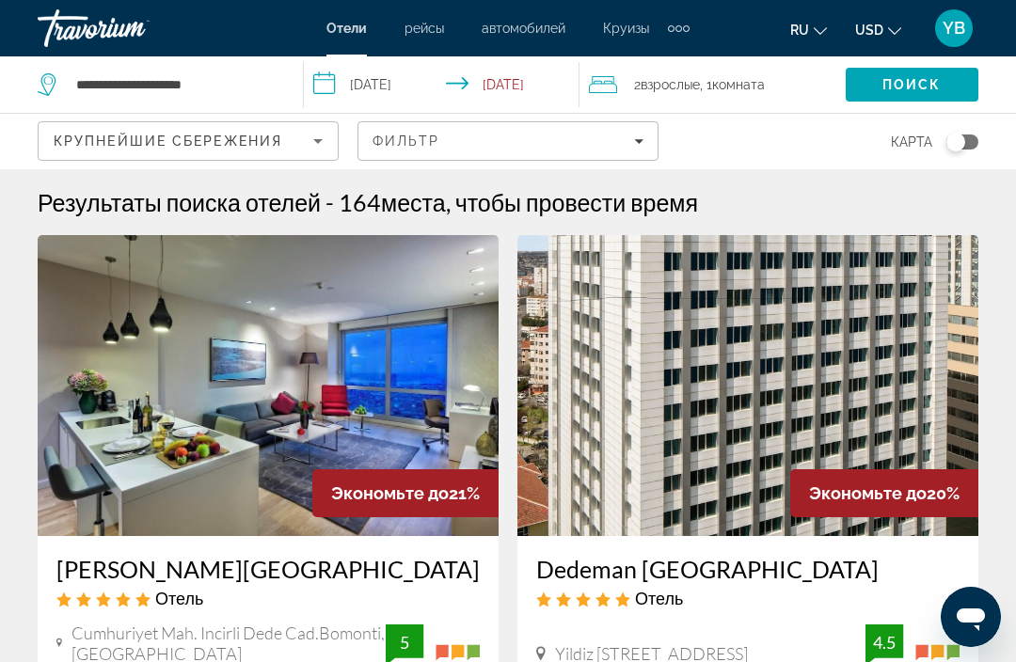
click at [616, 131] on span "Filters" at bounding box center [507, 140] width 299 height 45
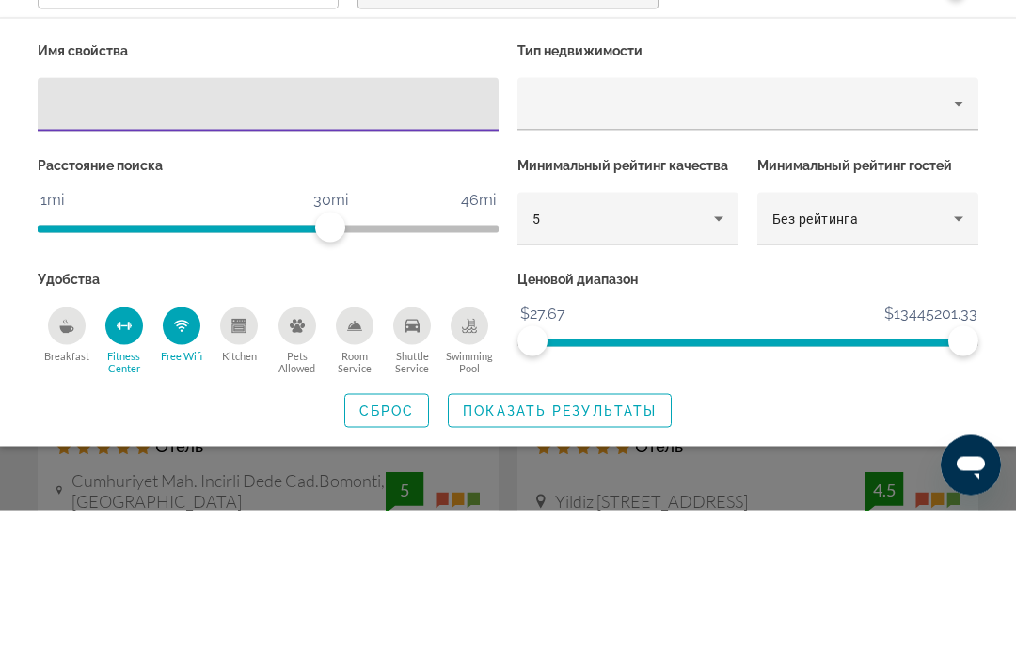
click at [390, 245] on input "Hotel Filters" at bounding box center [268, 256] width 431 height 23
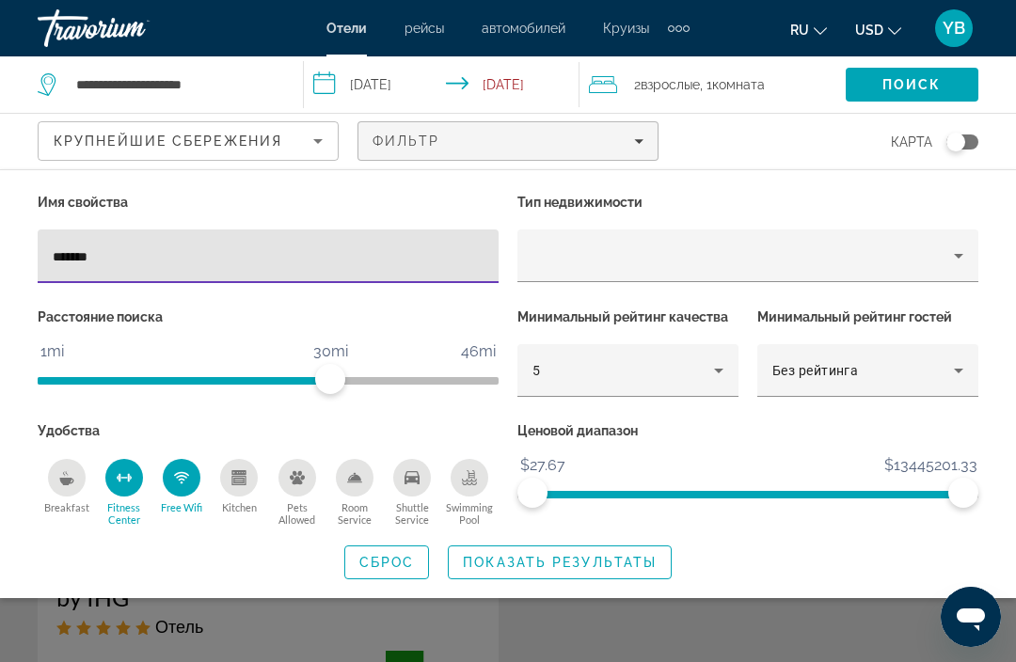
click at [134, 246] on input "*******" at bounding box center [268, 256] width 431 height 23
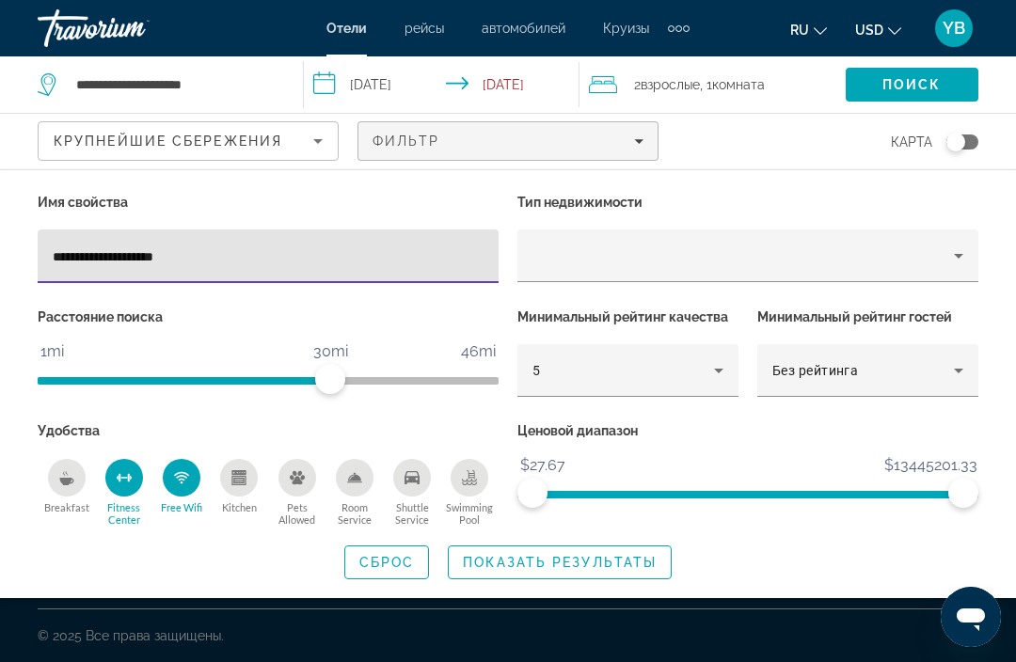
type input "**********"
click at [884, 93] on span "Search" at bounding box center [911, 84] width 133 height 45
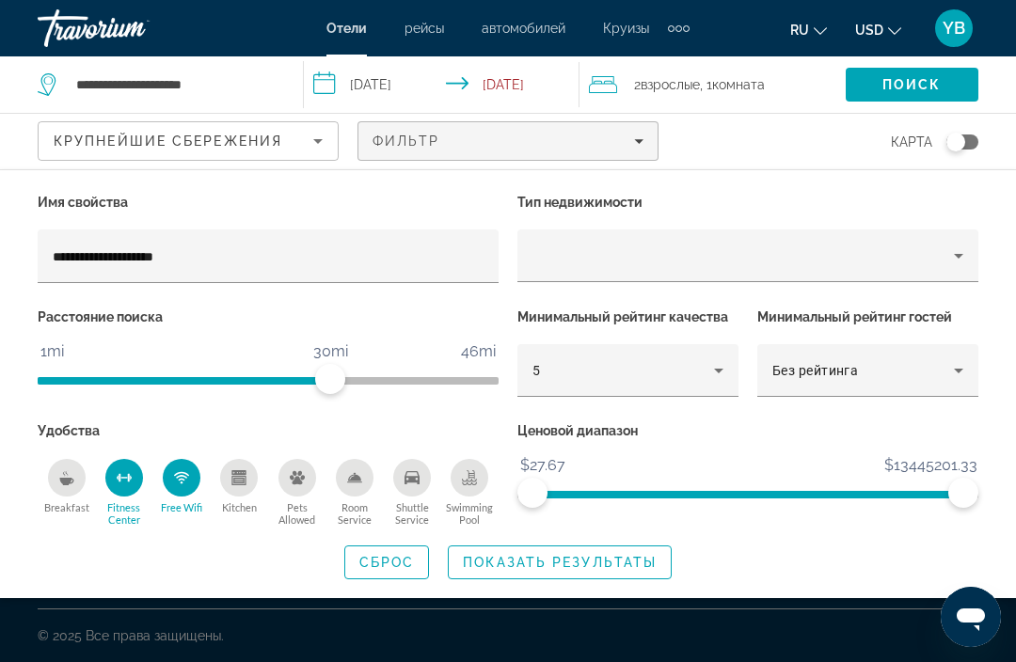
click at [543, 558] on span "Показать результаты" at bounding box center [560, 562] width 194 height 15
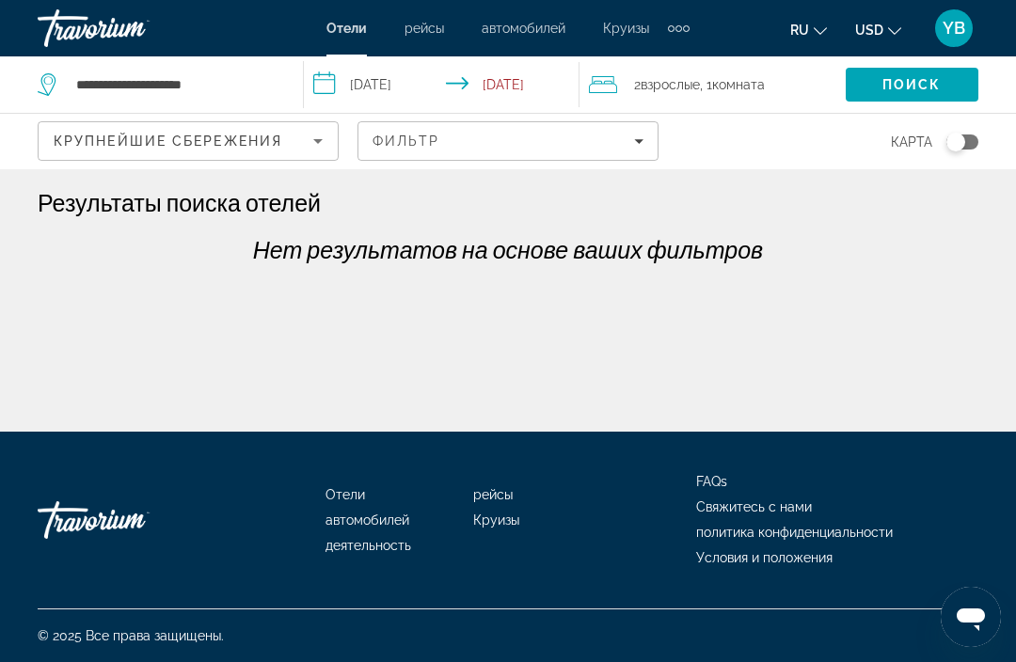
click at [612, 156] on span "Filters" at bounding box center [507, 140] width 299 height 45
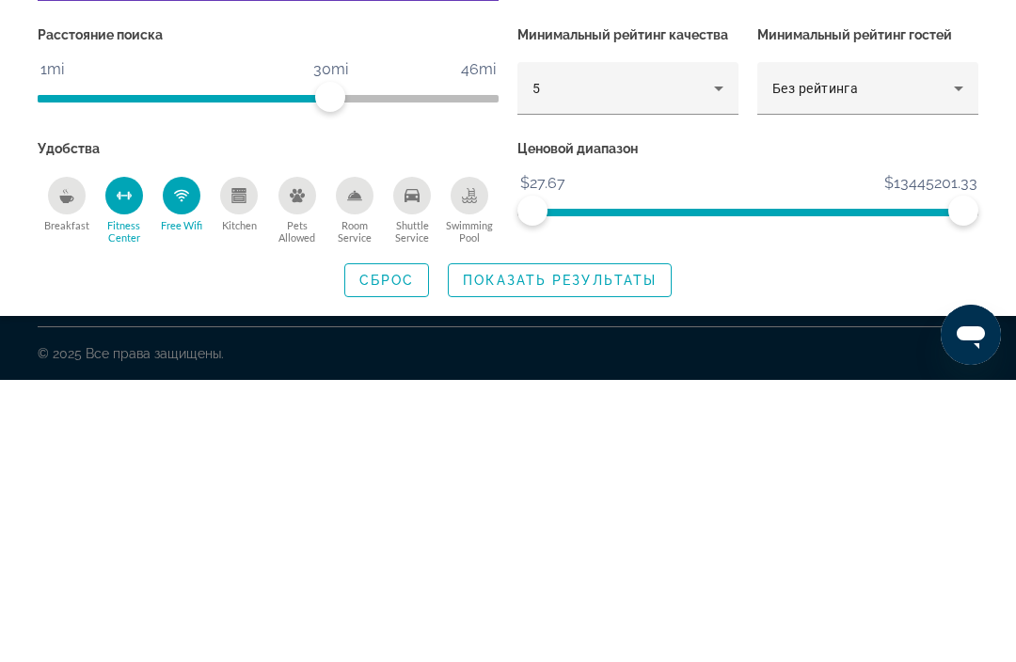
click at [690, 359] on div "5" at bounding box center [622, 370] width 181 height 23
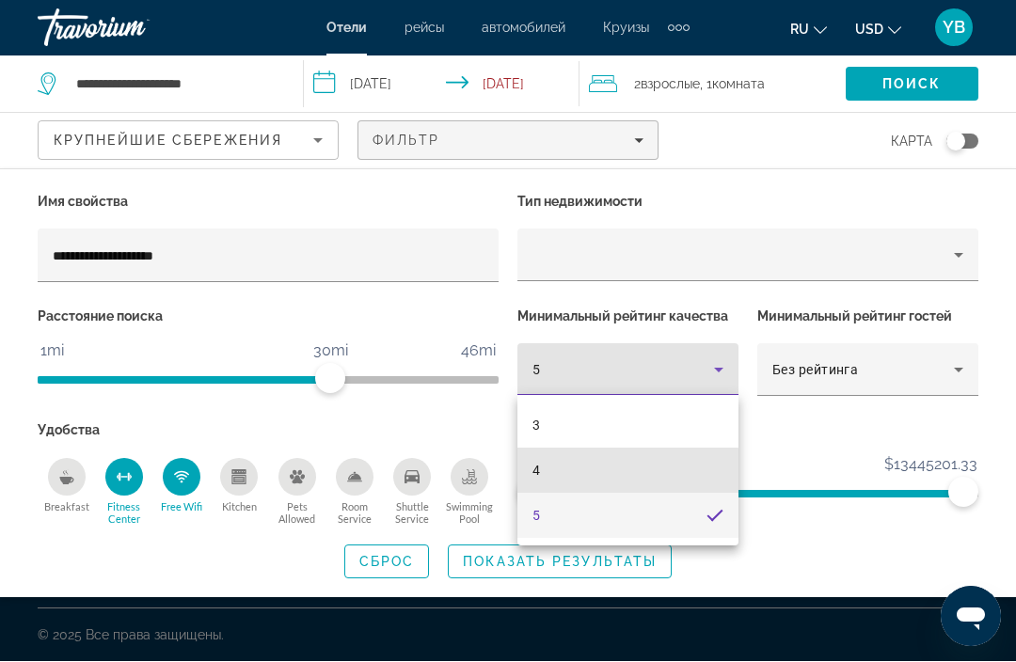
click at [548, 476] on mat-option "4" at bounding box center [627, 471] width 221 height 45
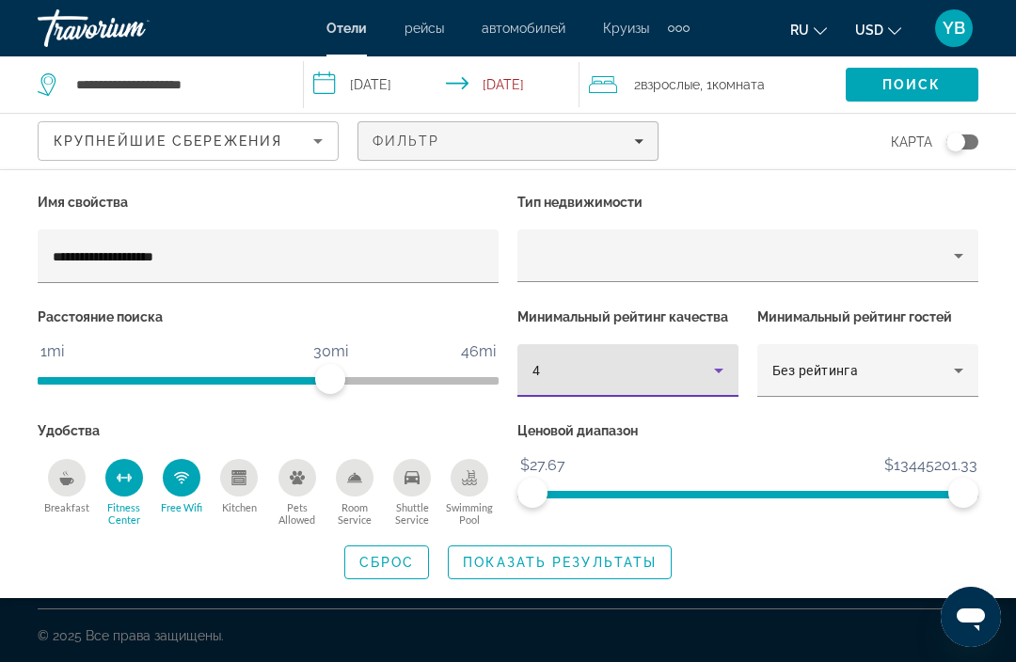
click at [330, 239] on div "**********" at bounding box center [268, 256] width 431 height 54
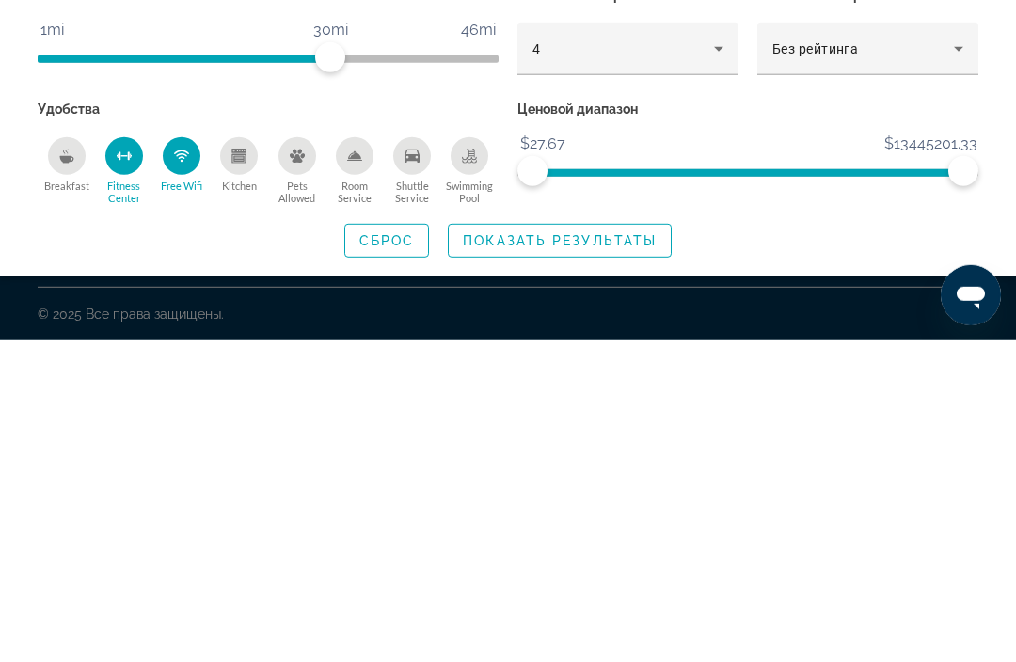
click at [587, 555] on span "Показать результаты" at bounding box center [560, 562] width 194 height 15
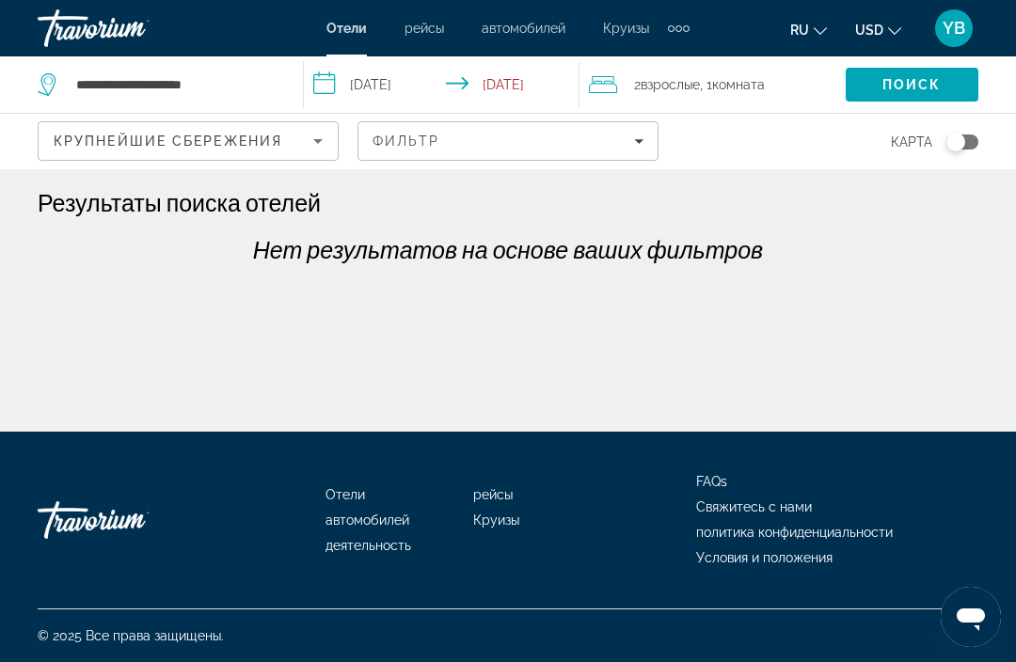
click at [924, 83] on span "Поиск" at bounding box center [911, 84] width 59 height 15
click at [945, 20] on span "YB" at bounding box center [953, 28] width 23 height 19
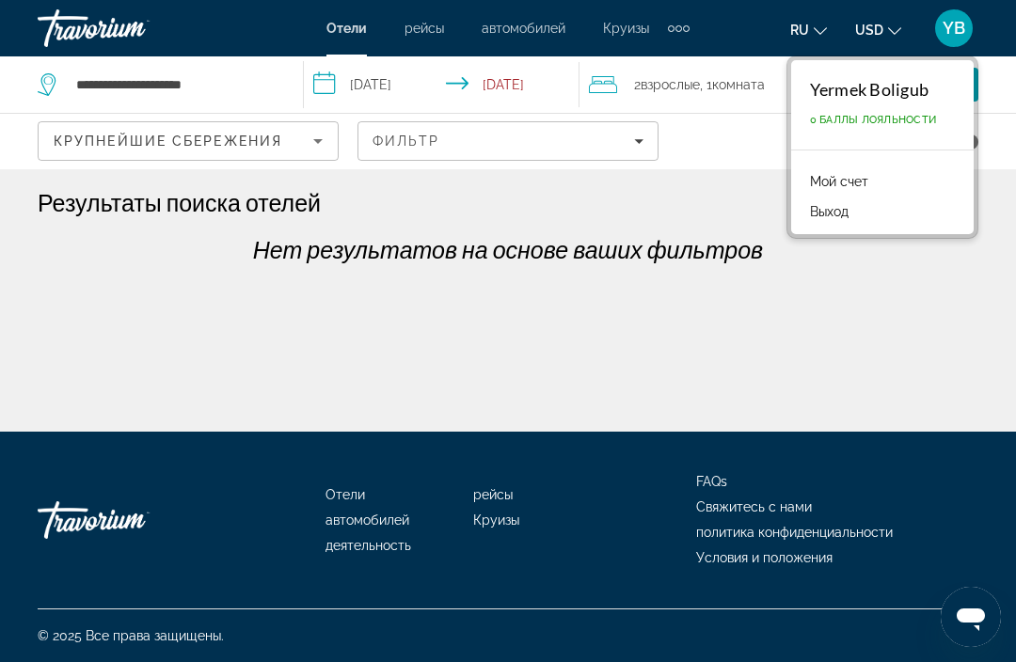
click at [852, 173] on link "Мой счет" at bounding box center [838, 181] width 77 height 24
